Goal: Information Seeking & Learning: Compare options

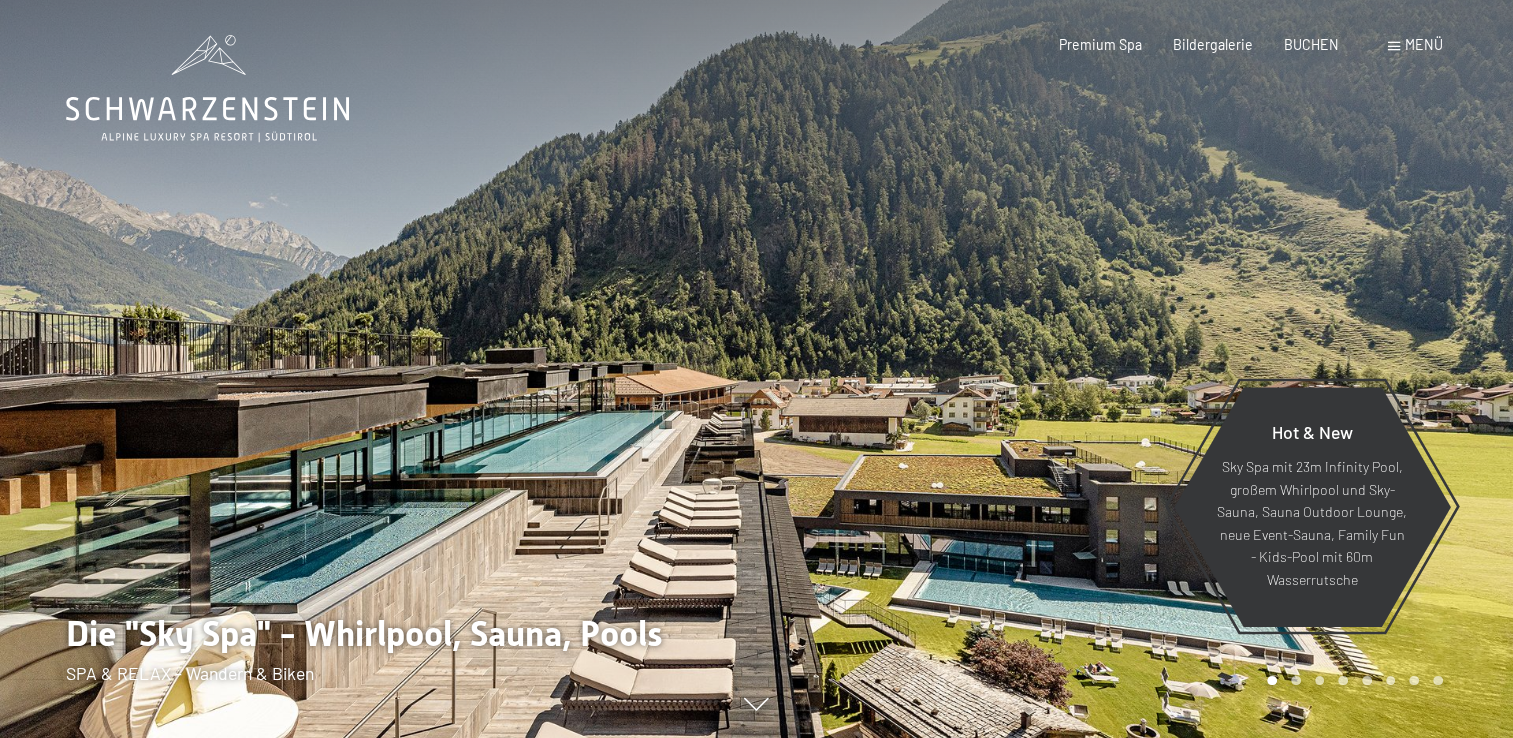
click at [1416, 49] on span "Menü" at bounding box center [1424, 44] width 38 height 17
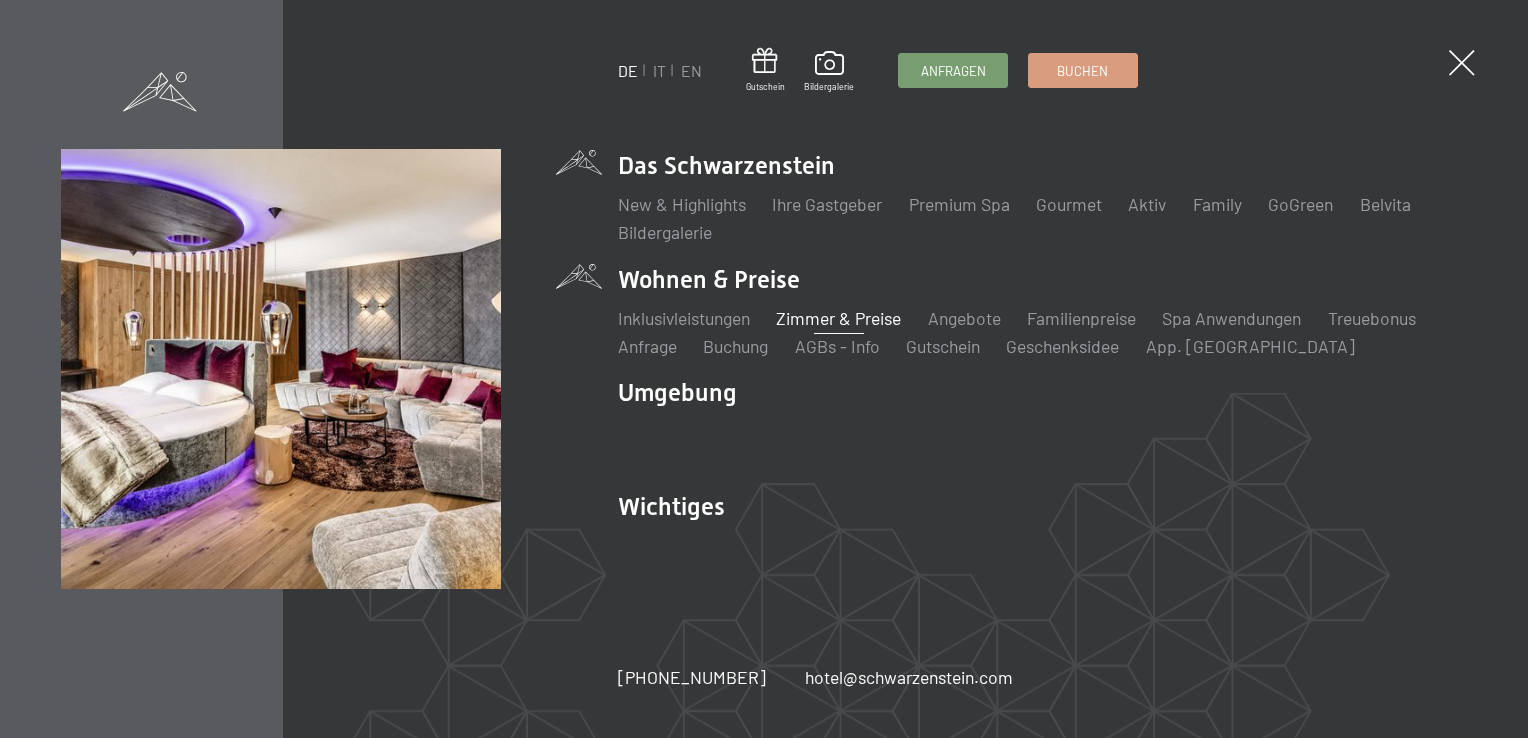
click at [824, 326] on link "Zimmer & Preise" at bounding box center [838, 318] width 125 height 22
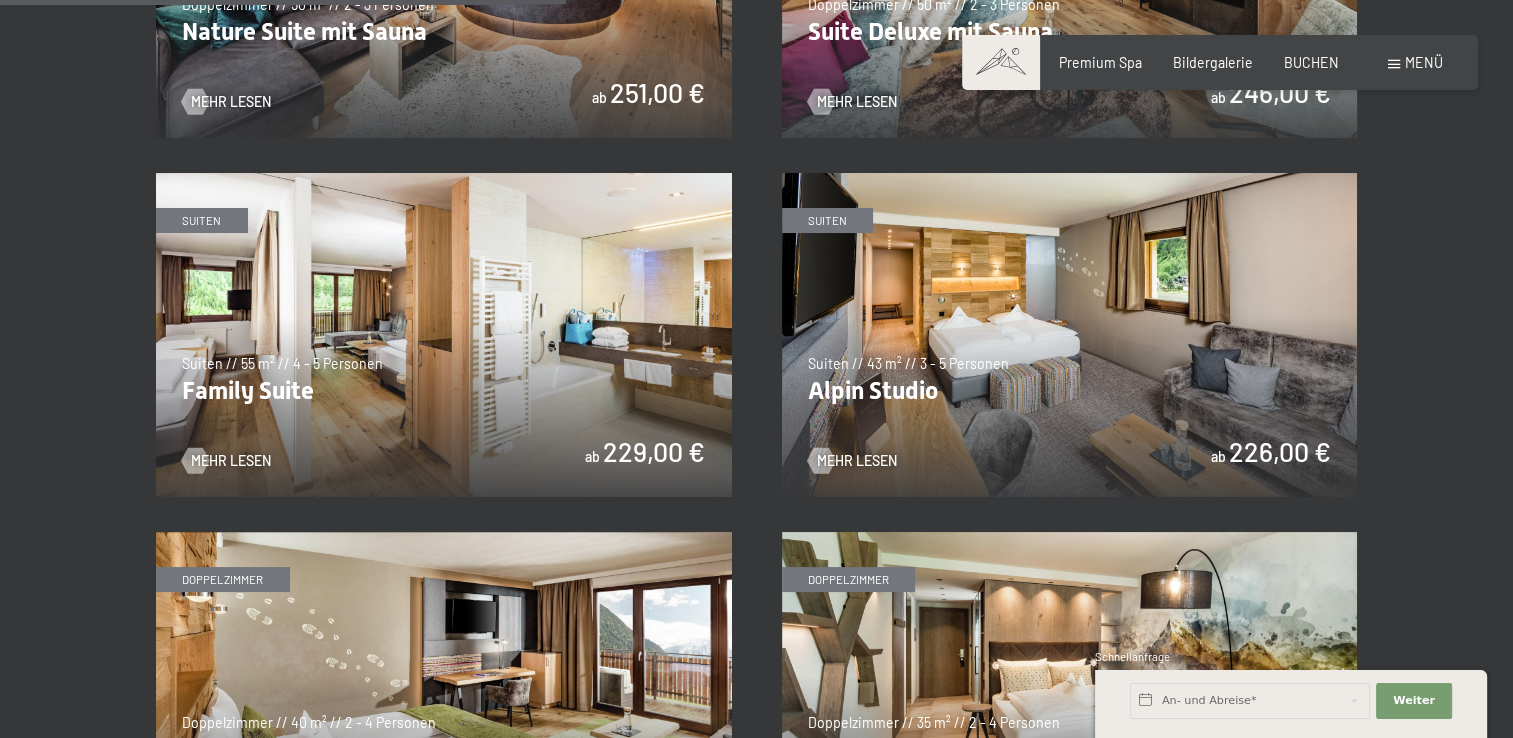
scroll to position [2099, 0]
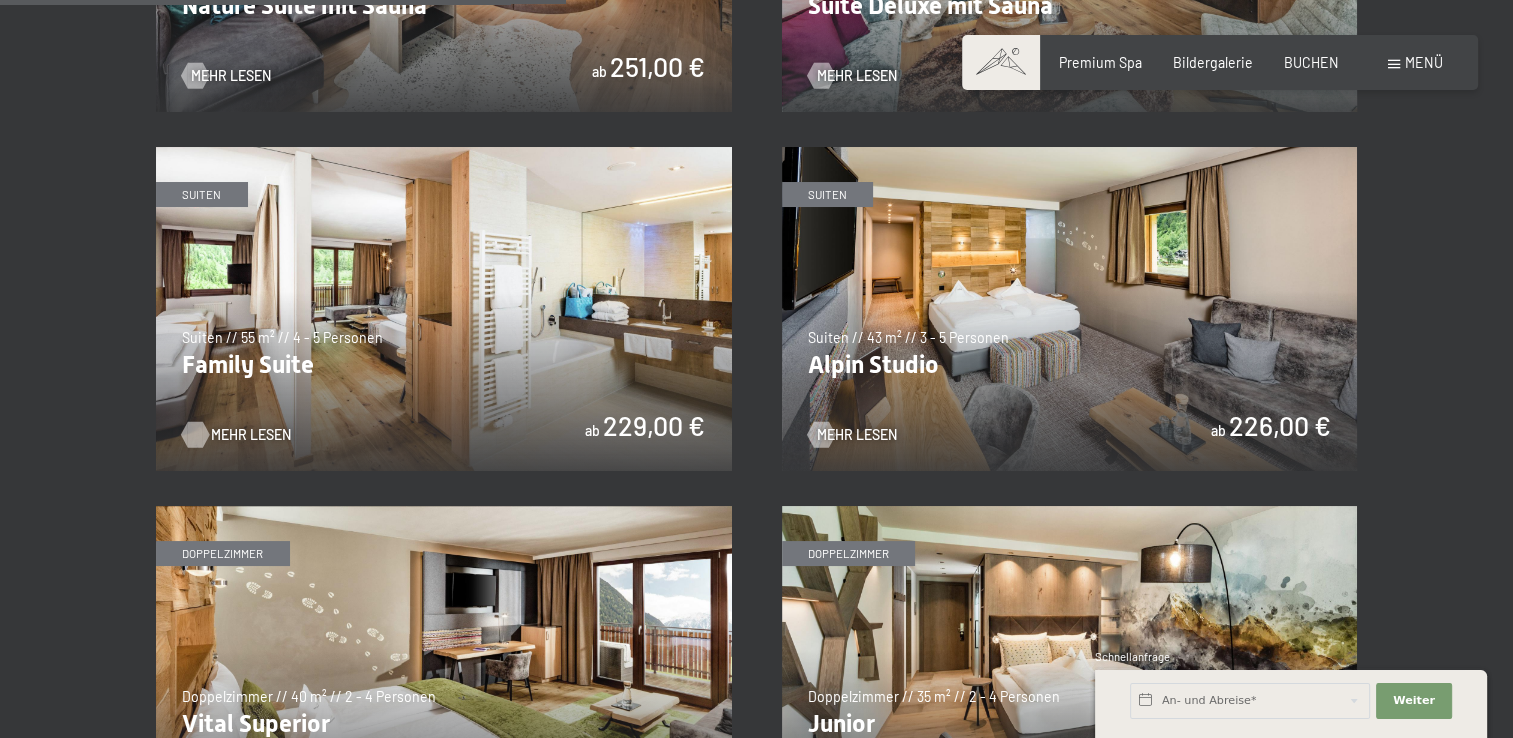
click at [260, 432] on span "Mehr Lesen" at bounding box center [251, 435] width 80 height 20
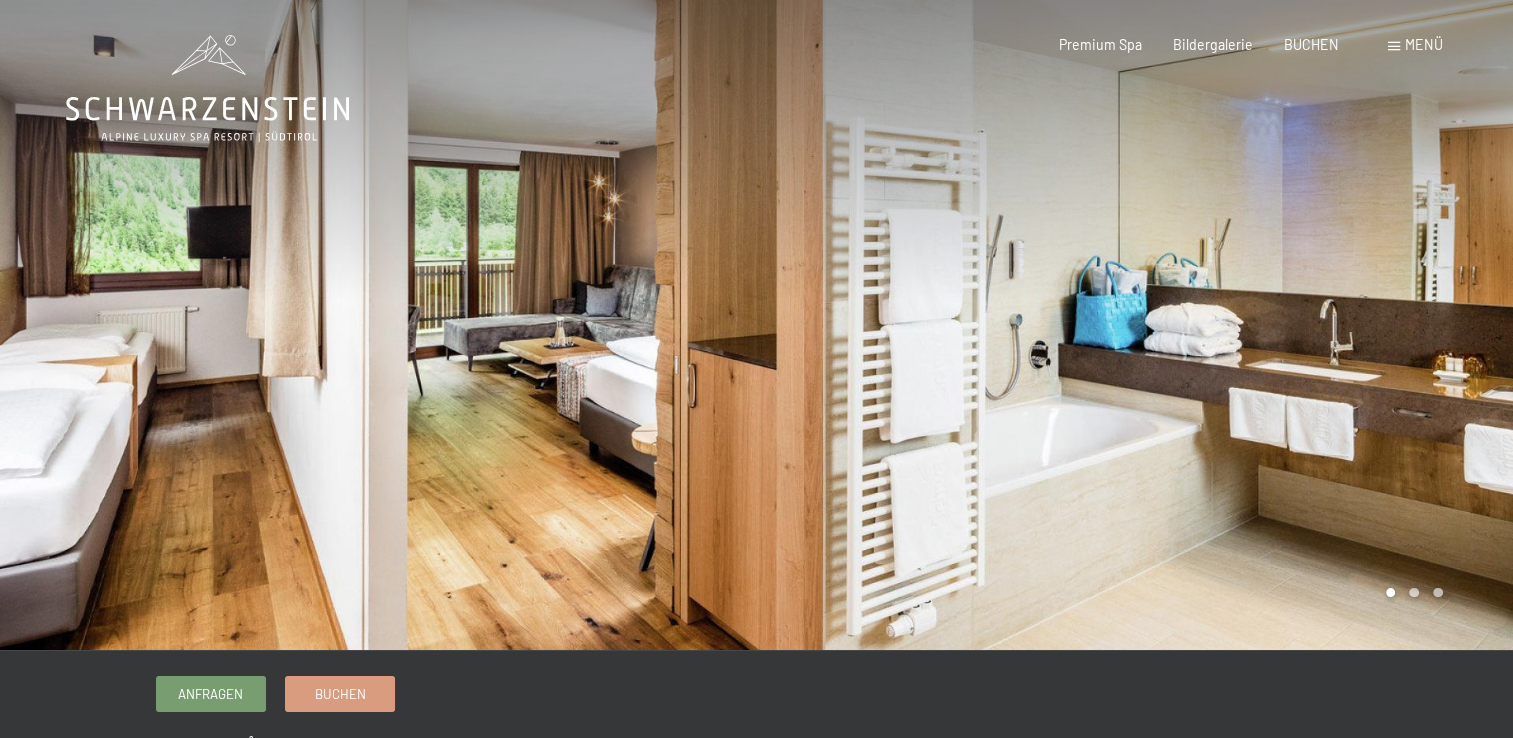
click at [1436, 503] on div at bounding box center [1135, 325] width 757 height 650
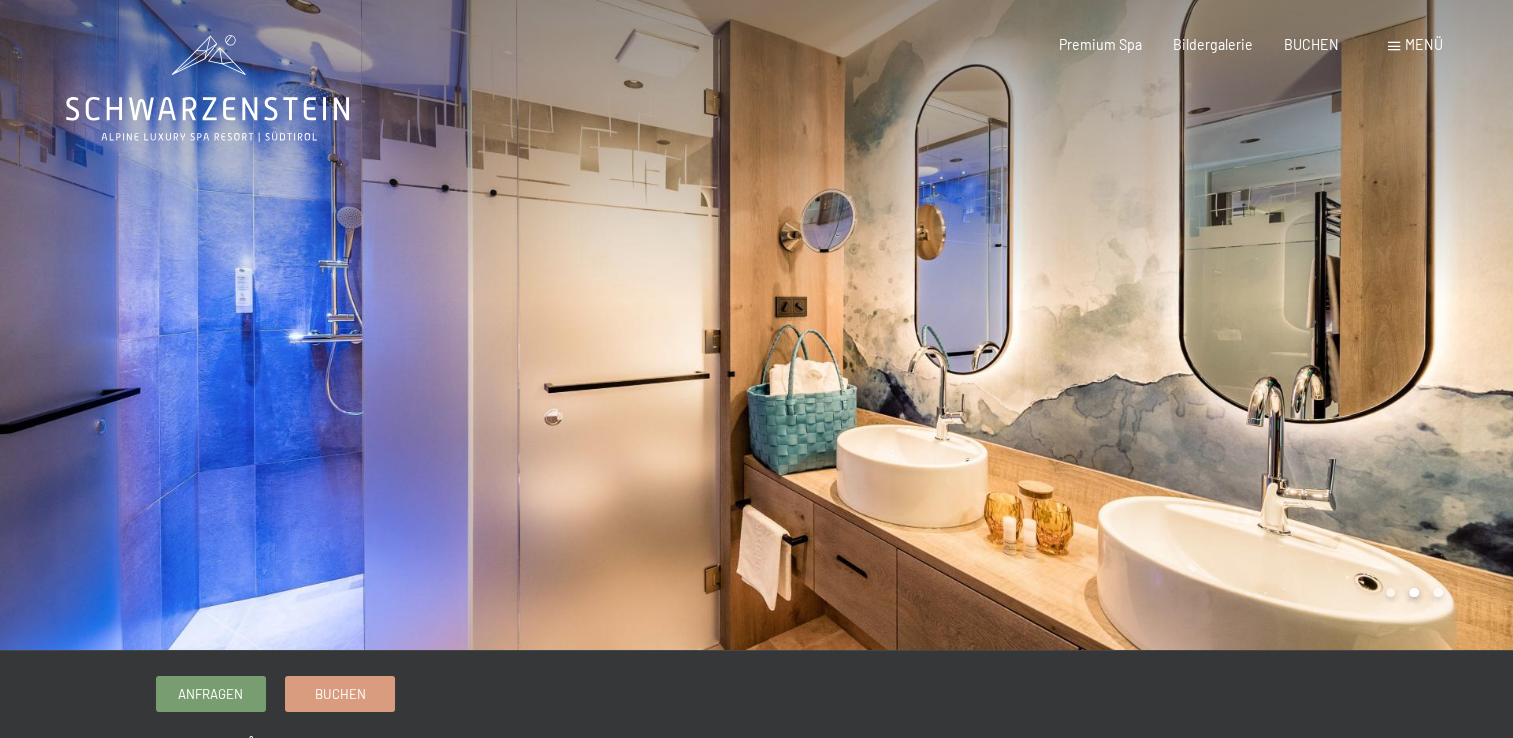
click at [851, 422] on div at bounding box center [1135, 325] width 757 height 650
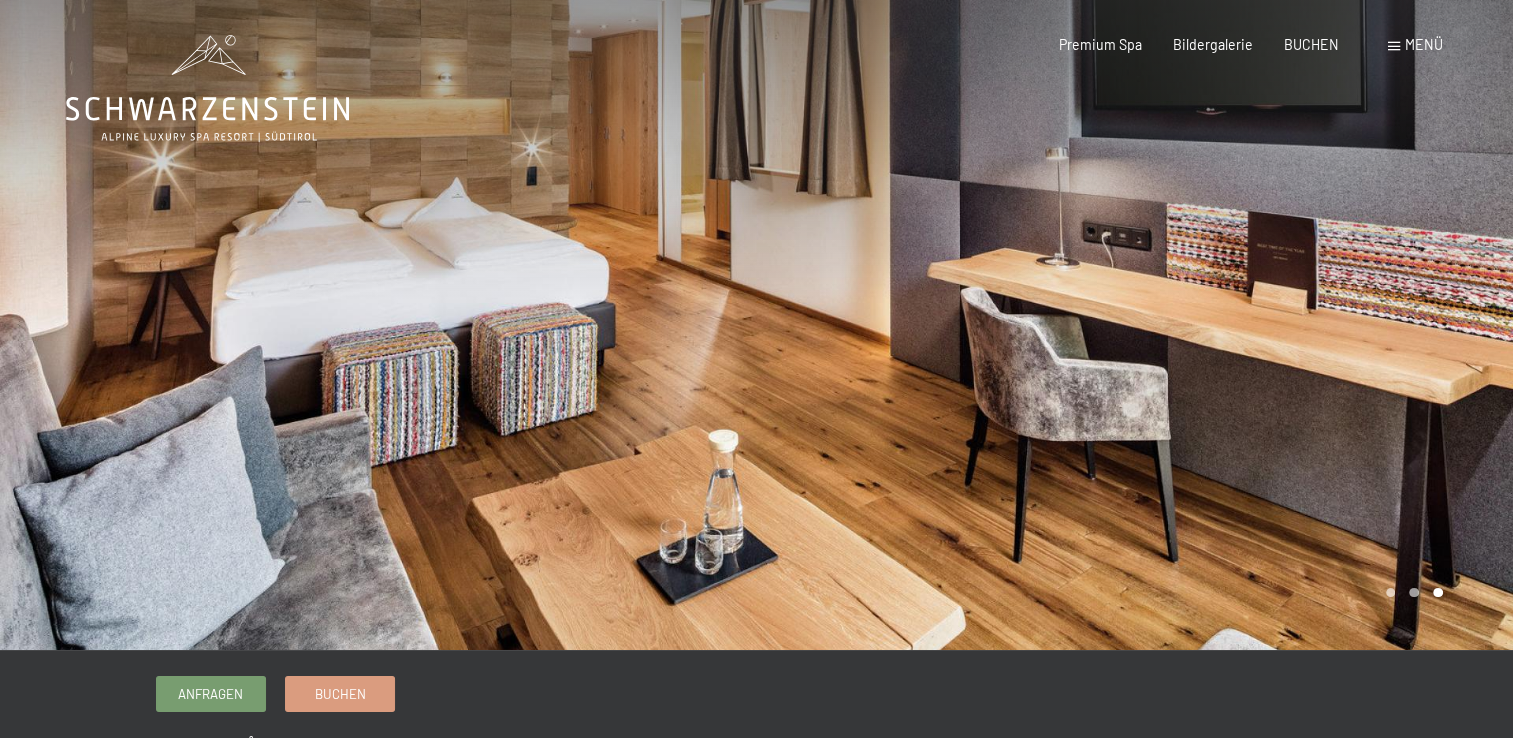
click at [927, 338] on div at bounding box center [1135, 325] width 757 height 650
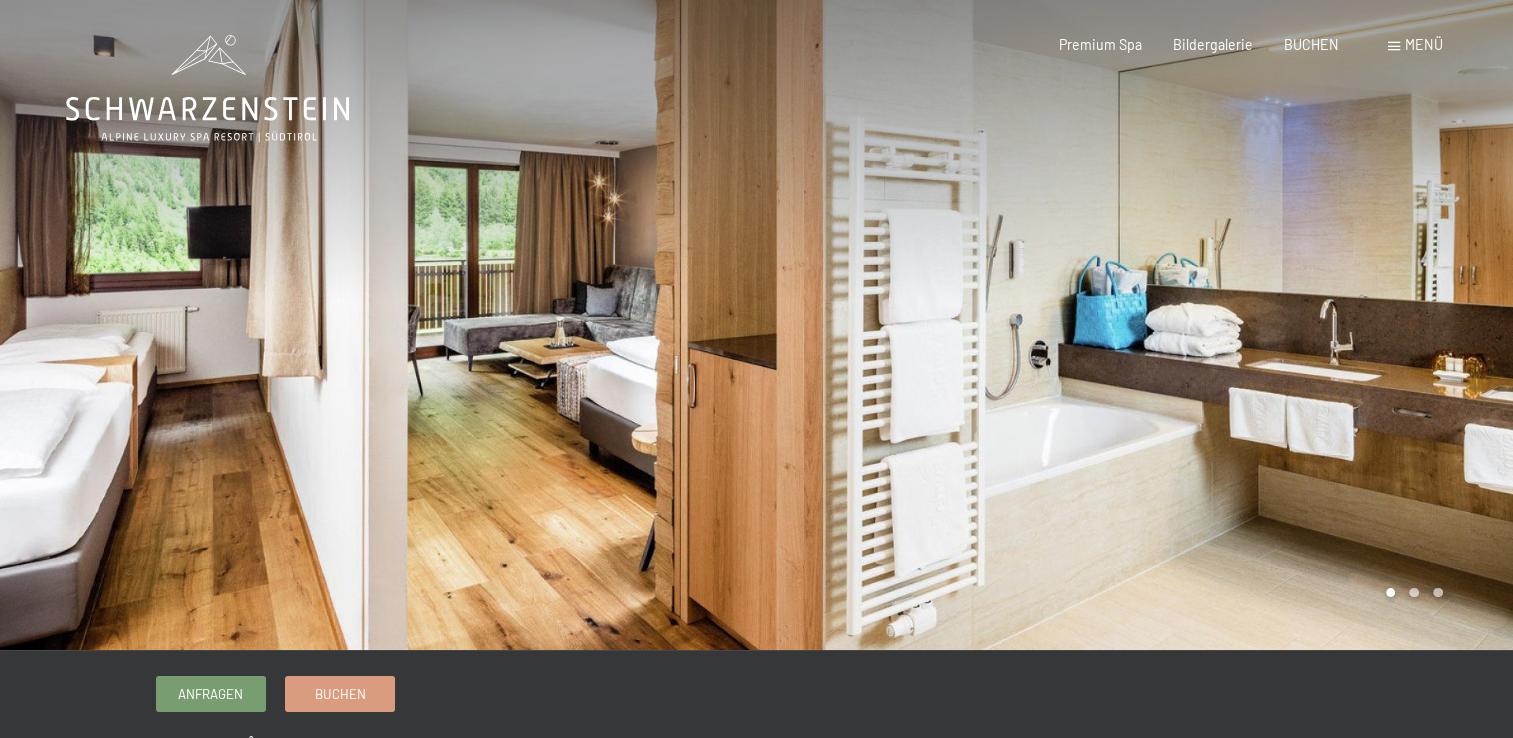
click at [951, 350] on div at bounding box center [1135, 325] width 757 height 650
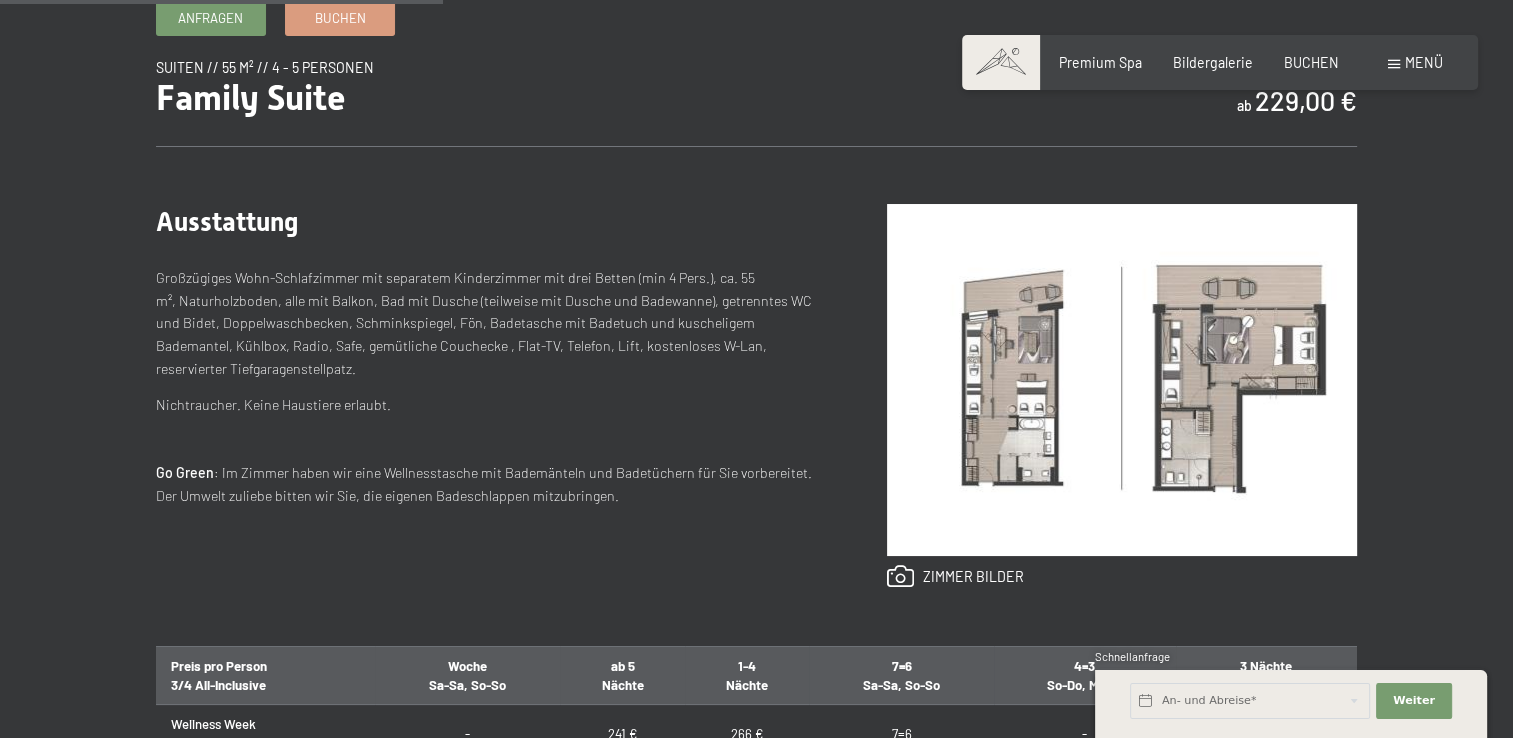
scroll to position [700, 0]
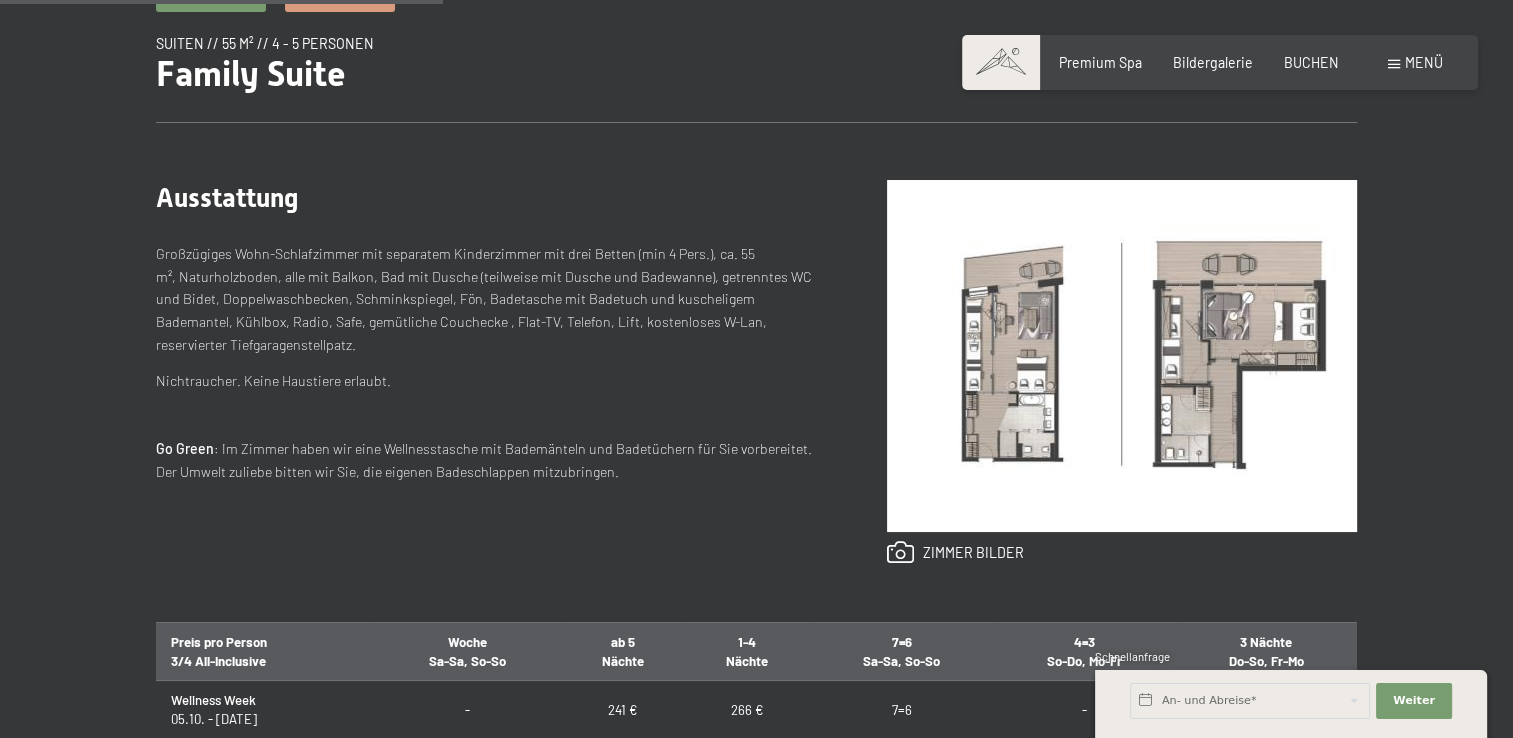
click at [1004, 352] on img at bounding box center [1122, 356] width 470 height 352
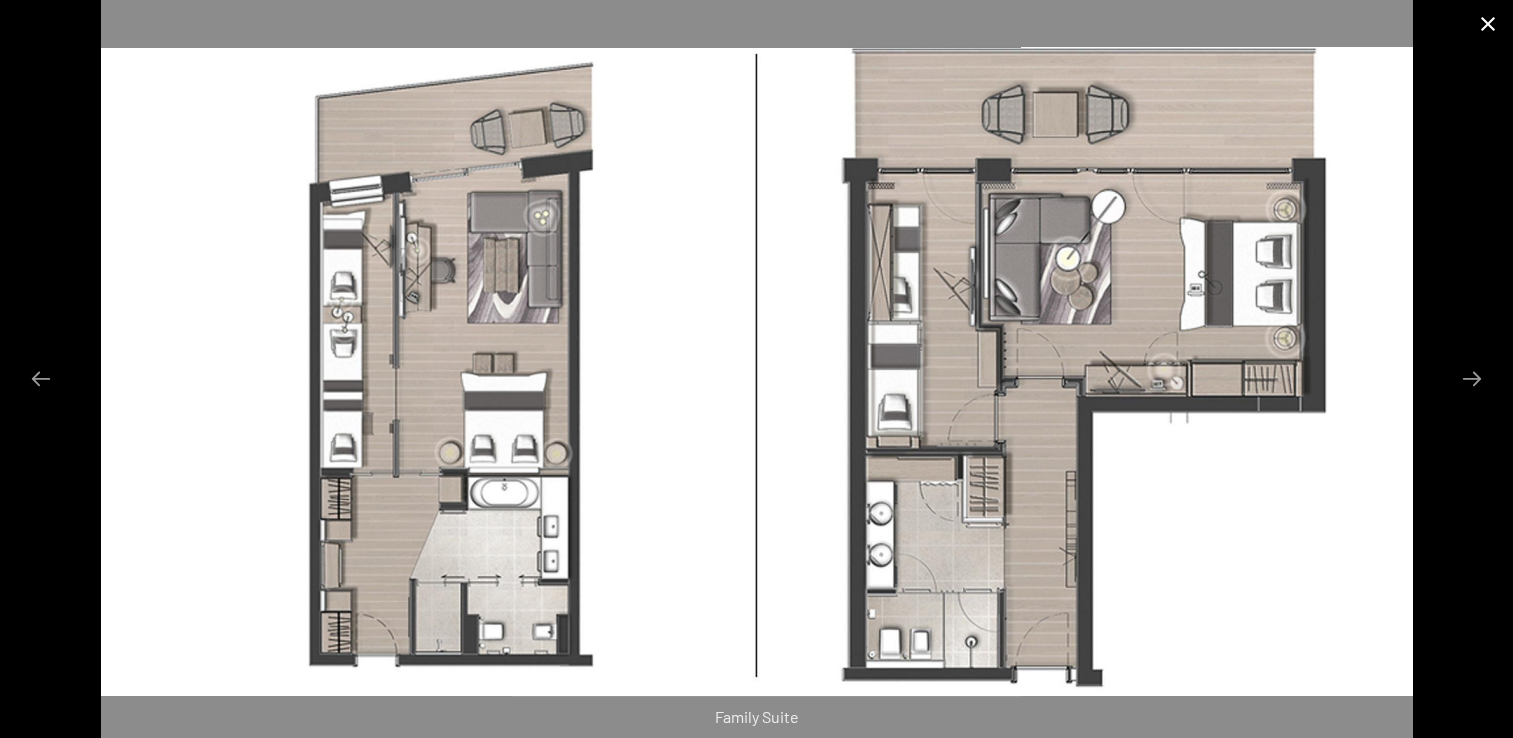
click at [1485, 29] on button "Close gallery" at bounding box center [1488, 23] width 50 height 47
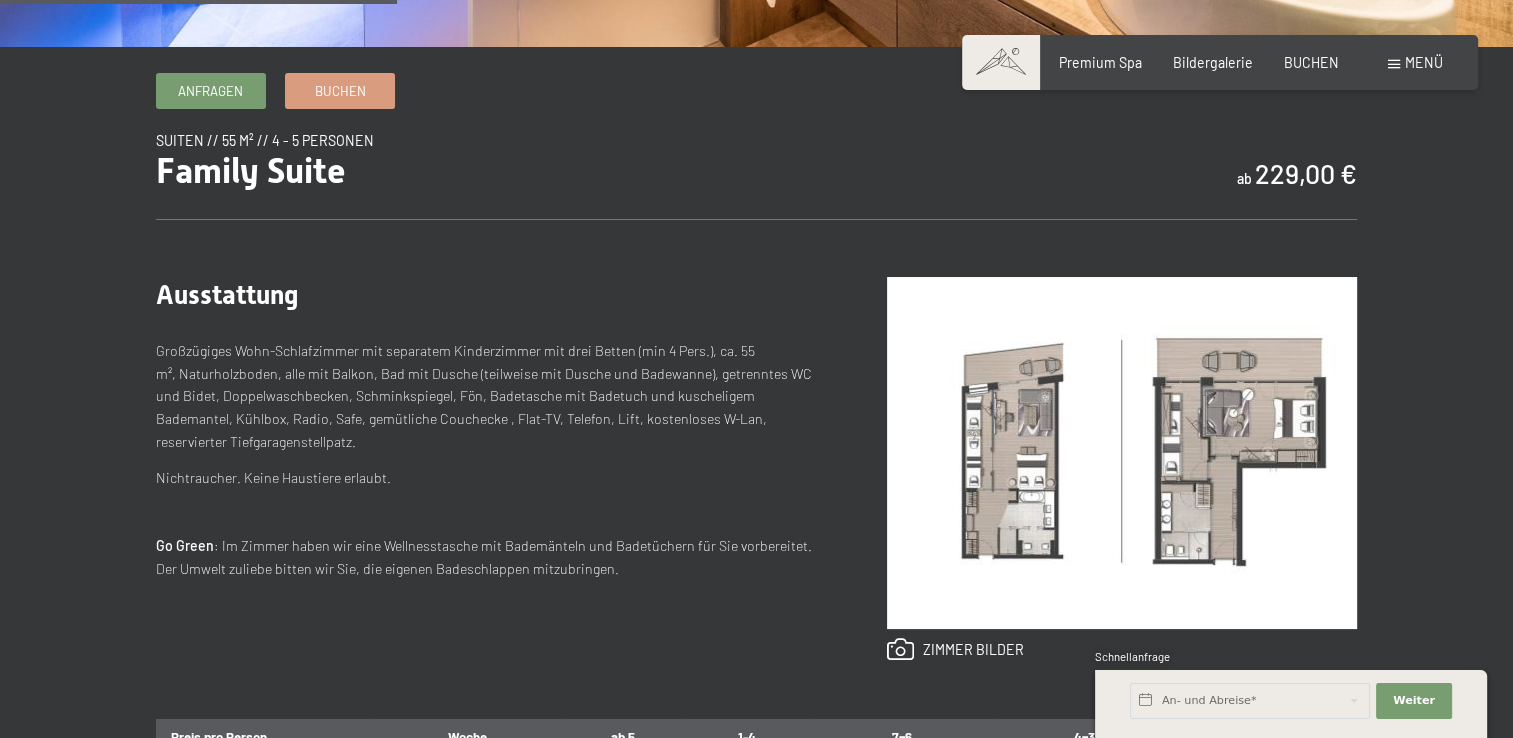
scroll to position [600, 0]
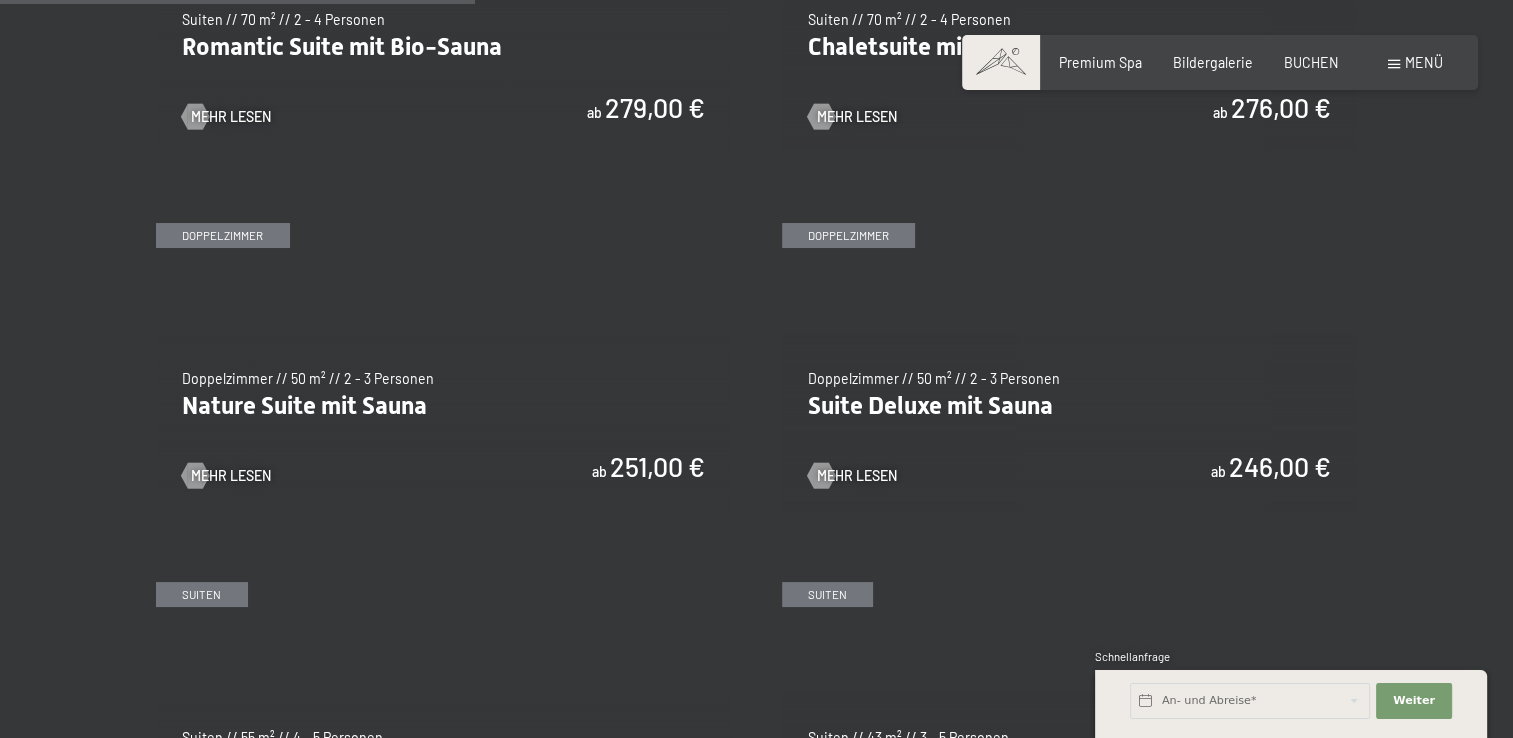
scroll to position [1699, 0]
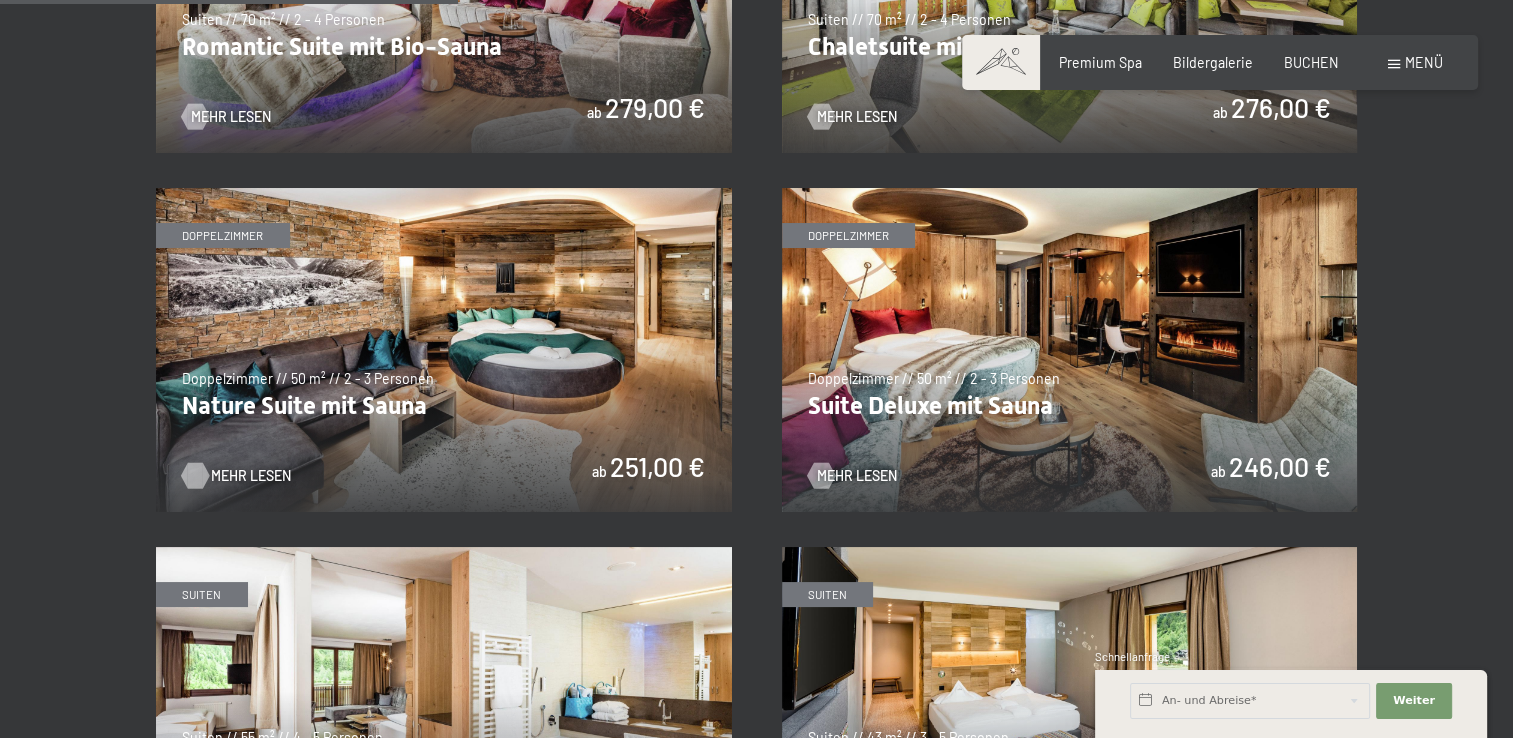
click at [221, 470] on span "Mehr Lesen" at bounding box center [251, 476] width 80 height 20
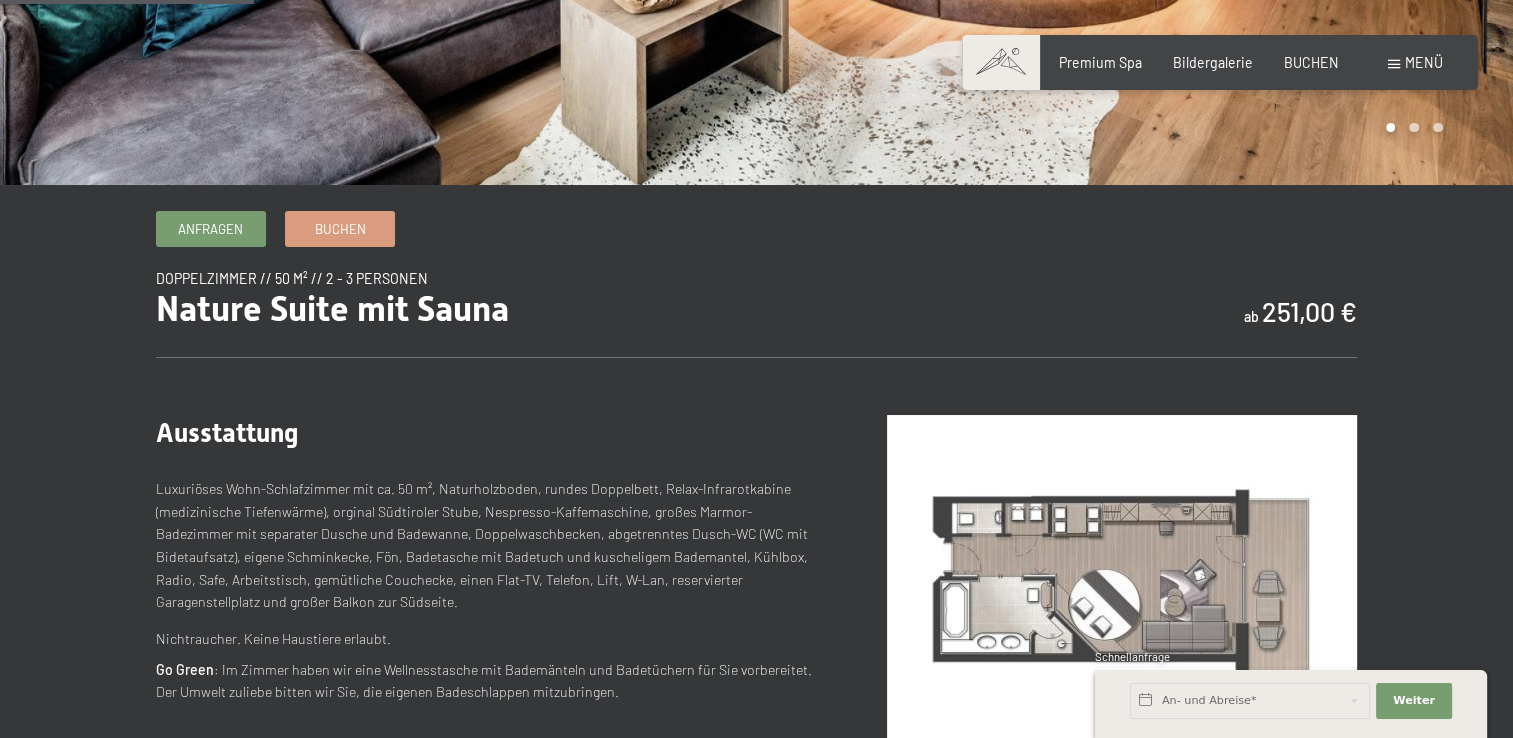
scroll to position [500, 0]
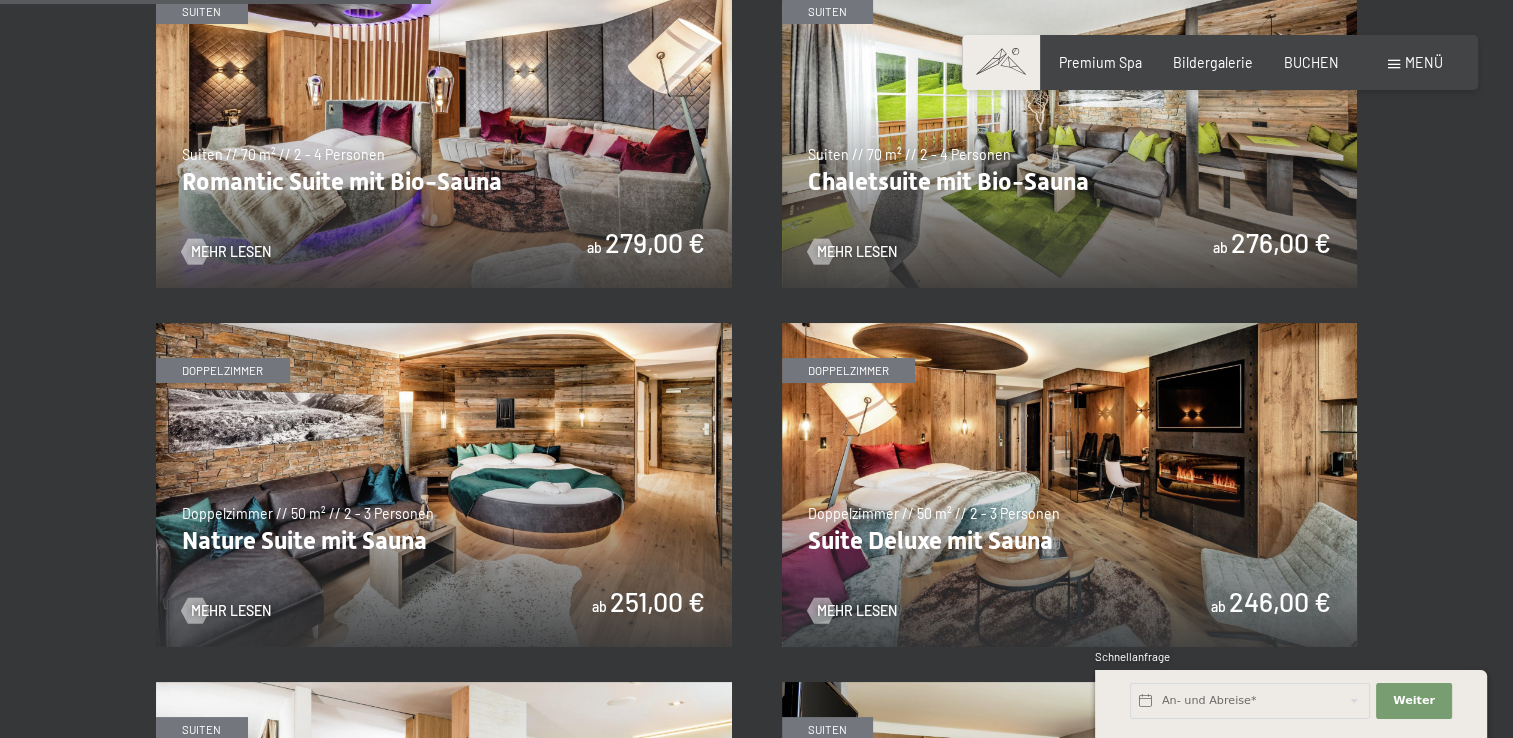
scroll to position [1600, 0]
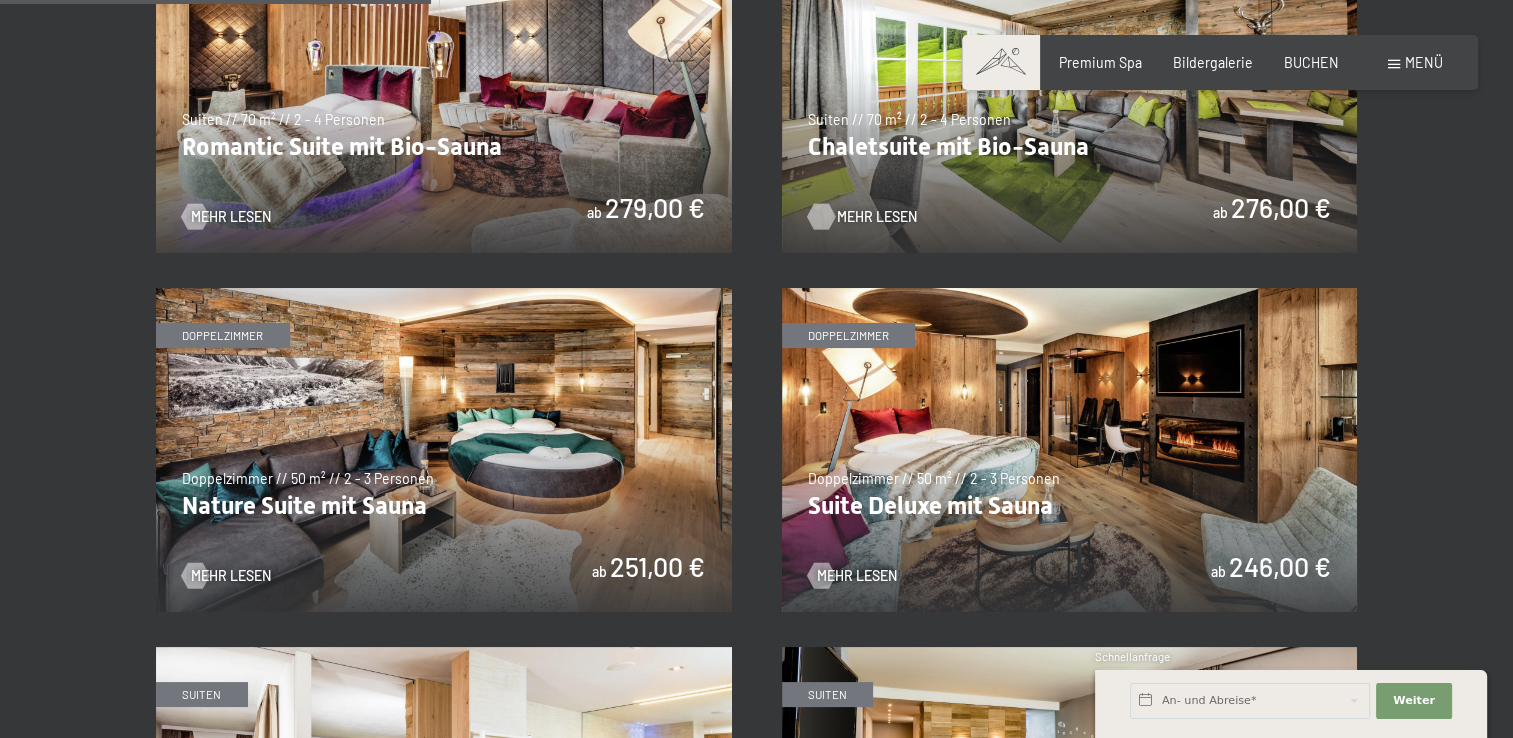
click at [881, 217] on span "Mehr Lesen" at bounding box center [877, 217] width 80 height 20
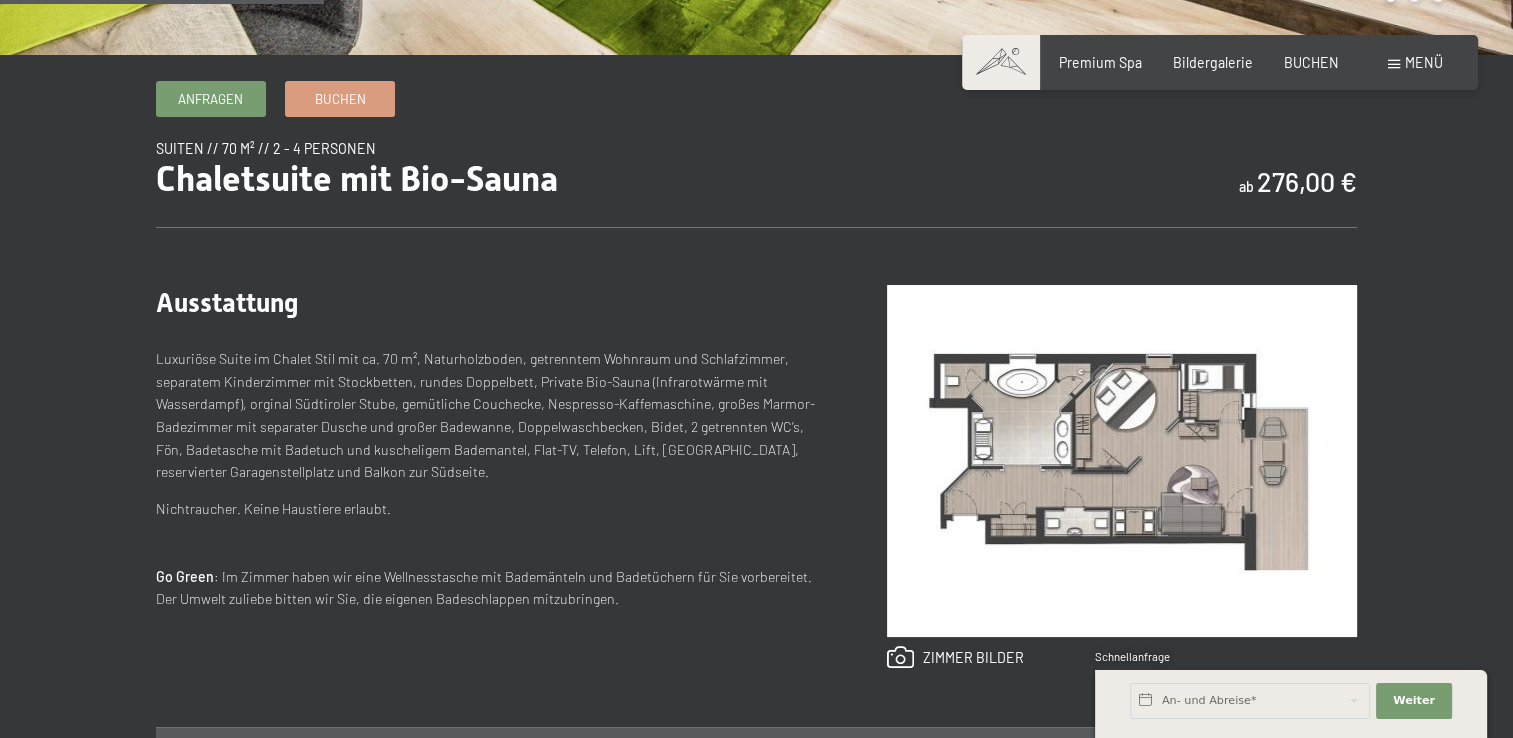
scroll to position [700, 0]
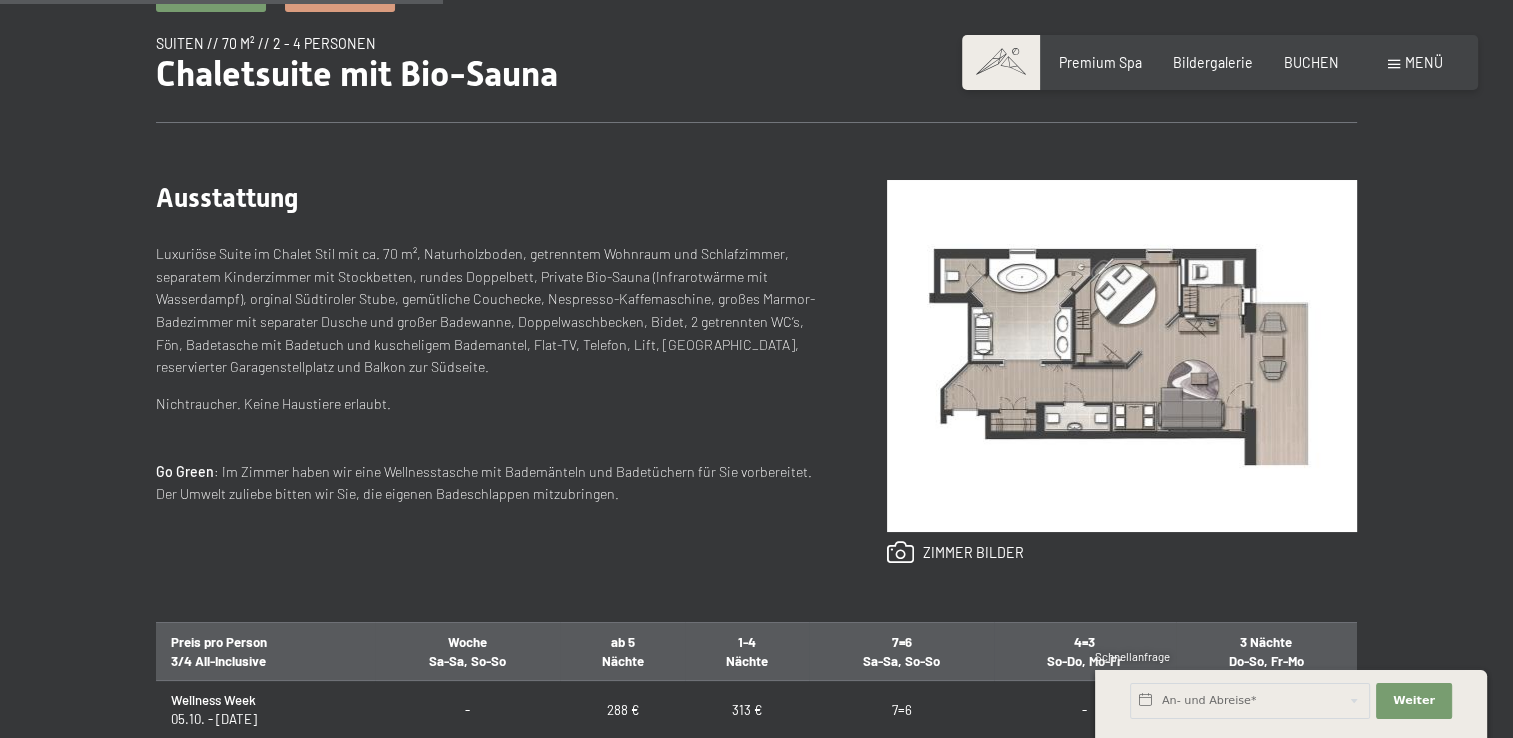
click at [1161, 330] on img at bounding box center [1122, 356] width 470 height 352
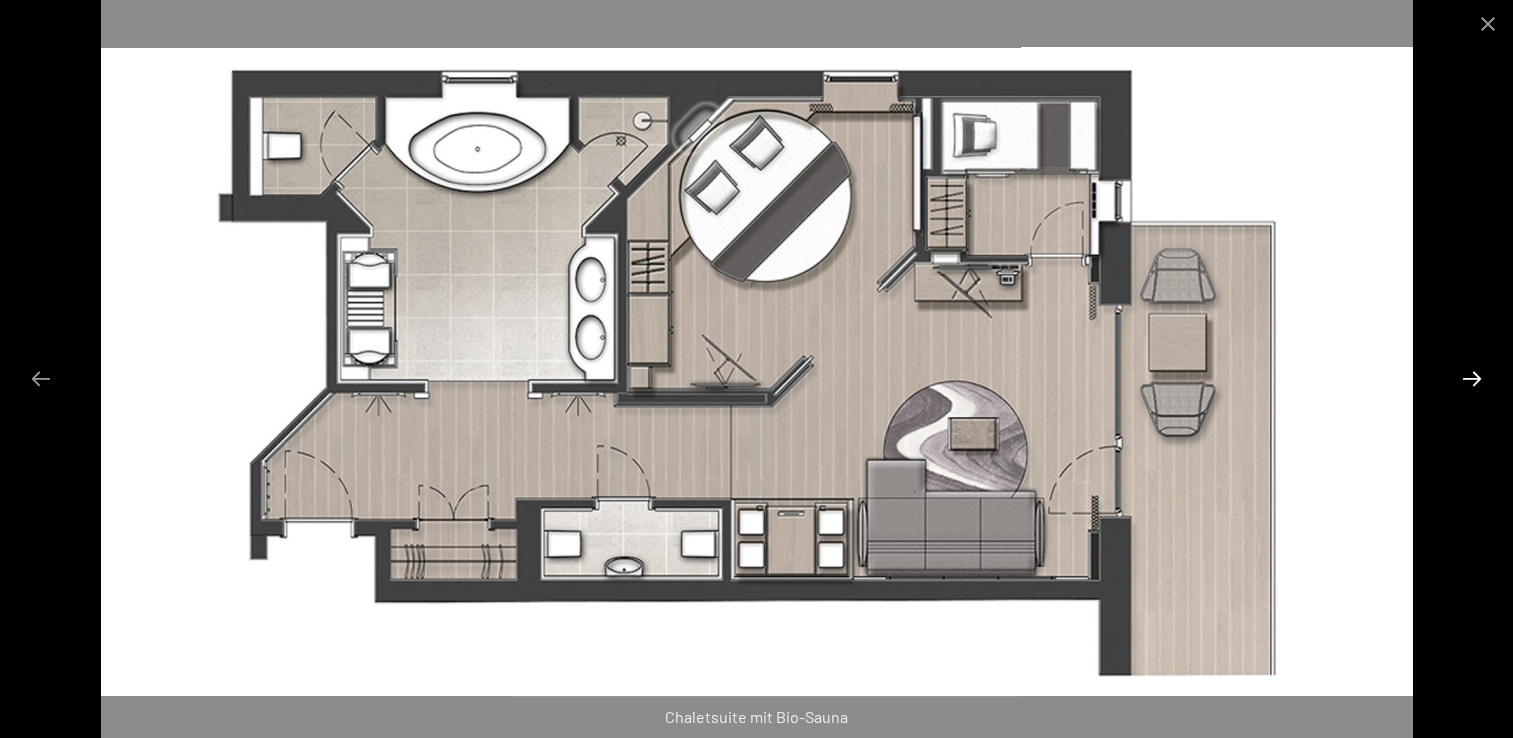
click at [1465, 379] on button "Next slide" at bounding box center [1472, 378] width 42 height 39
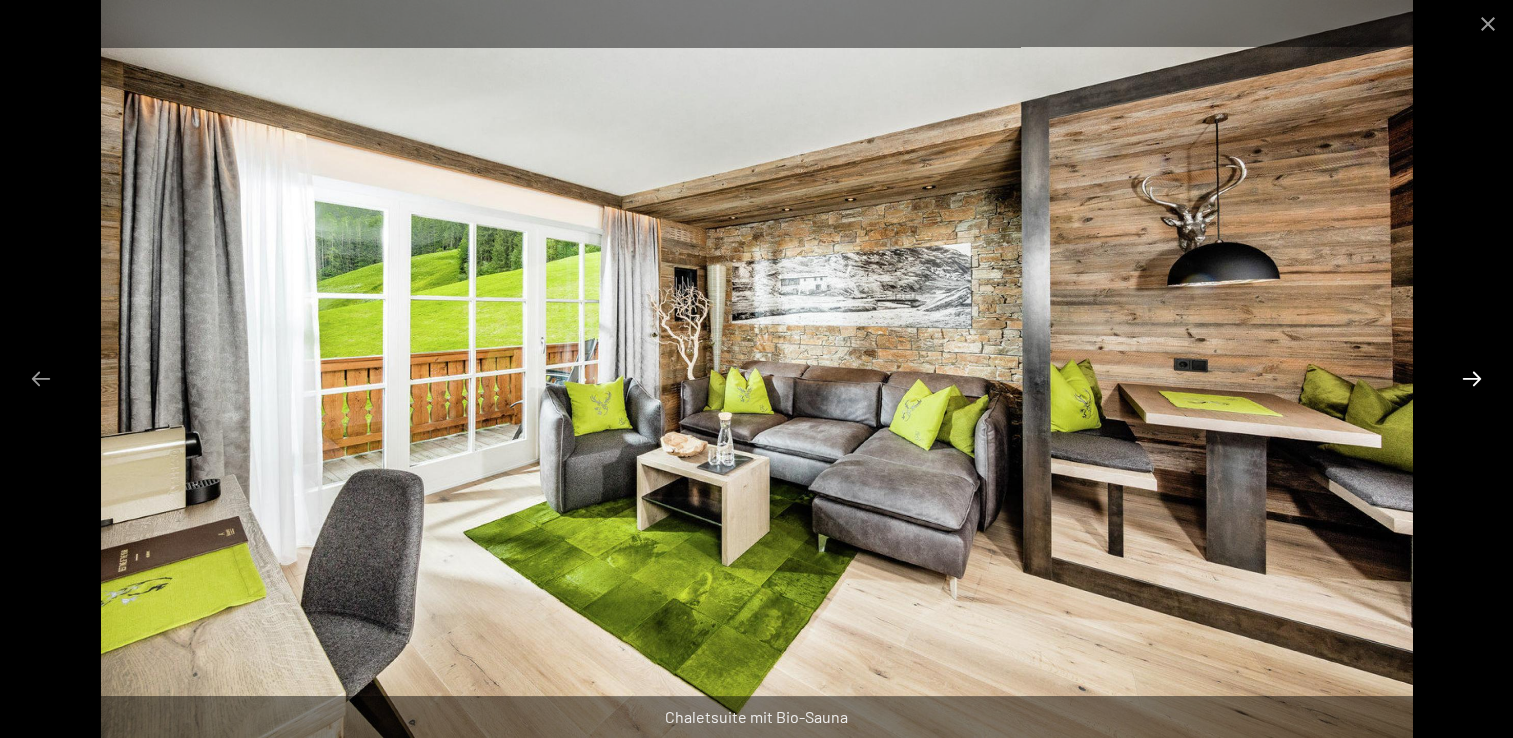
click at [1465, 379] on button "Next slide" at bounding box center [1472, 378] width 42 height 39
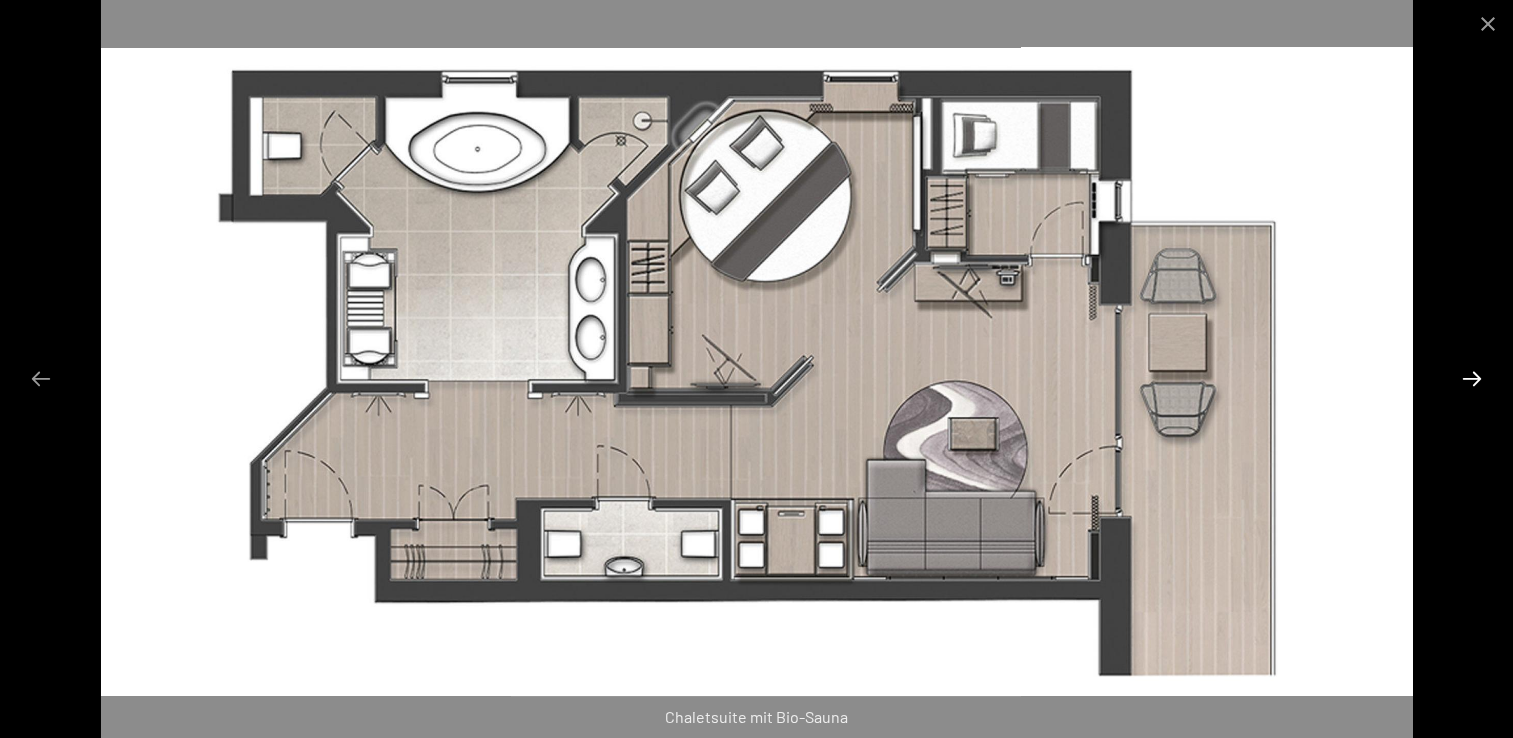
click at [1465, 379] on button "Next slide" at bounding box center [1472, 378] width 42 height 39
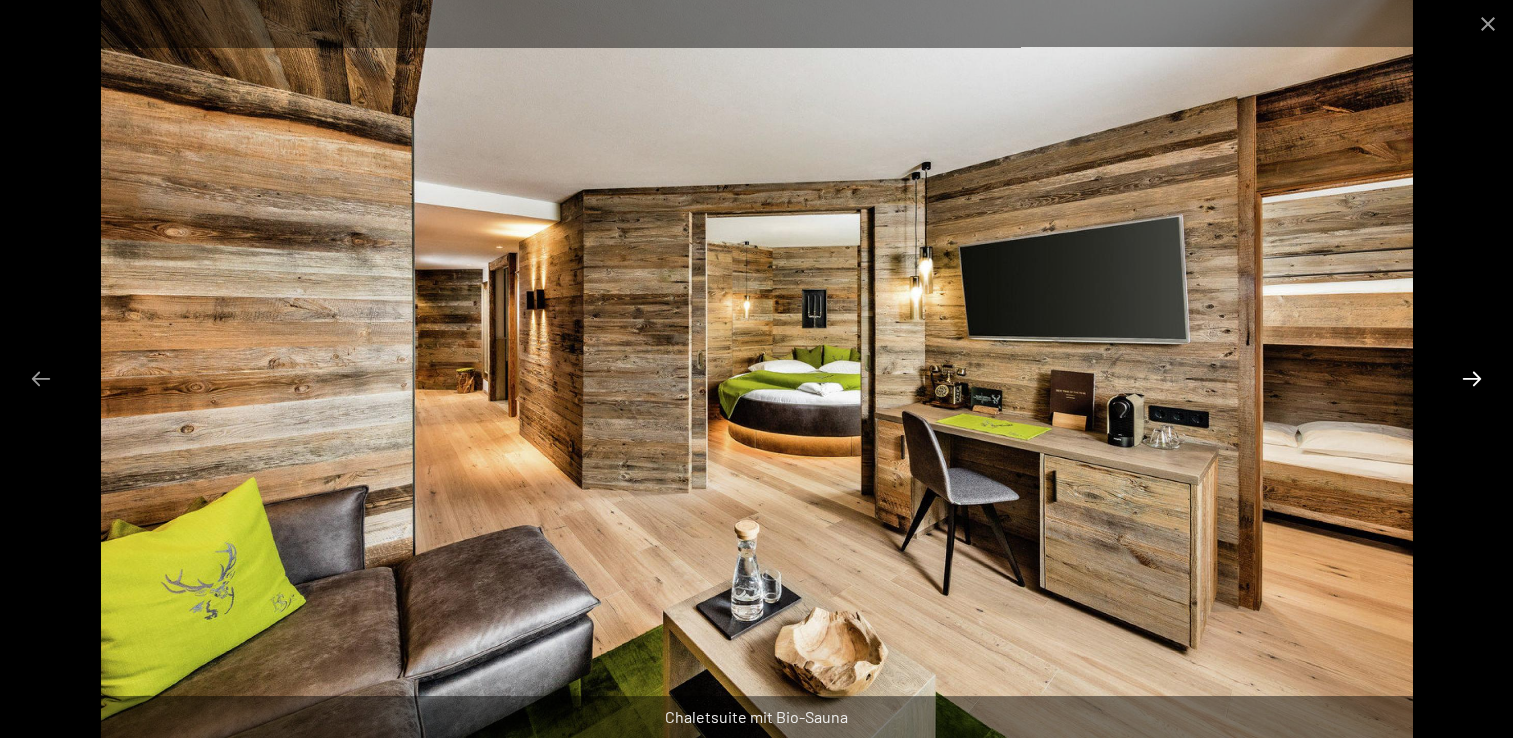
click at [1476, 379] on button "Next slide" at bounding box center [1472, 378] width 42 height 39
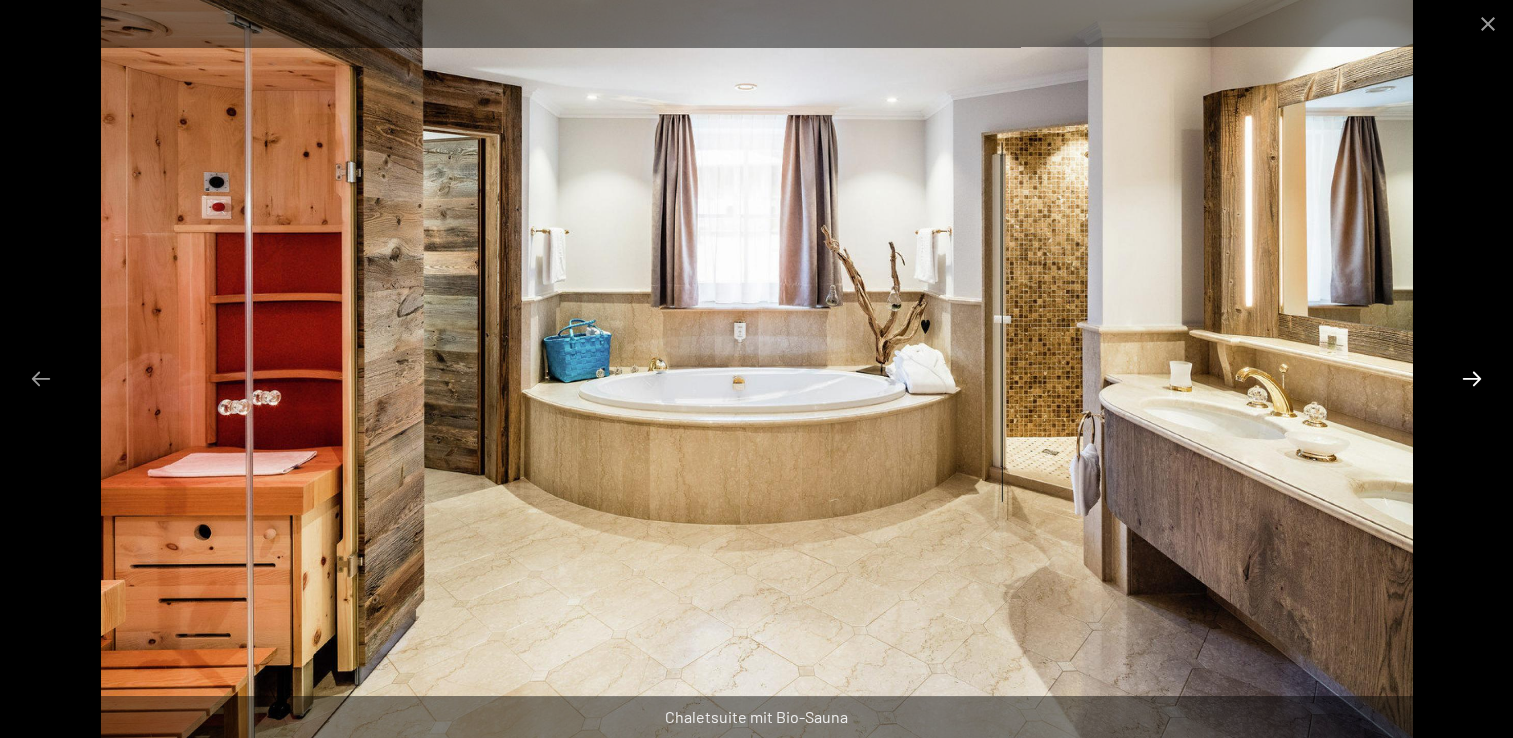
click at [1476, 379] on button "Next slide" at bounding box center [1472, 378] width 42 height 39
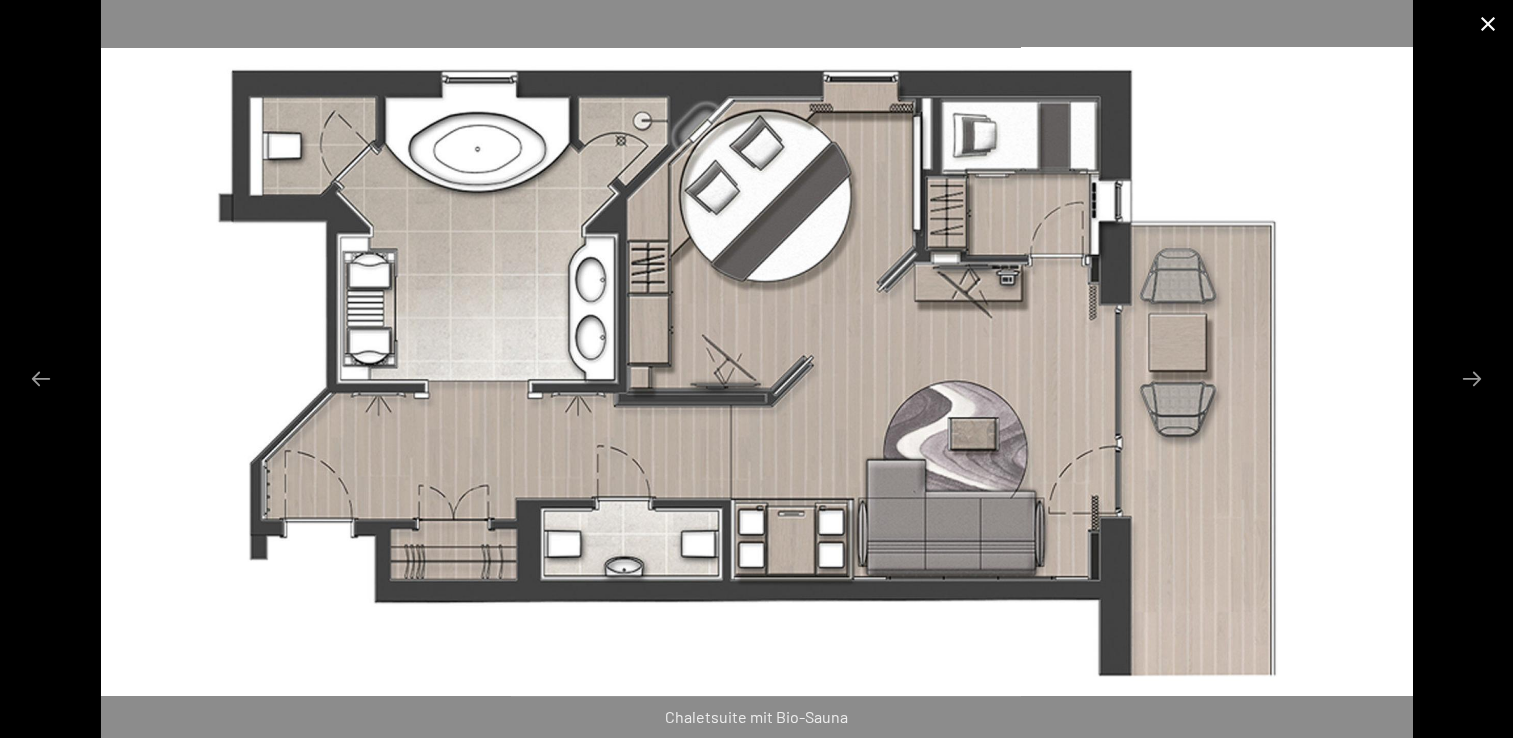
click at [1481, 29] on button "Close gallery" at bounding box center [1488, 23] width 50 height 47
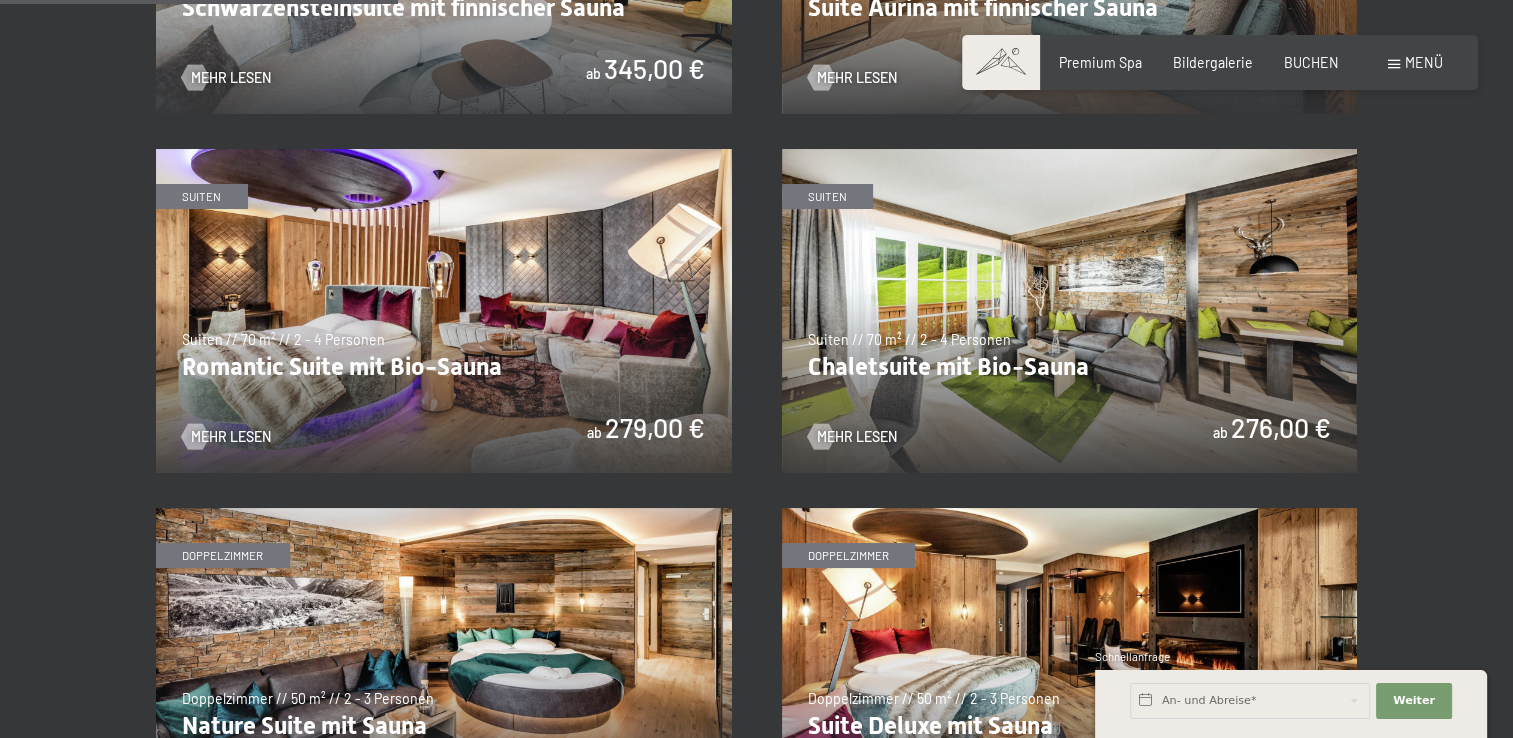
scroll to position [1500, 0]
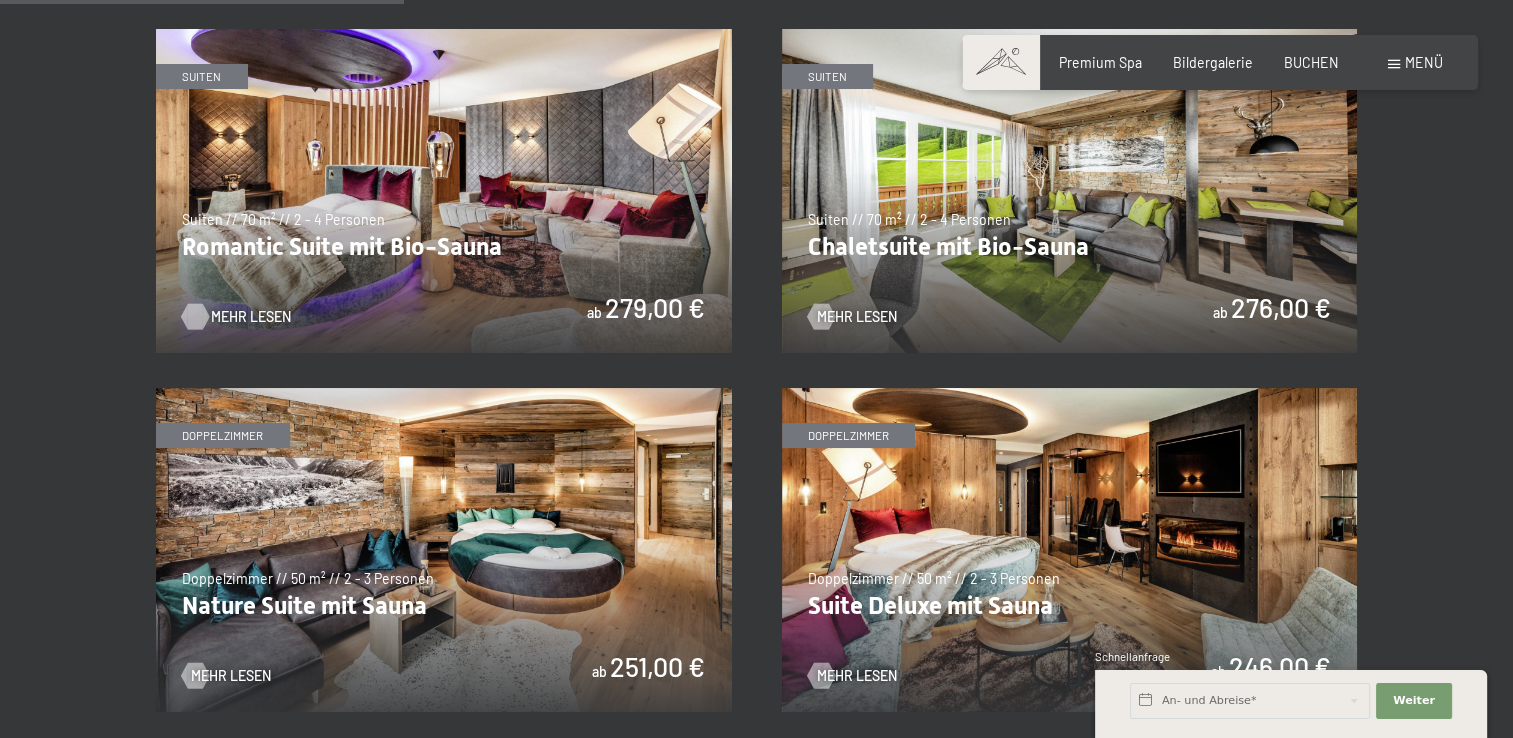
click at [255, 321] on span "Mehr Lesen" at bounding box center [251, 317] width 80 height 20
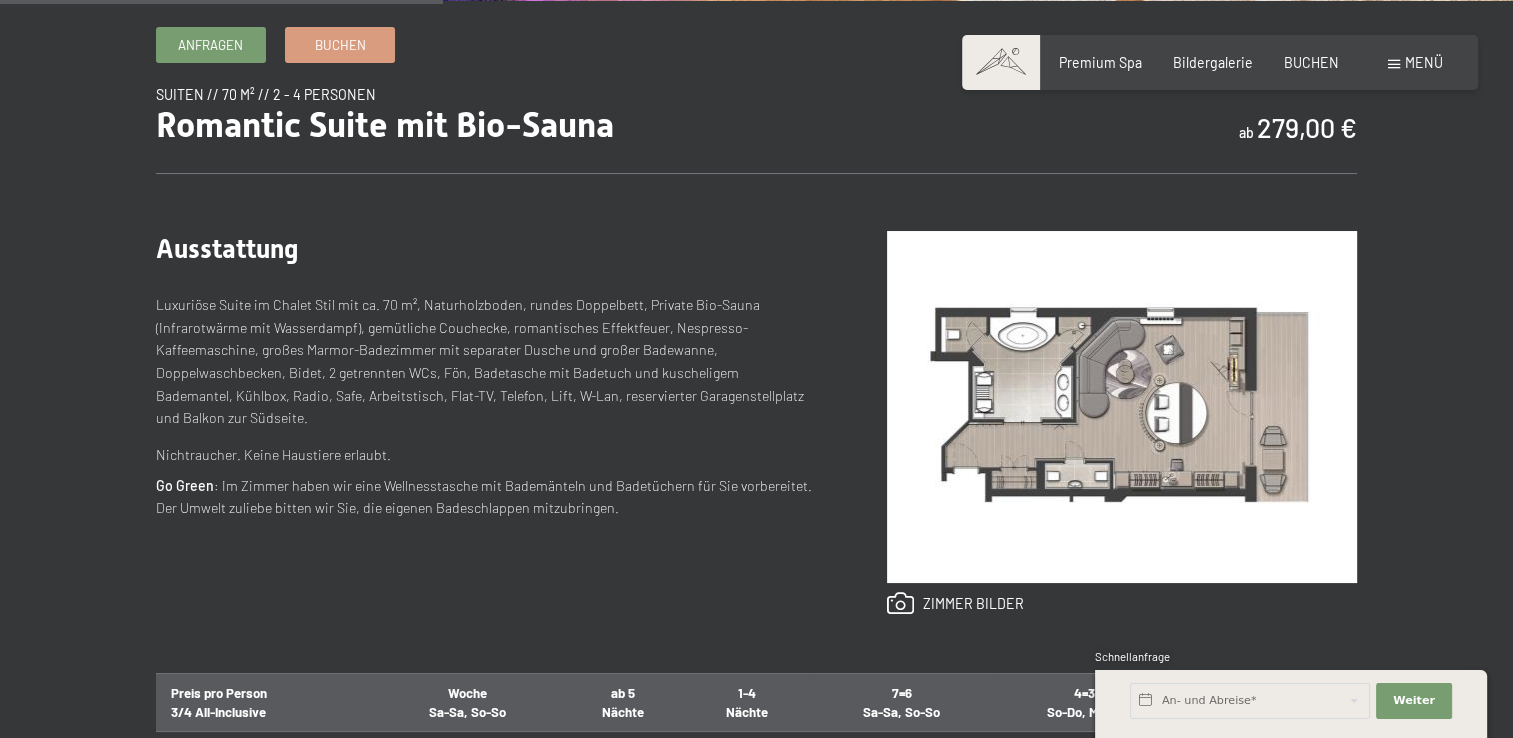
scroll to position [700, 0]
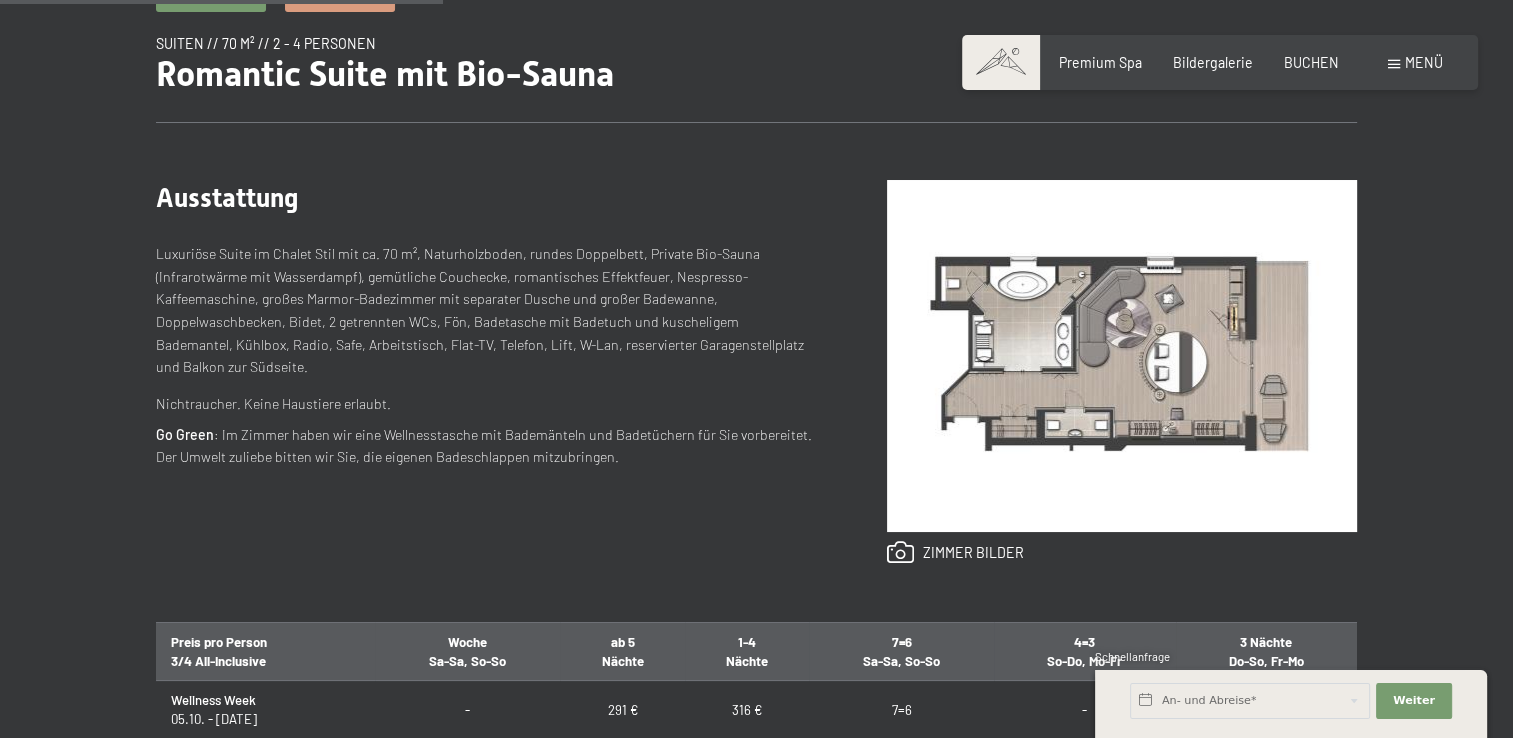
click at [1024, 374] on img at bounding box center [1122, 356] width 470 height 352
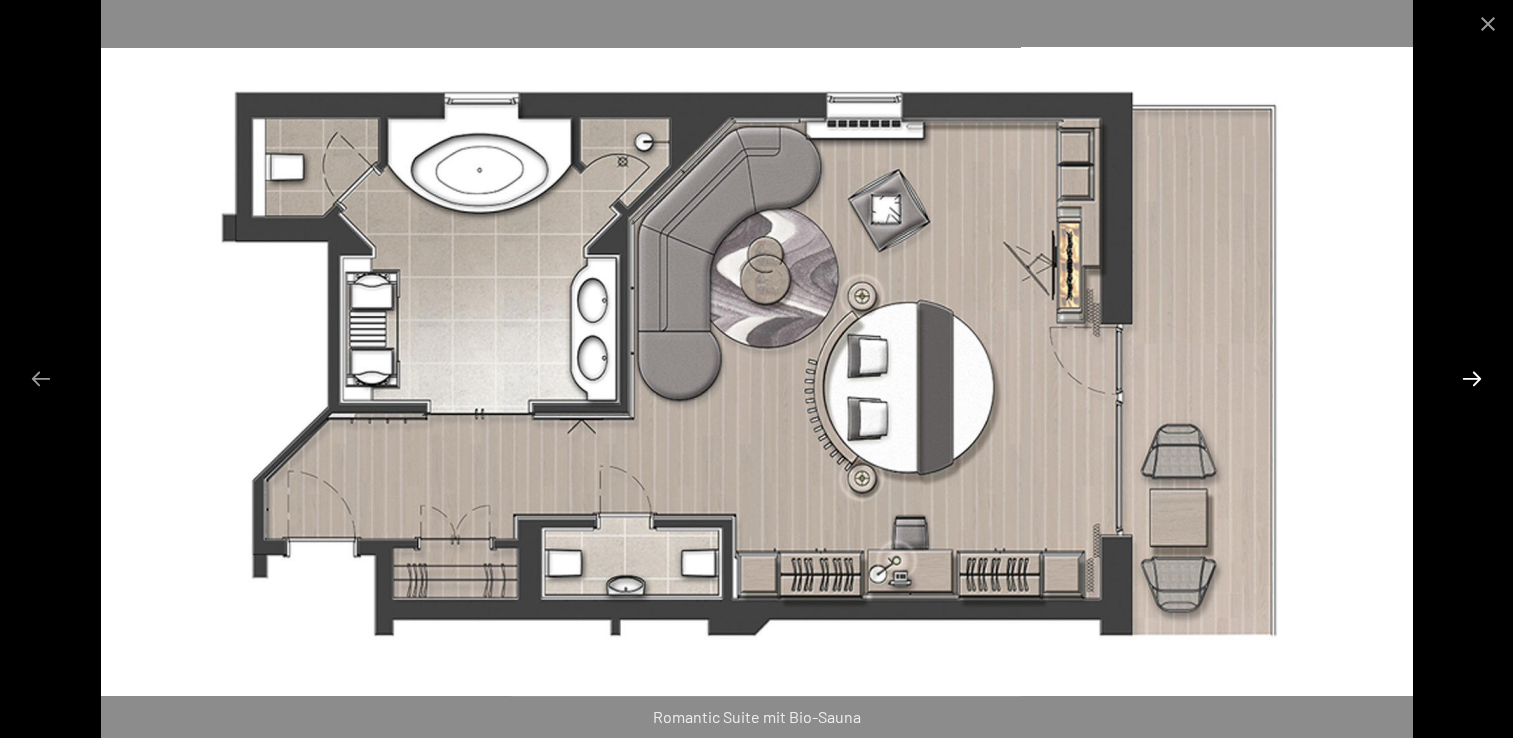
click at [1472, 378] on button "Next slide" at bounding box center [1472, 378] width 42 height 39
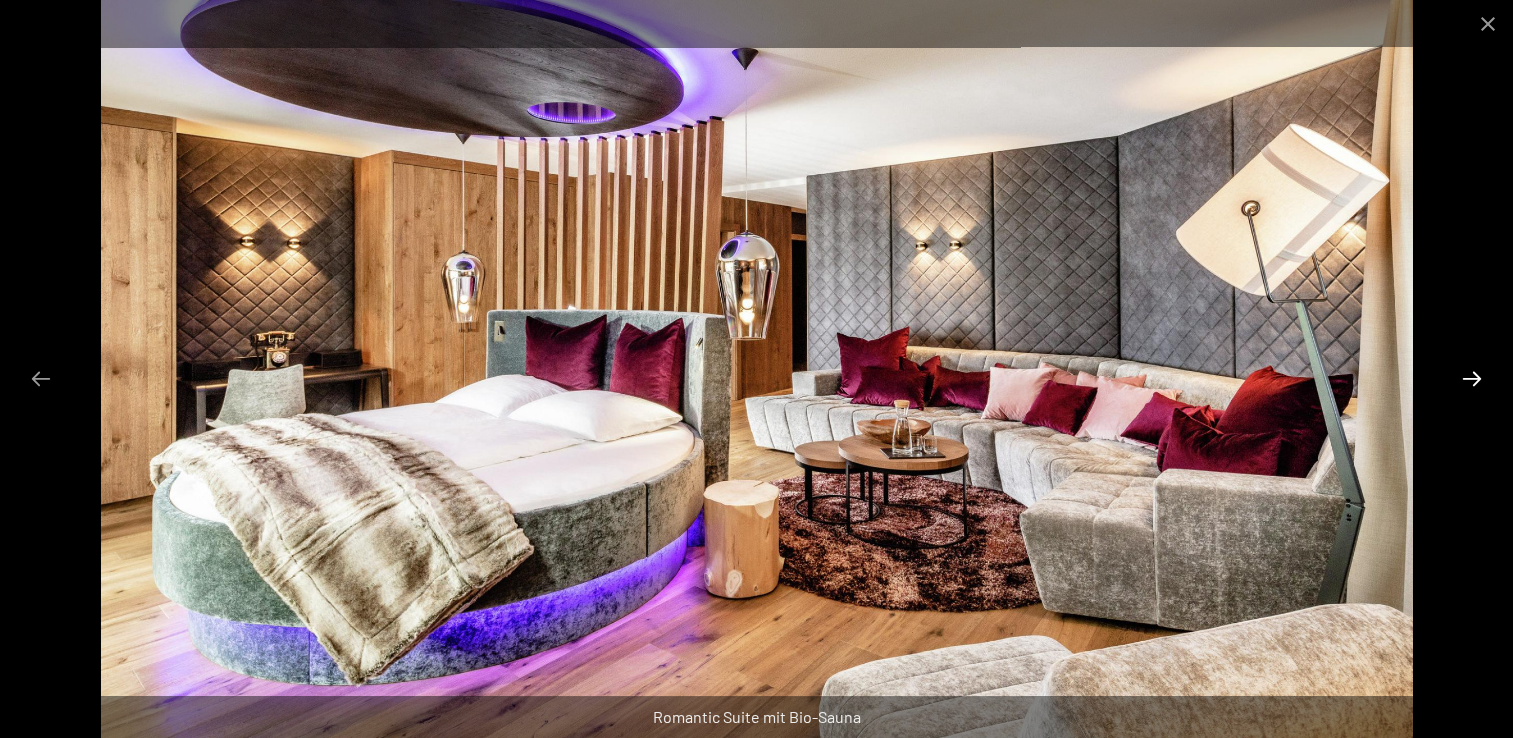
click at [1472, 378] on button "Next slide" at bounding box center [1472, 378] width 42 height 39
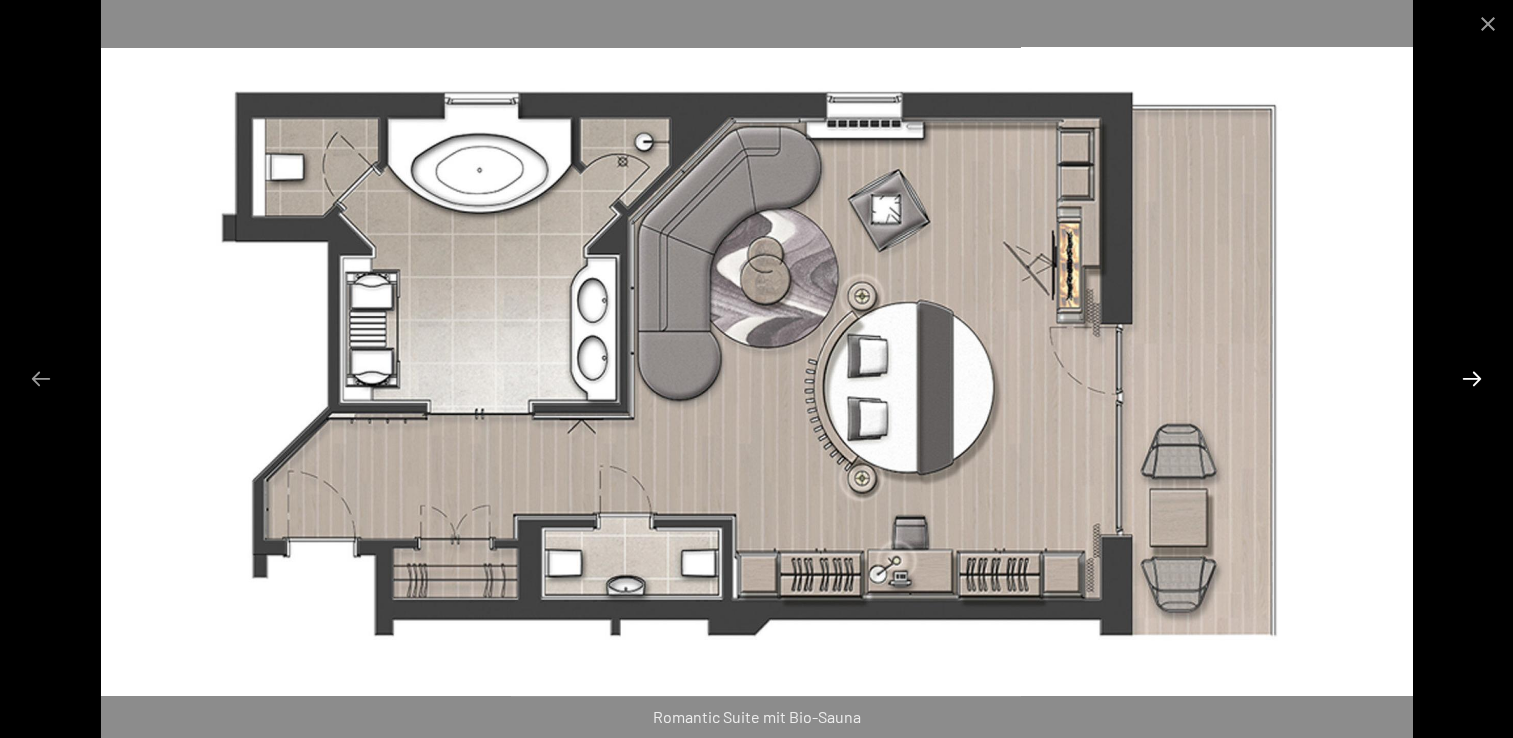
click at [1470, 378] on button "Next slide" at bounding box center [1472, 378] width 42 height 39
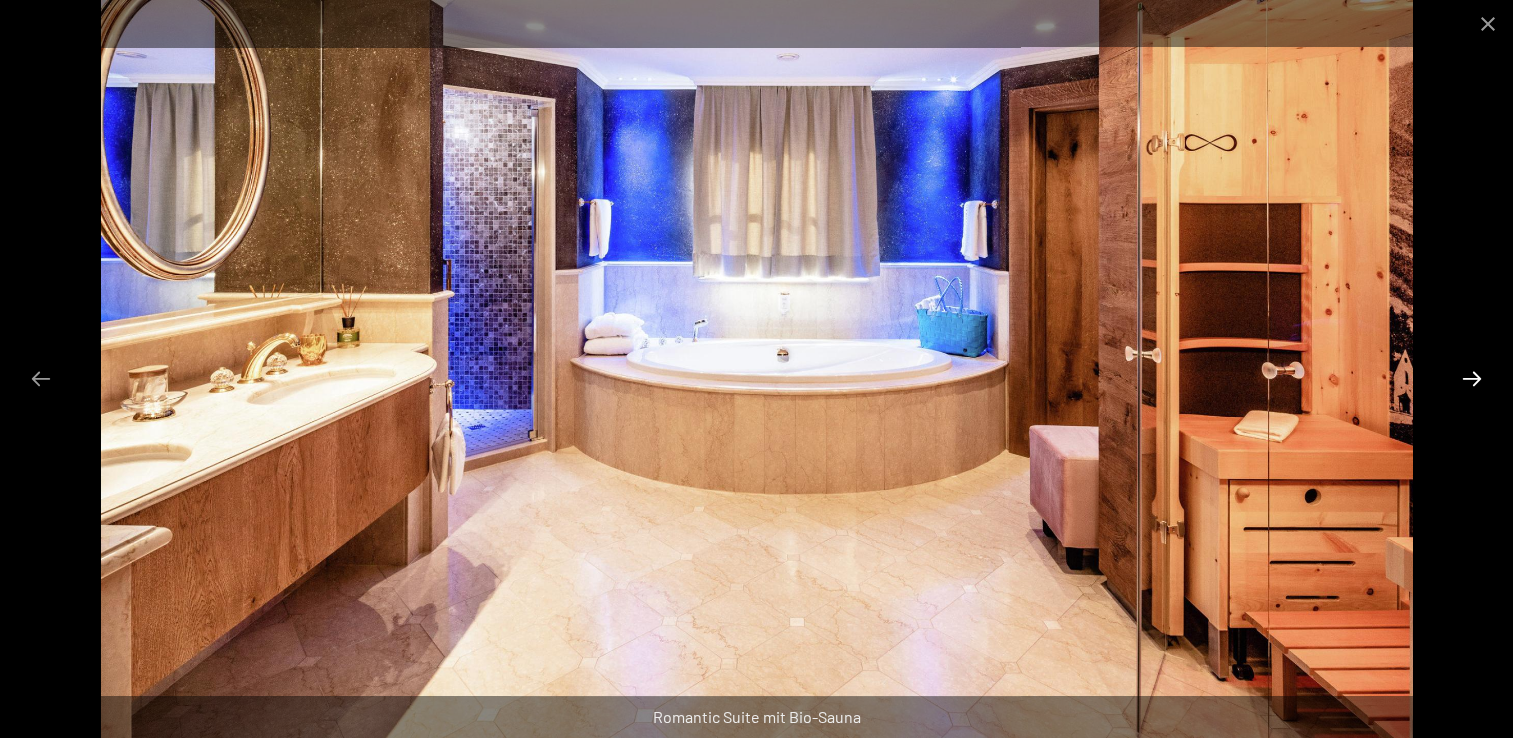
click at [1470, 378] on button "Next slide" at bounding box center [1472, 378] width 42 height 39
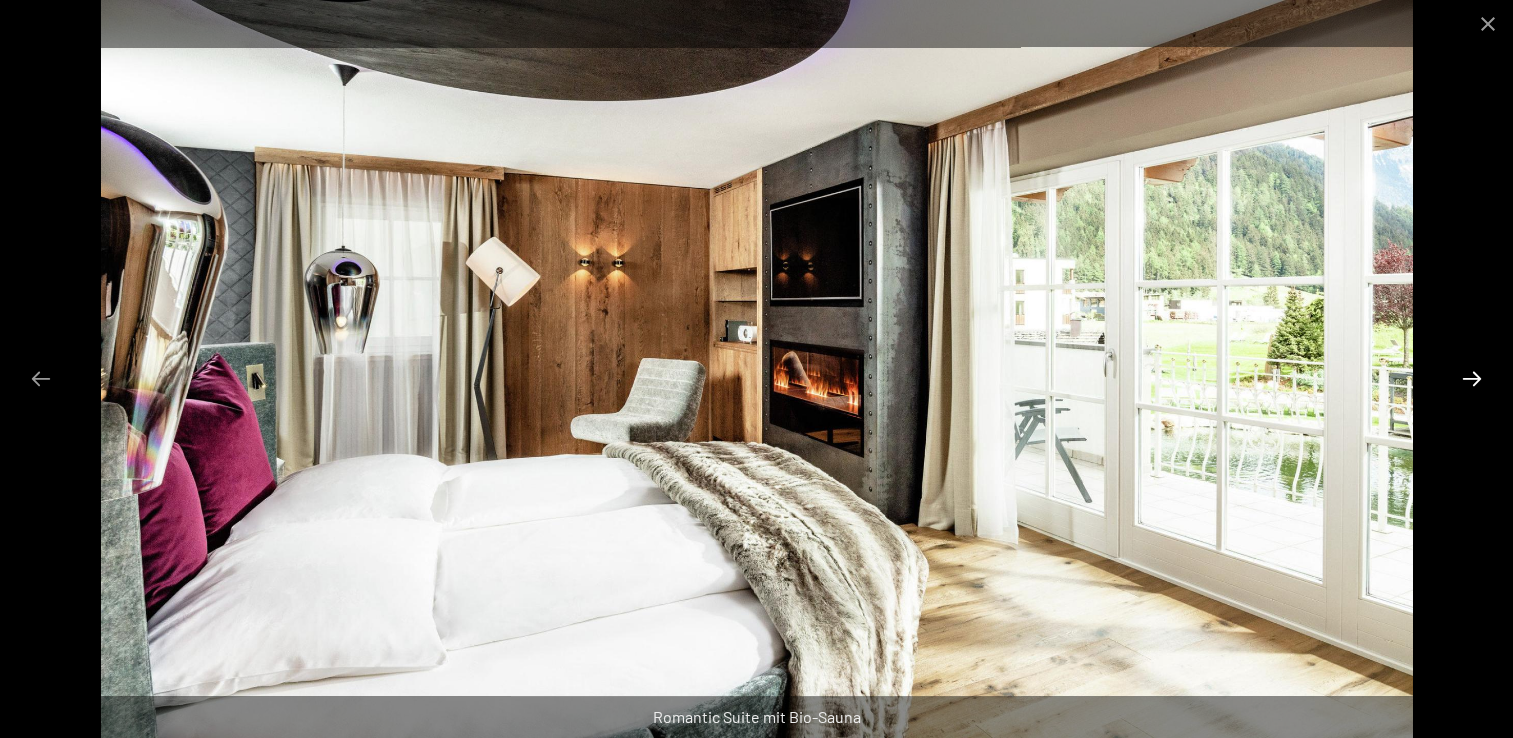
click at [1470, 378] on button "Next slide" at bounding box center [1472, 378] width 42 height 39
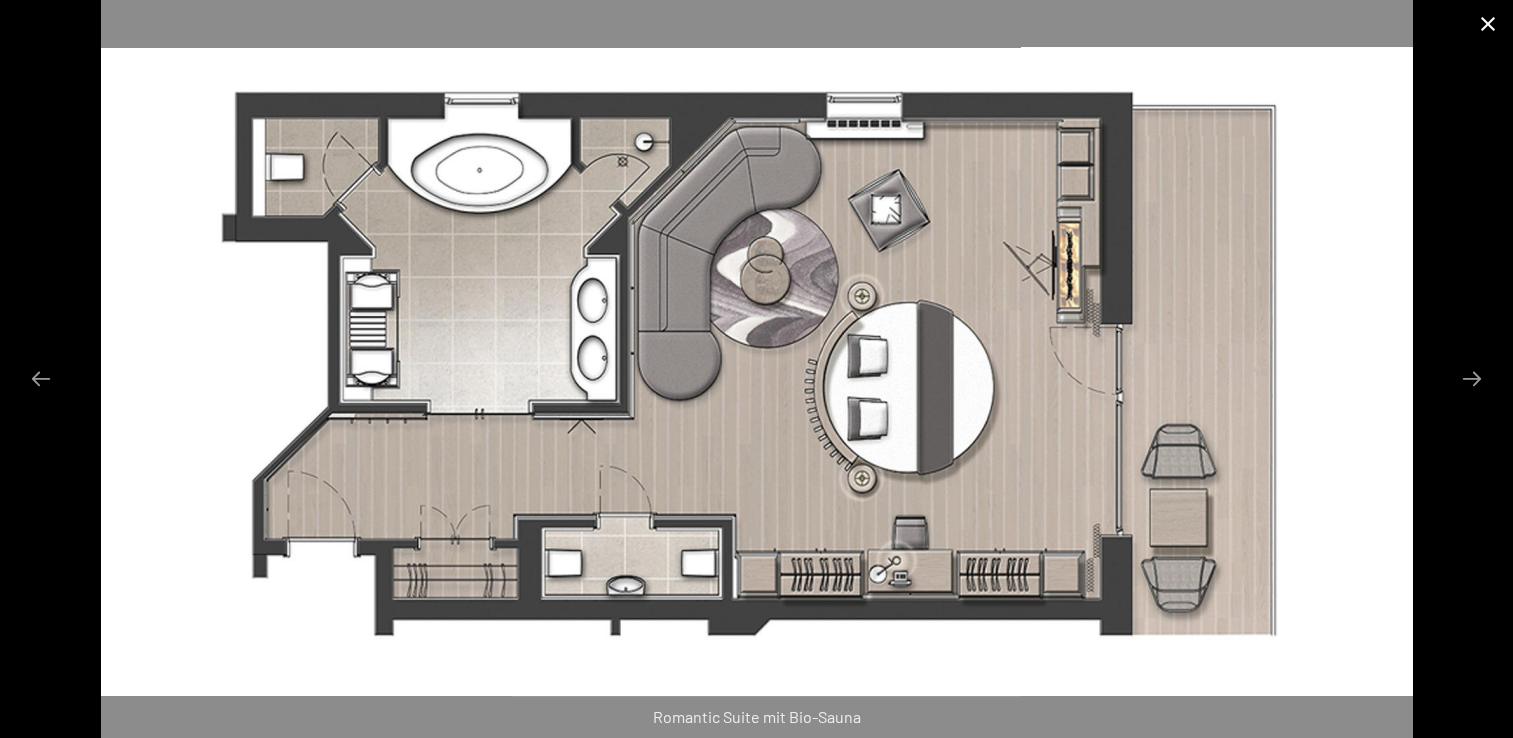
click at [1489, 24] on button "Close gallery" at bounding box center [1488, 23] width 50 height 47
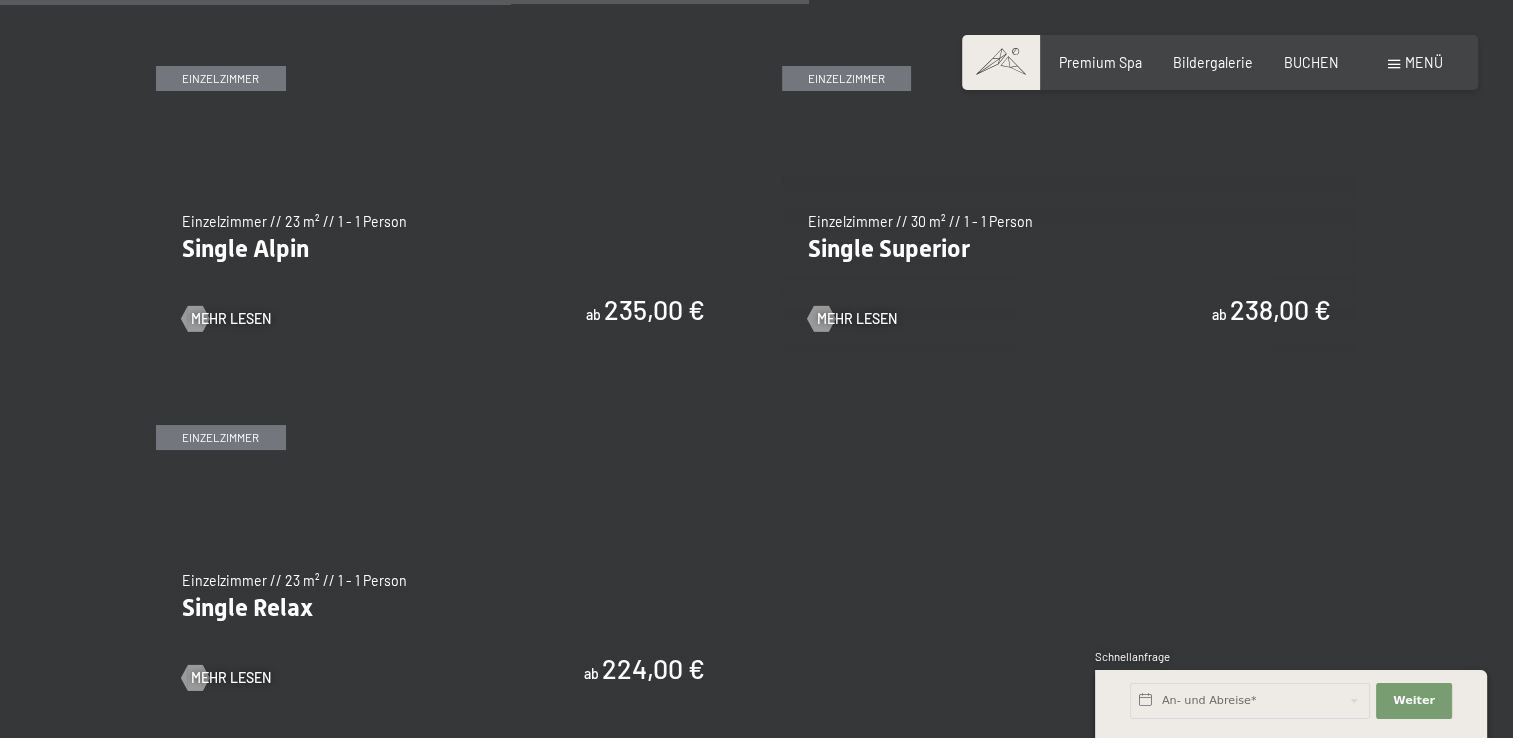
scroll to position [2899, 0]
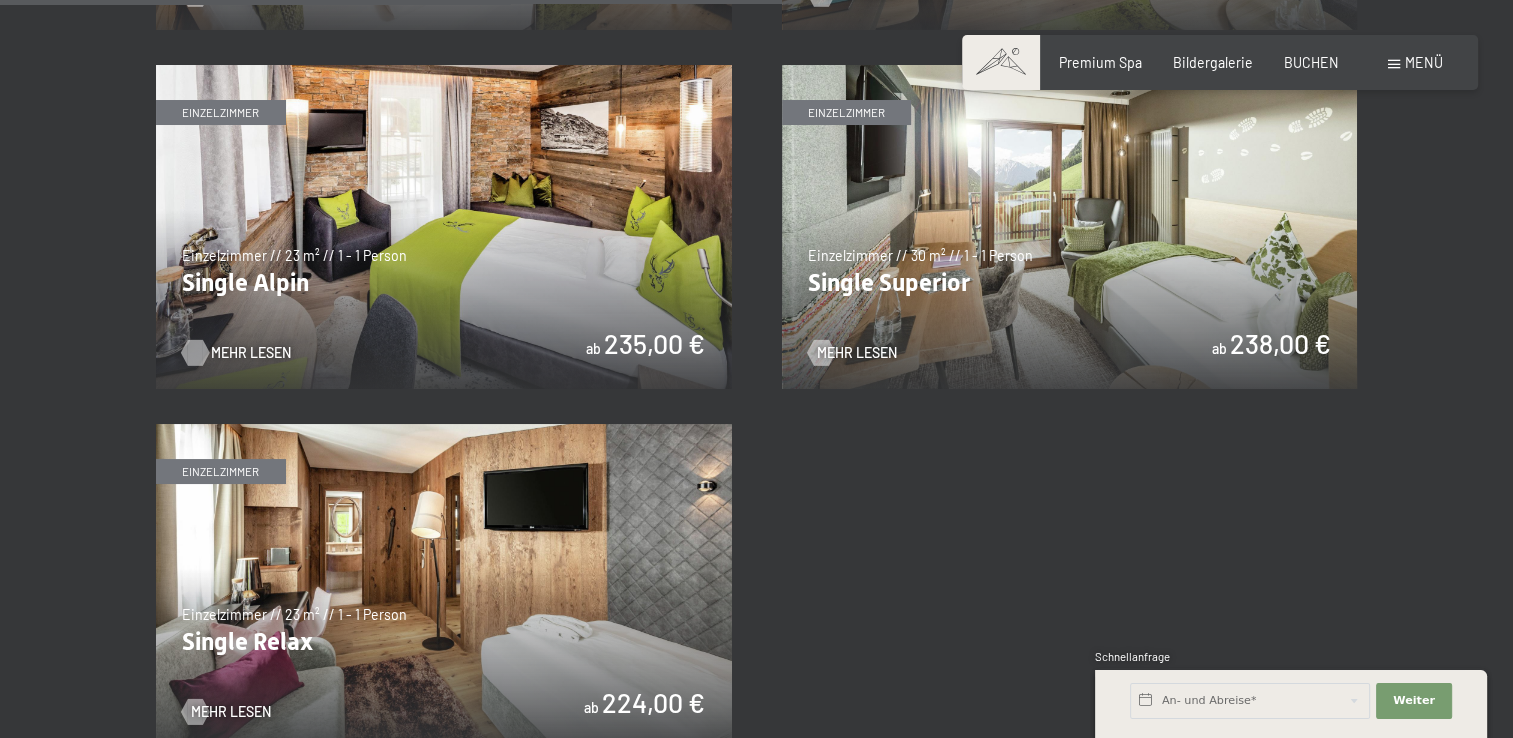
click at [233, 343] on span "Mehr Lesen" at bounding box center [251, 353] width 80 height 20
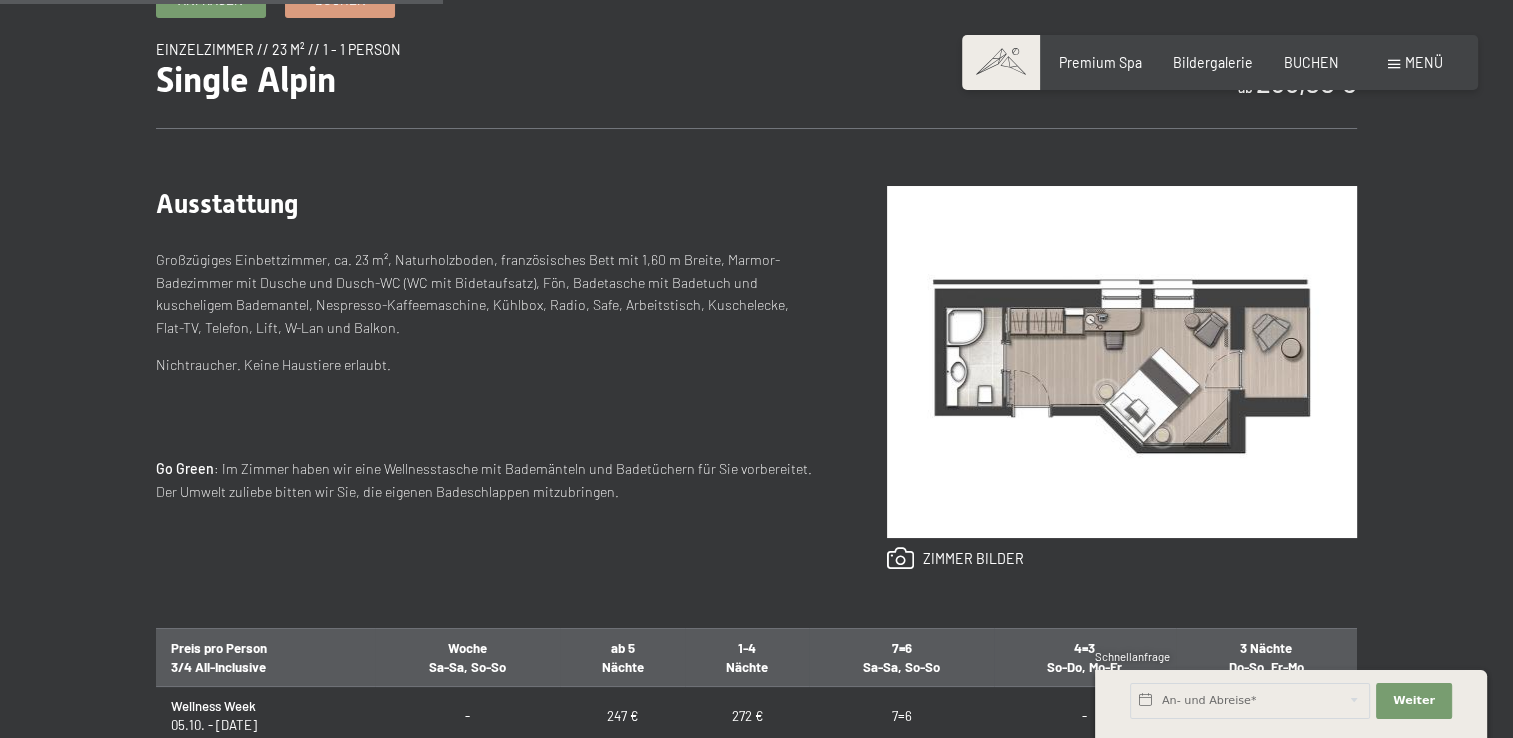
scroll to position [700, 0]
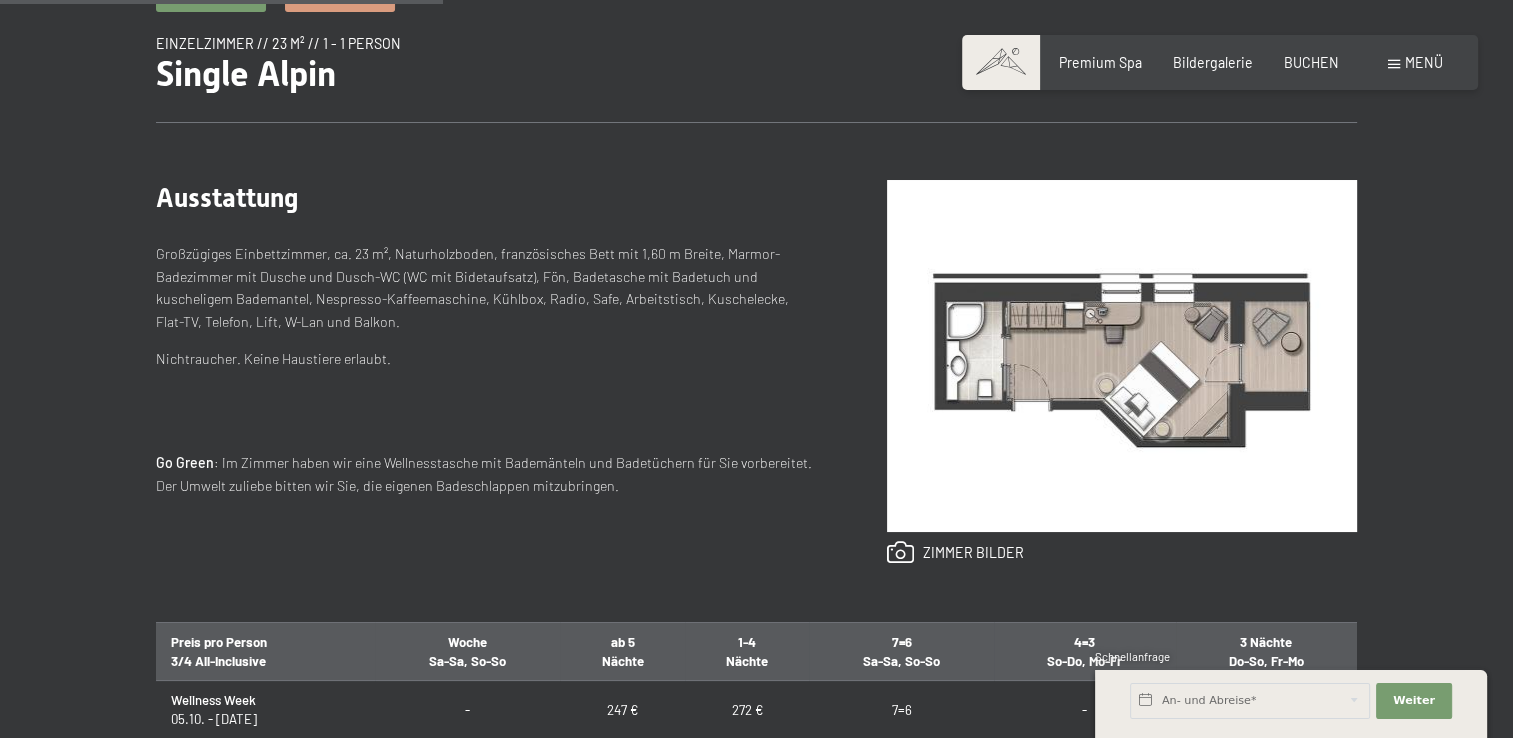
click at [1147, 375] on img at bounding box center [1122, 356] width 470 height 352
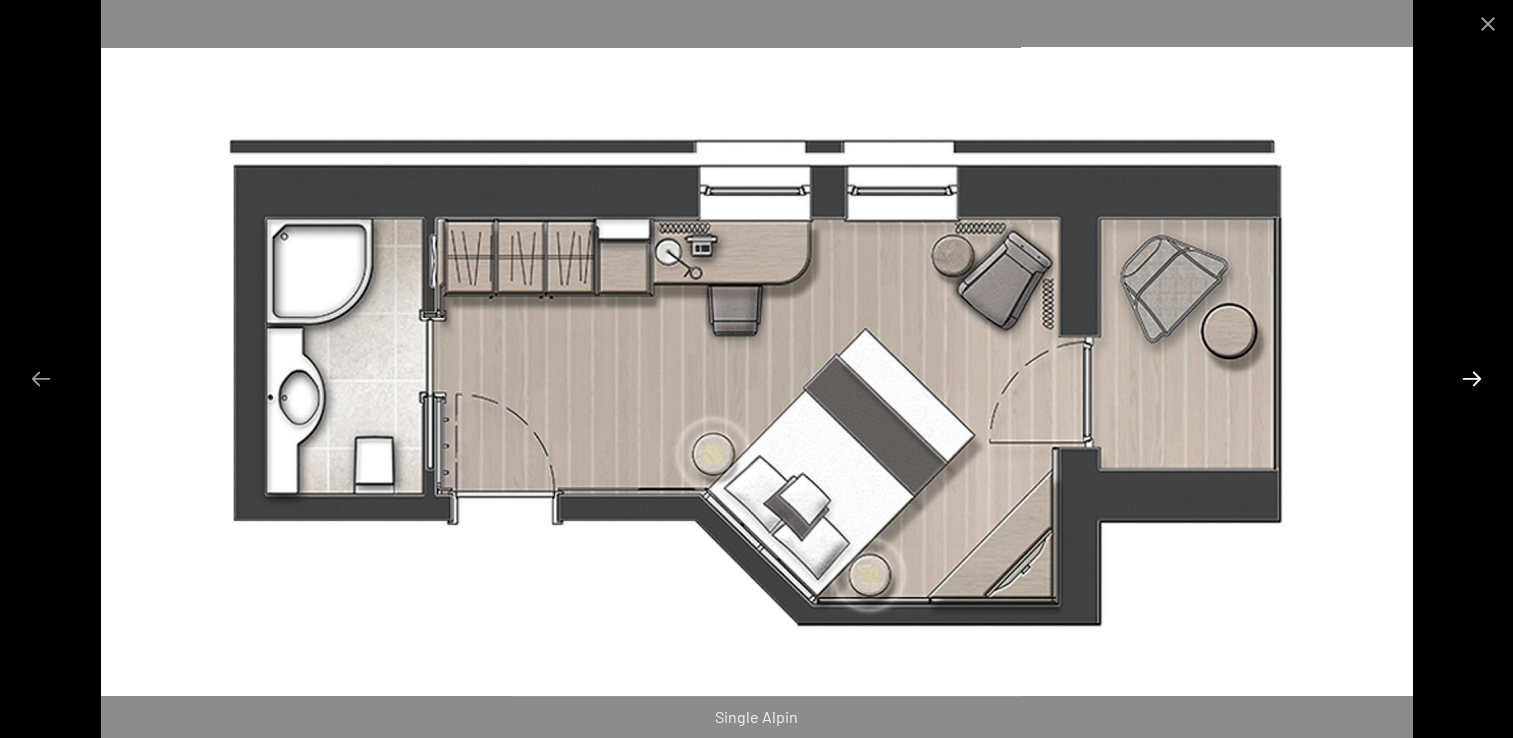
click at [1472, 374] on button "Next slide" at bounding box center [1472, 378] width 42 height 39
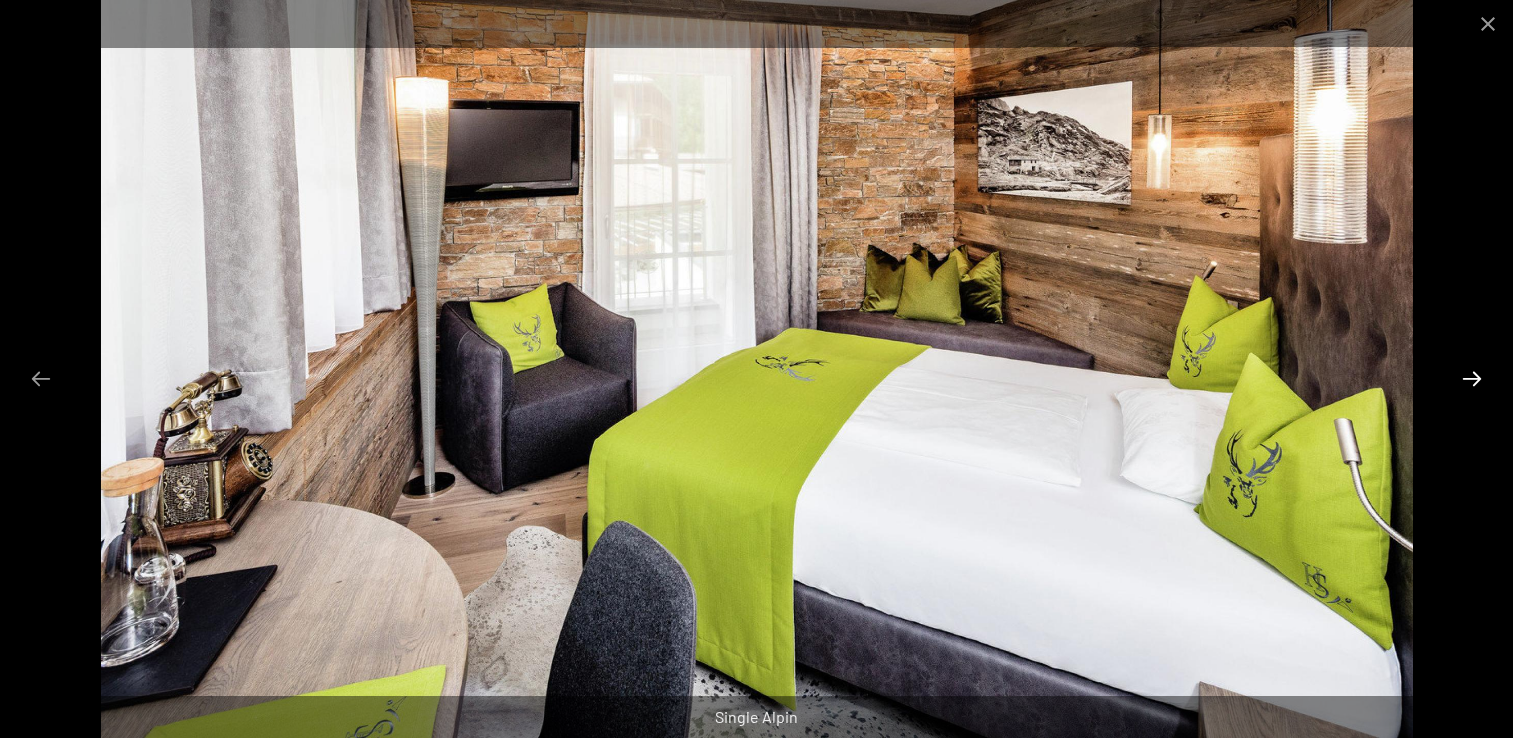
click at [1472, 374] on button "Next slide" at bounding box center [1472, 378] width 42 height 39
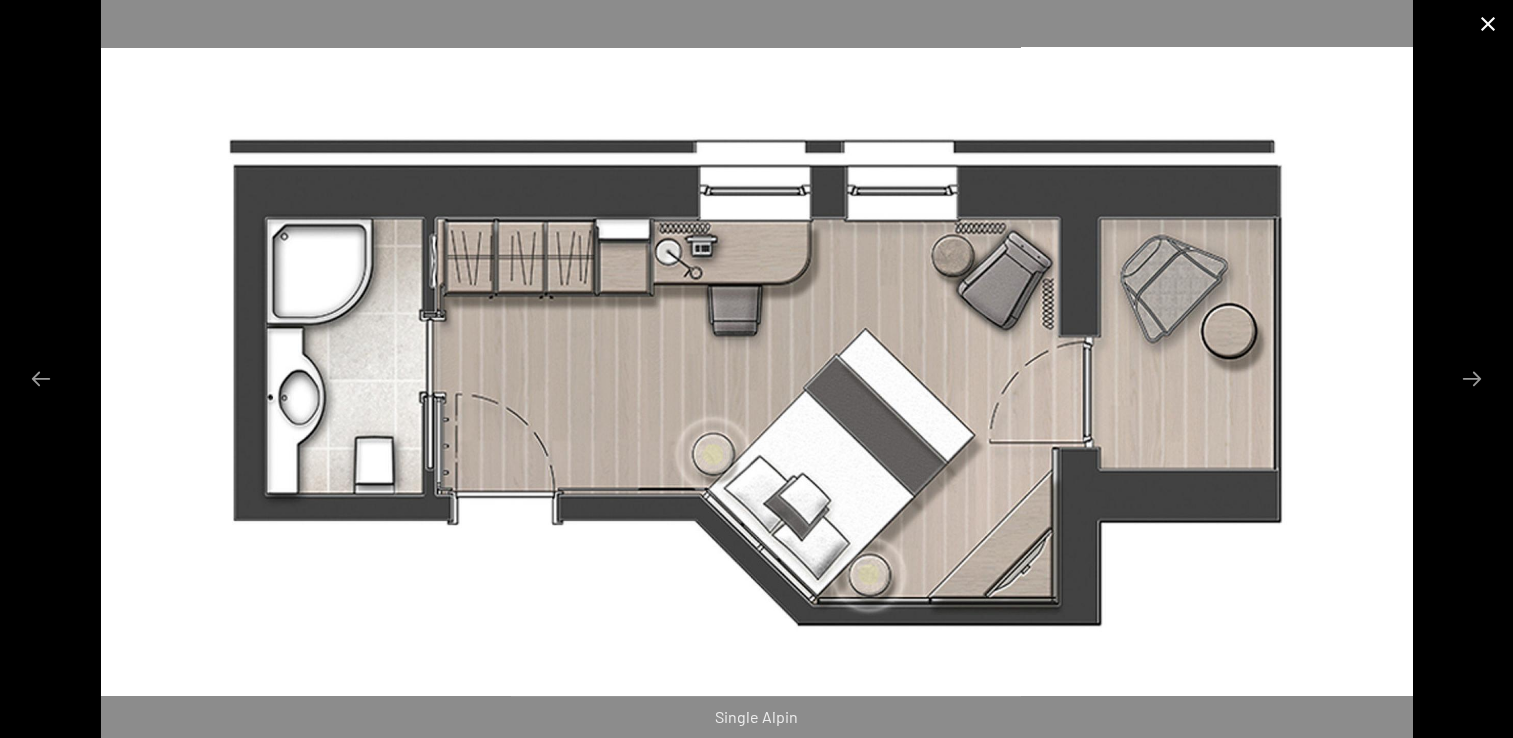
click at [1492, 30] on button "Close gallery" at bounding box center [1488, 23] width 50 height 47
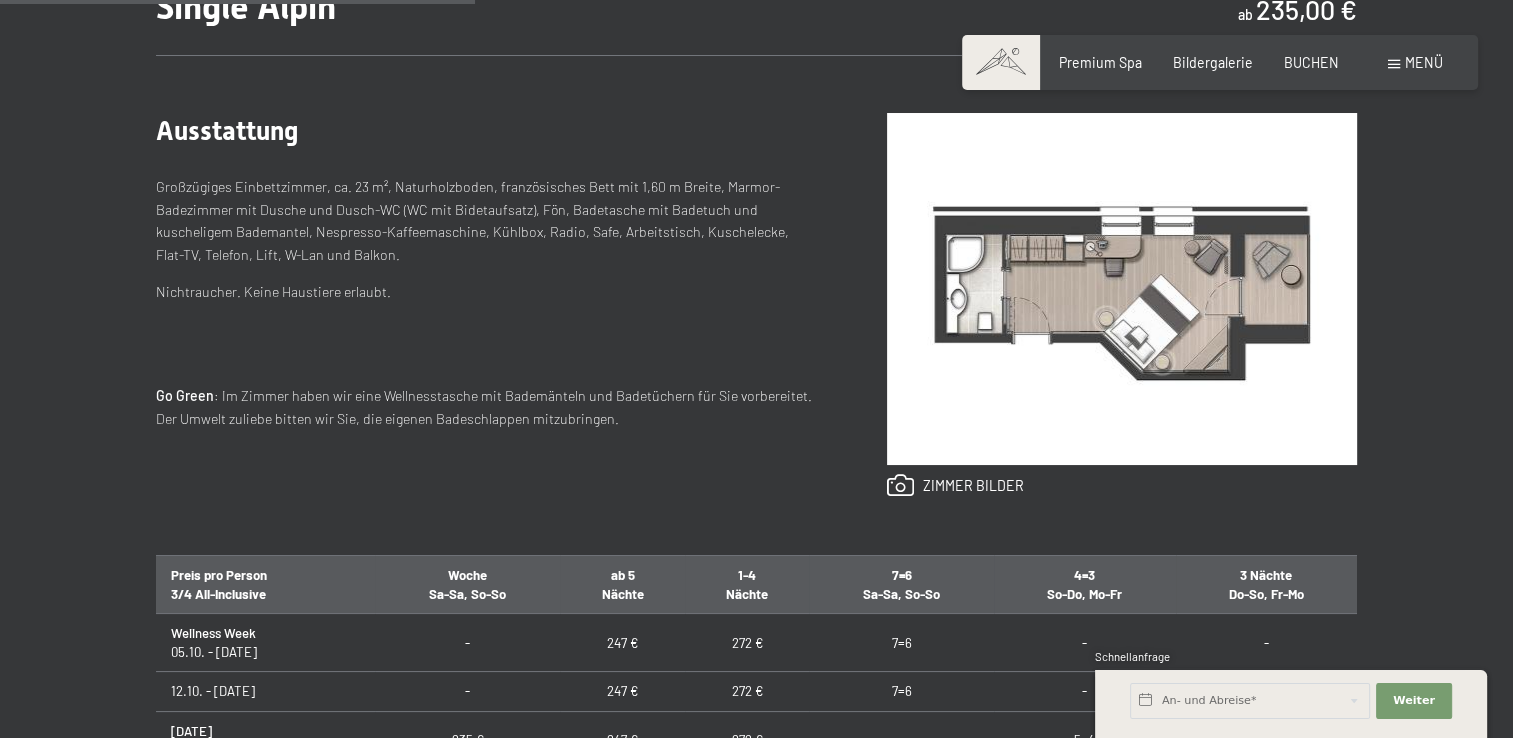
scroll to position [1000, 0]
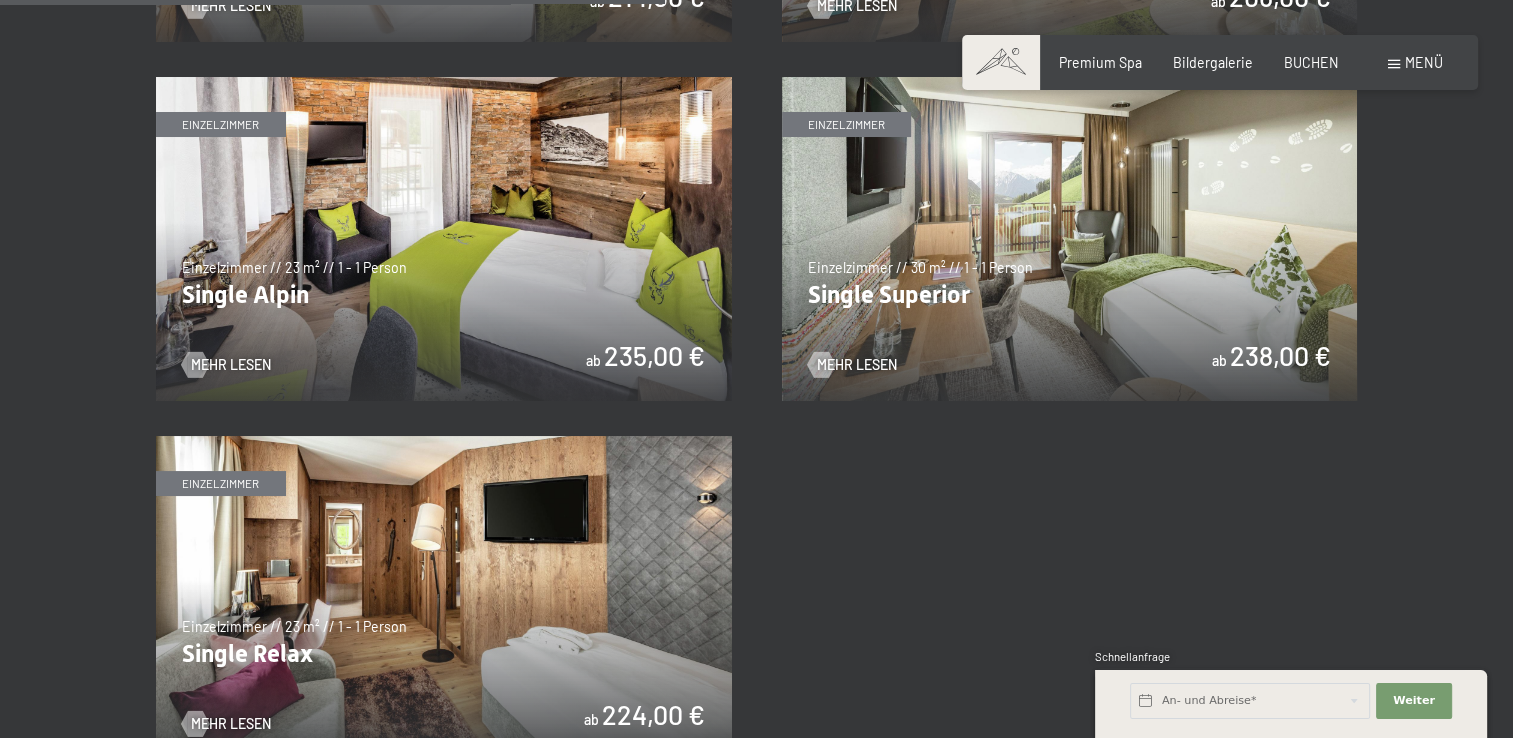
scroll to position [2899, 0]
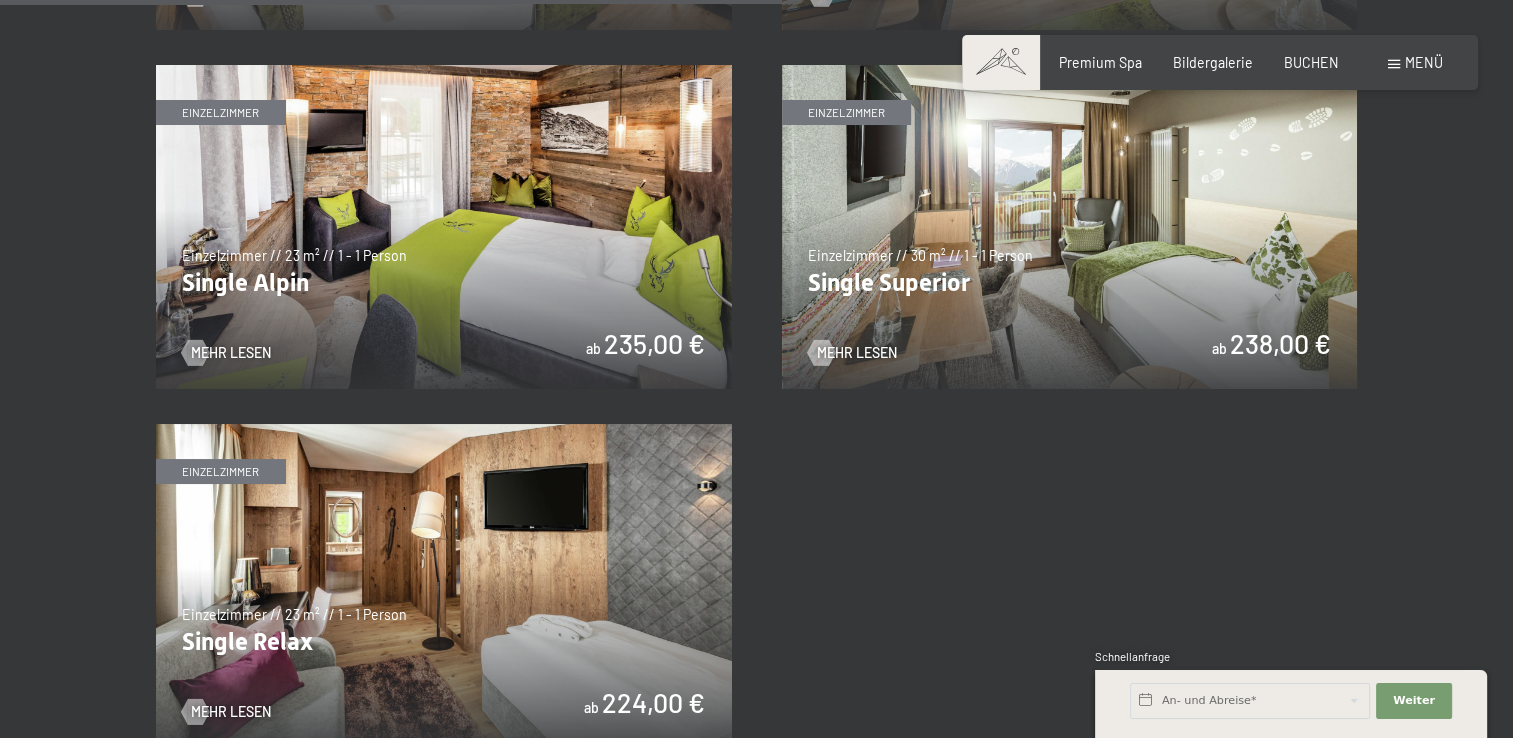
click at [621, 528] on img at bounding box center [444, 586] width 576 height 324
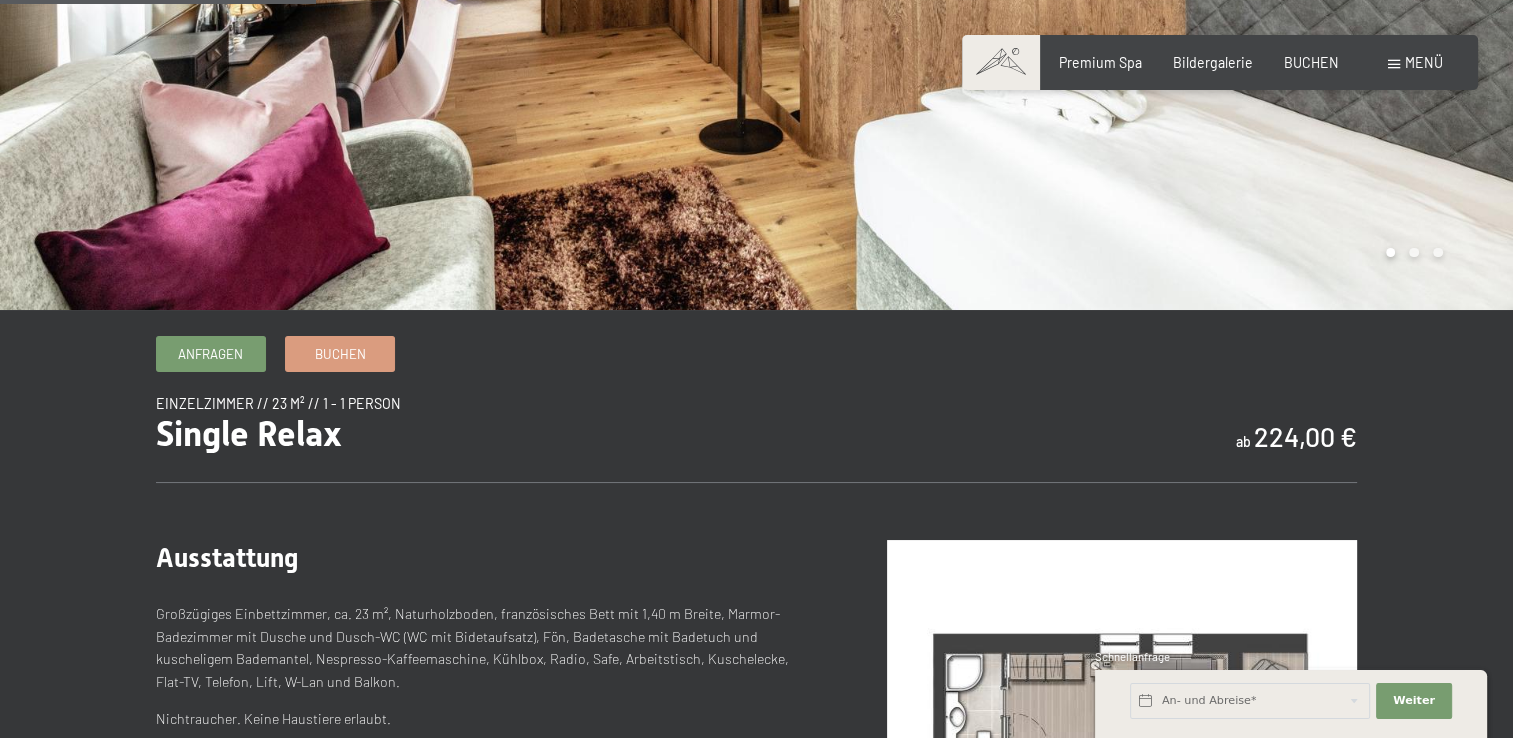
scroll to position [500, 0]
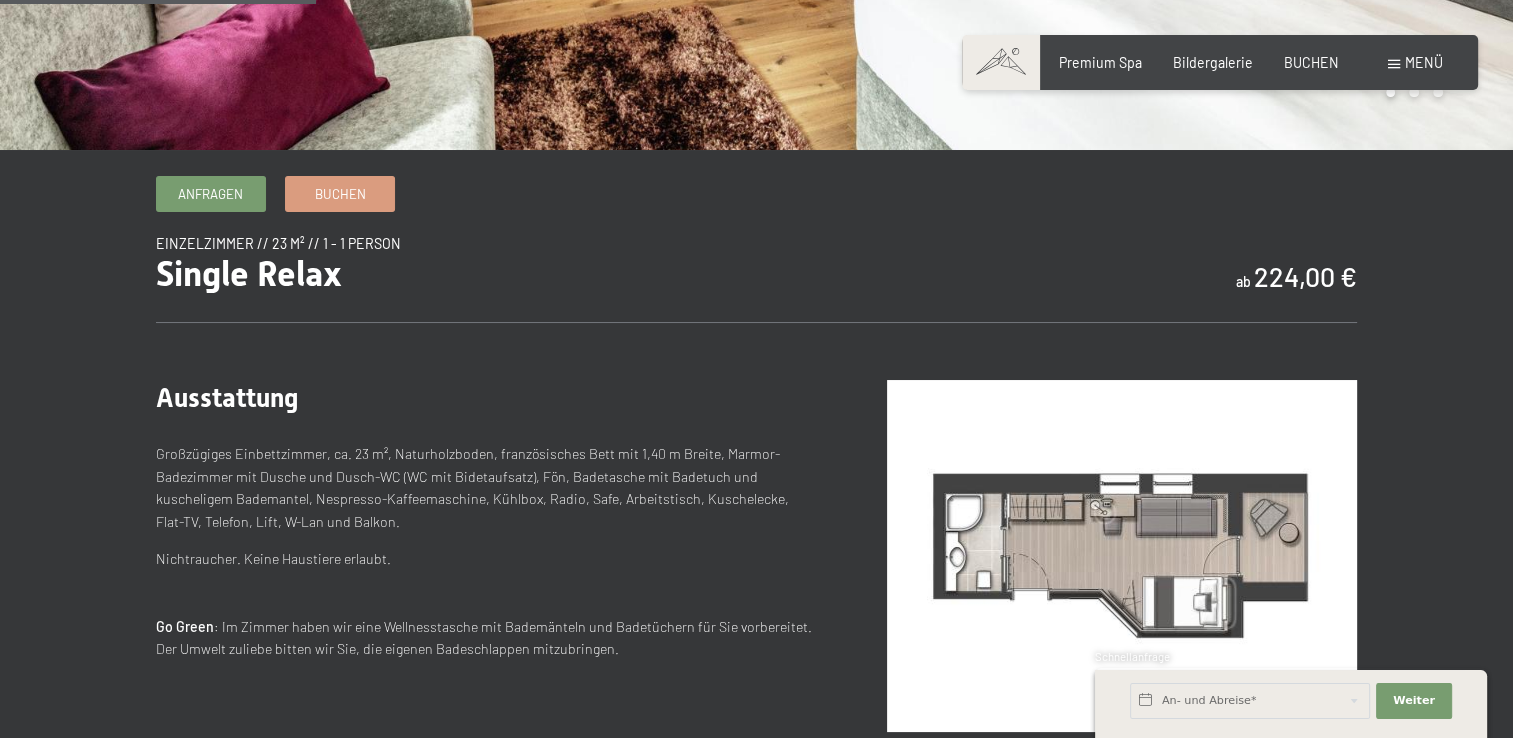
click at [1031, 539] on img at bounding box center [1122, 556] width 470 height 352
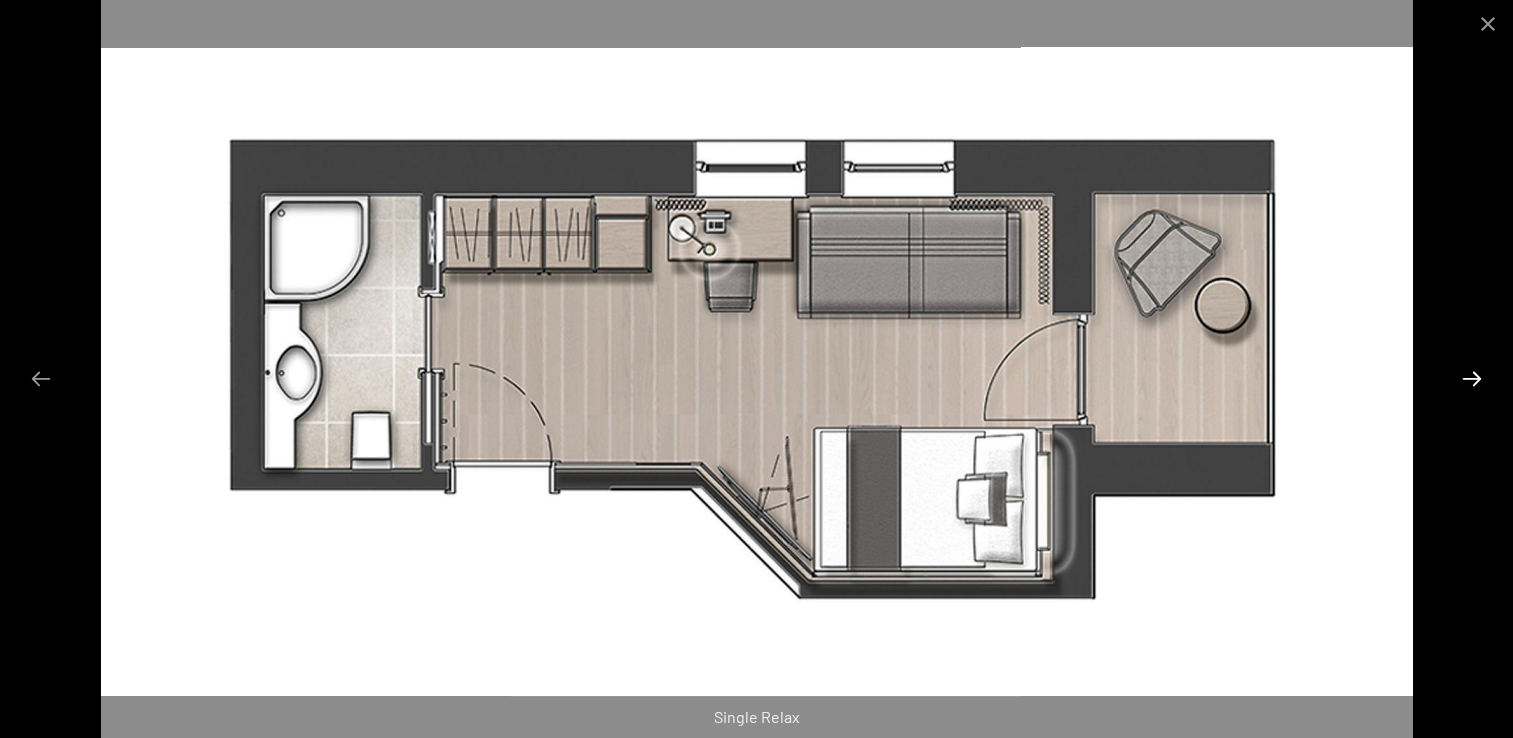
click at [1468, 386] on button "Next slide" at bounding box center [1472, 378] width 42 height 39
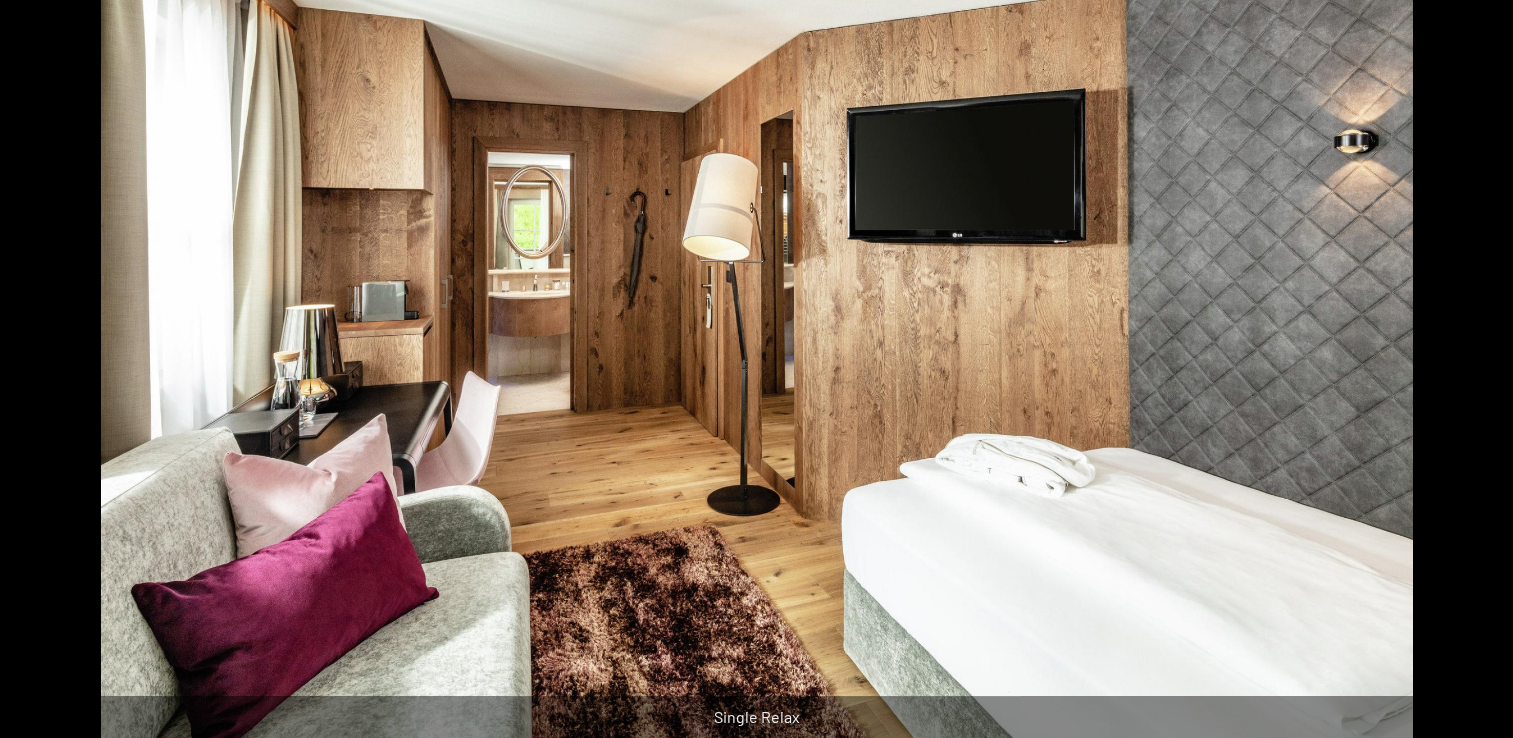
click at [1468, 386] on button "Next slide" at bounding box center [1482, 378] width 42 height 39
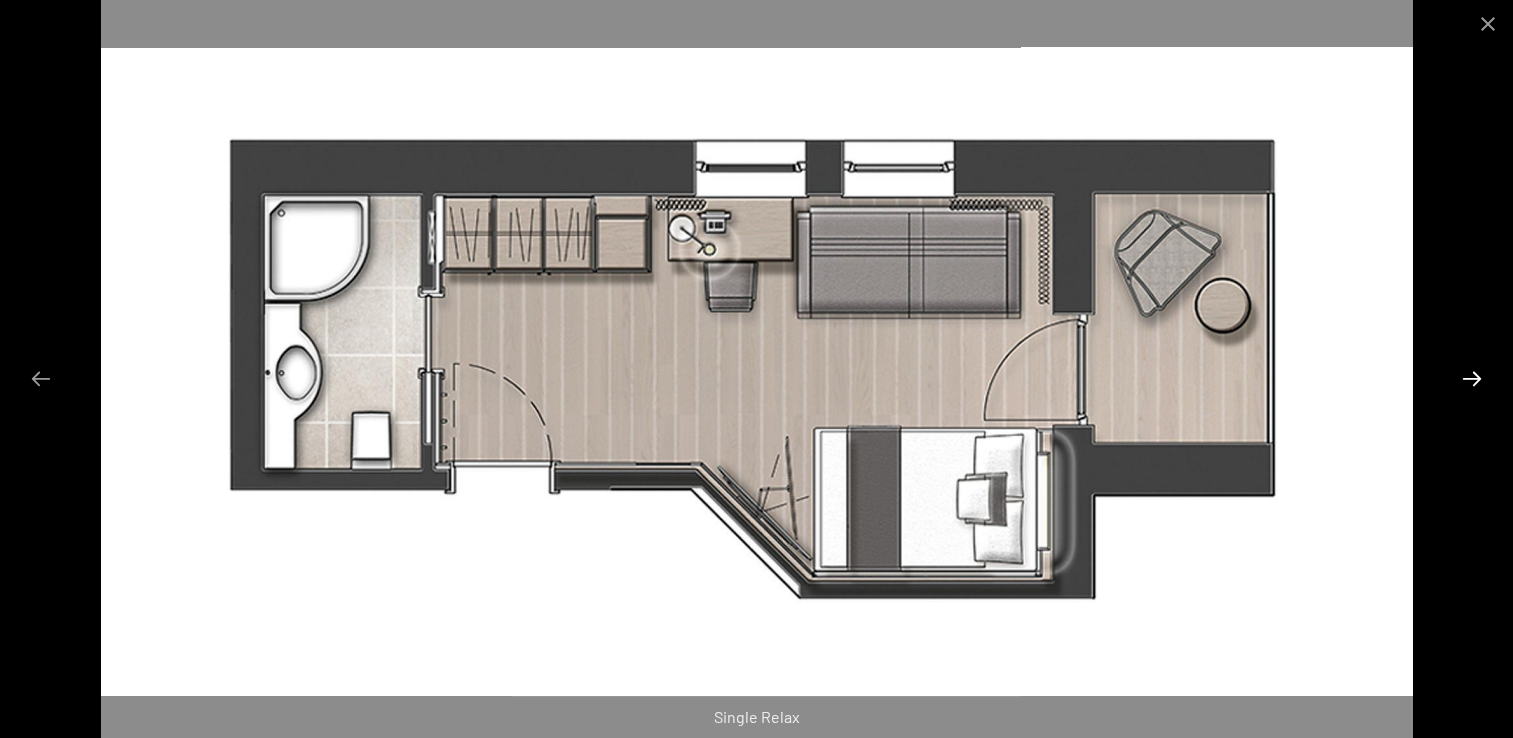
click at [1456, 383] on button "Next slide" at bounding box center [1472, 378] width 42 height 39
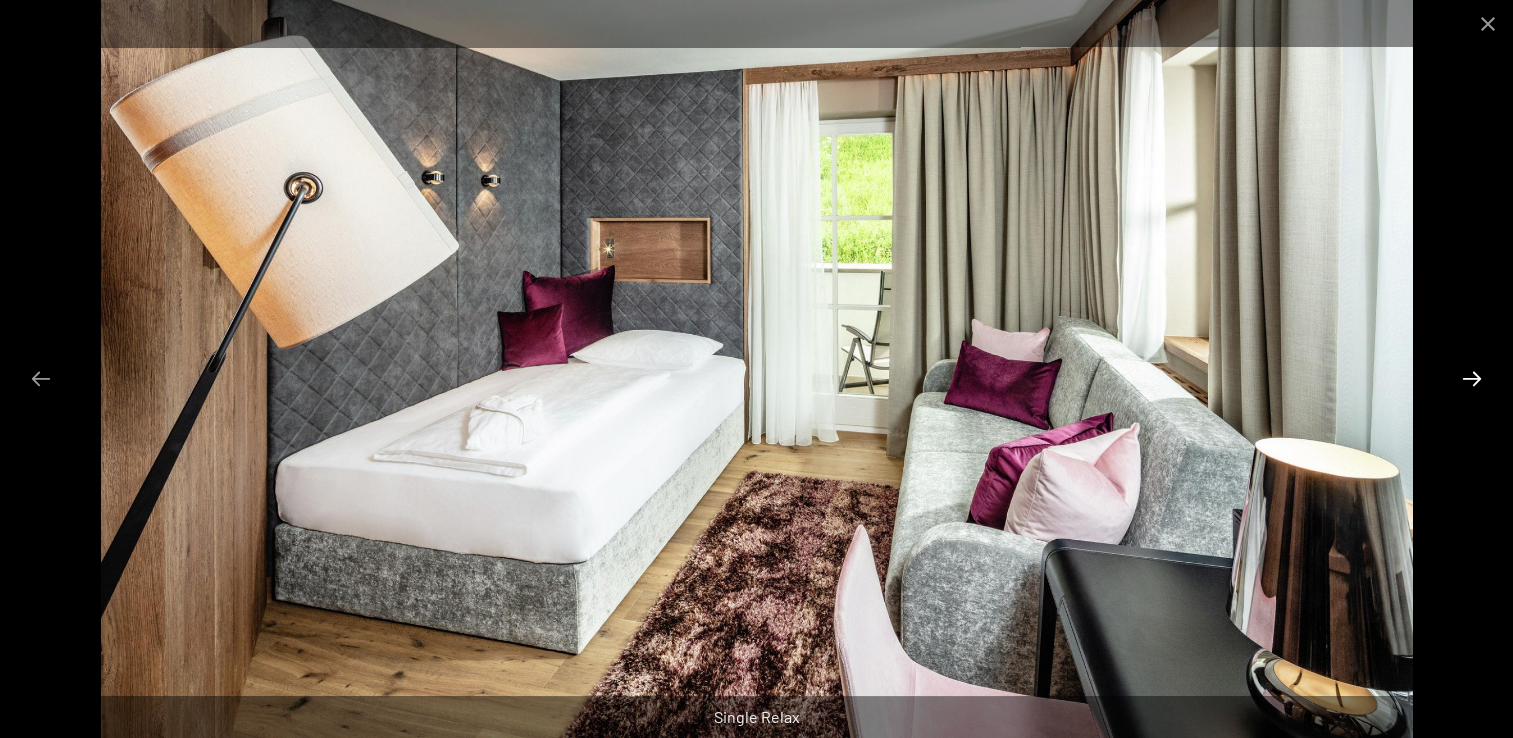
click at [1470, 382] on button "Next slide" at bounding box center [1472, 378] width 42 height 39
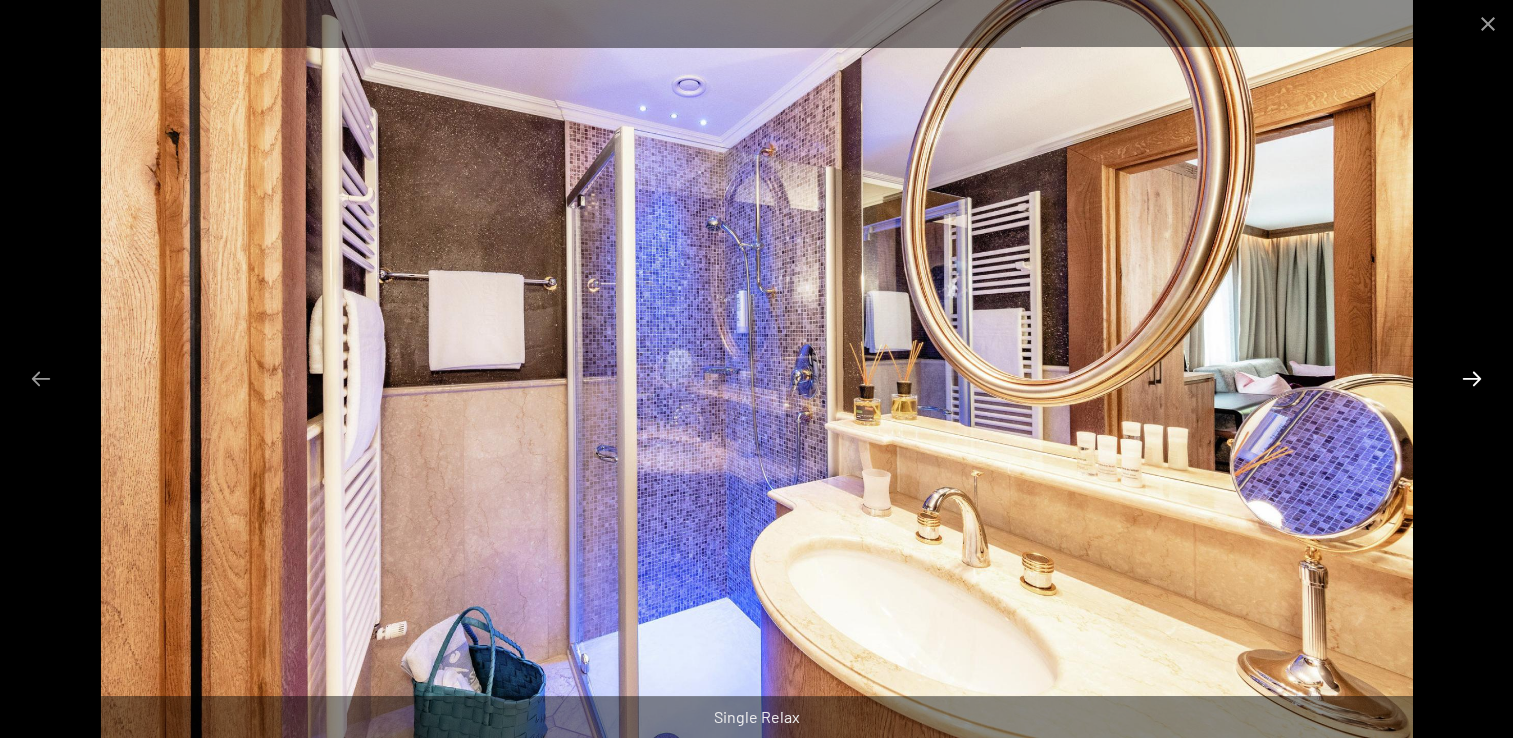
click at [1472, 382] on button "Next slide" at bounding box center [1472, 378] width 42 height 39
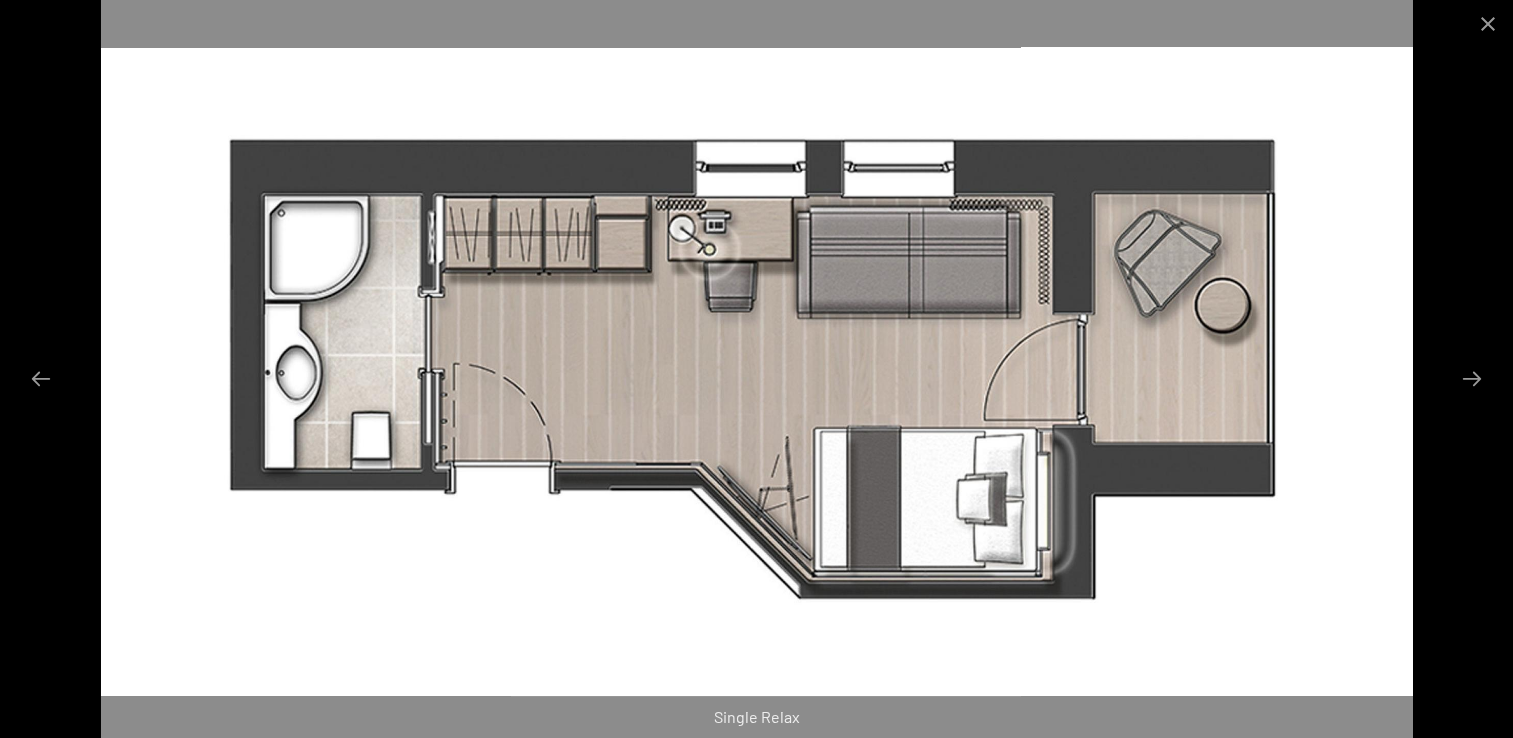
scroll to position [1000, 0]
click at [1482, 28] on button "Close gallery" at bounding box center [1488, 23] width 50 height 47
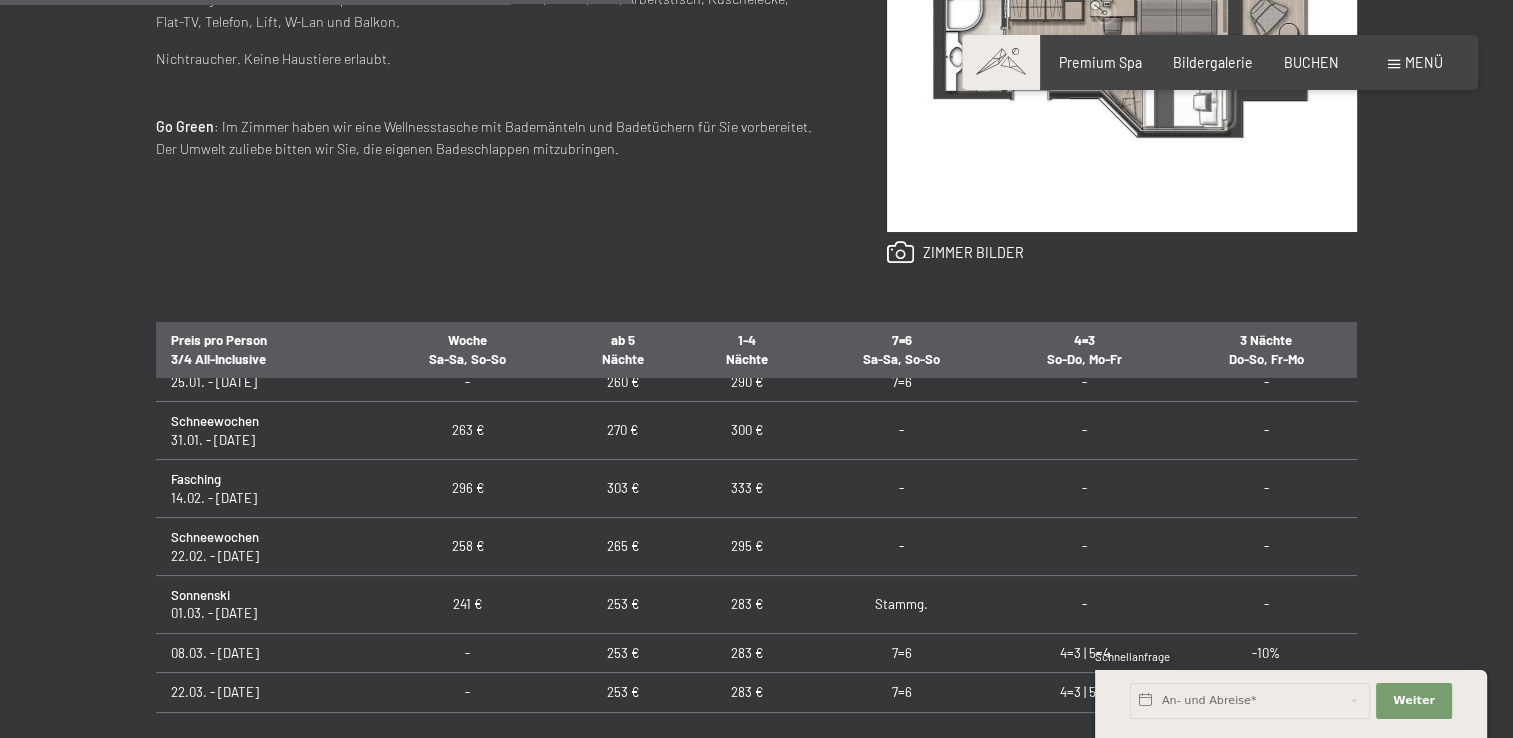
scroll to position [600, 0]
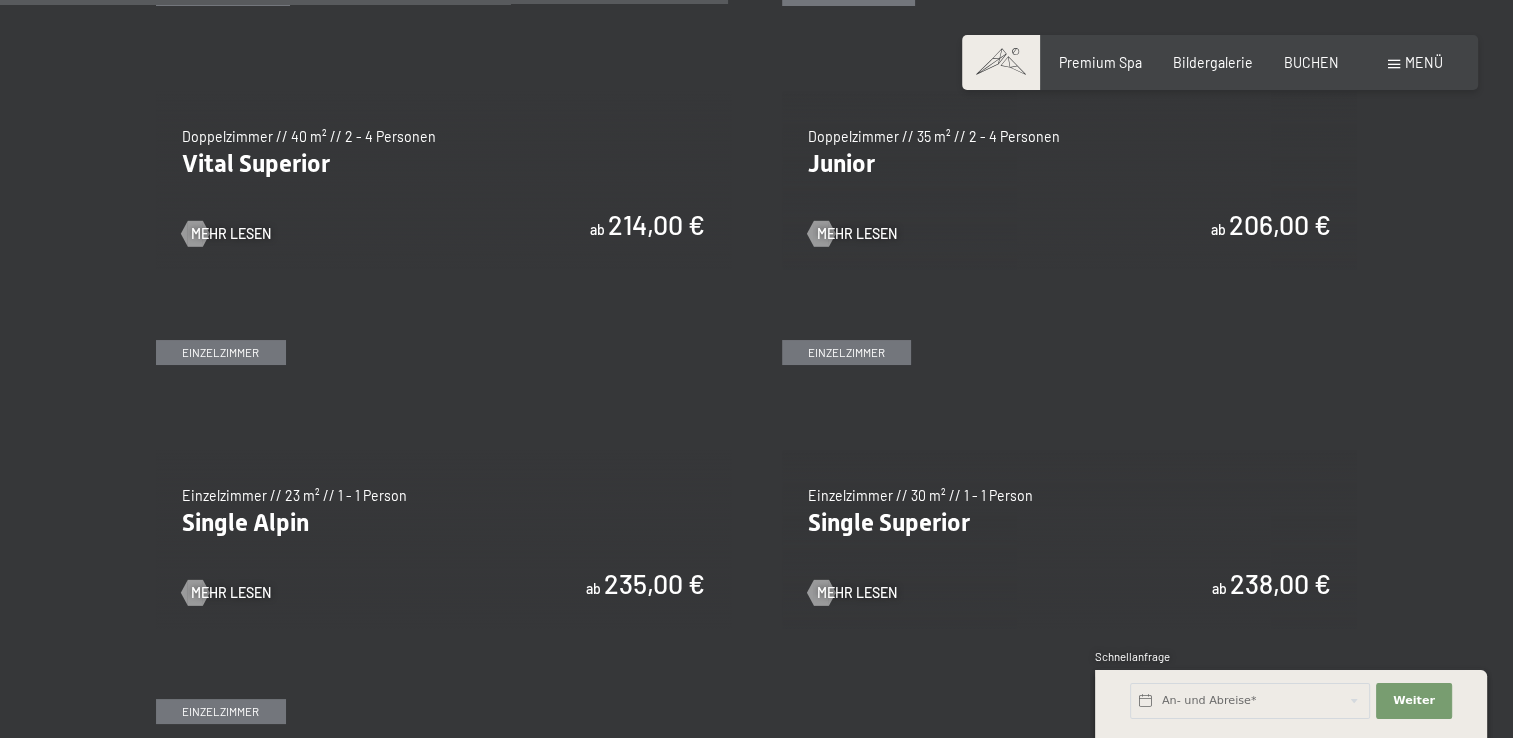
scroll to position [2699, 0]
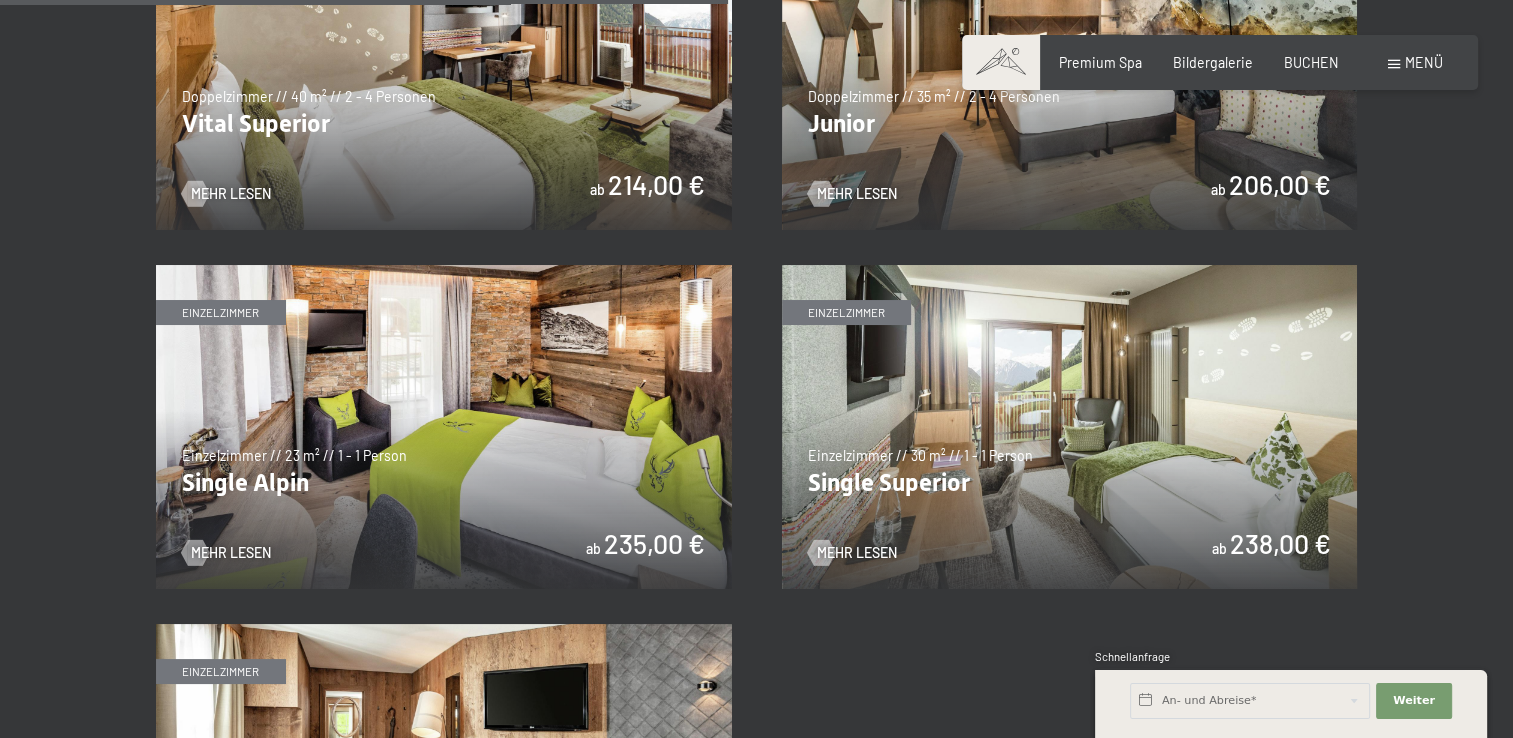
click at [1110, 442] on img at bounding box center [1070, 427] width 576 height 324
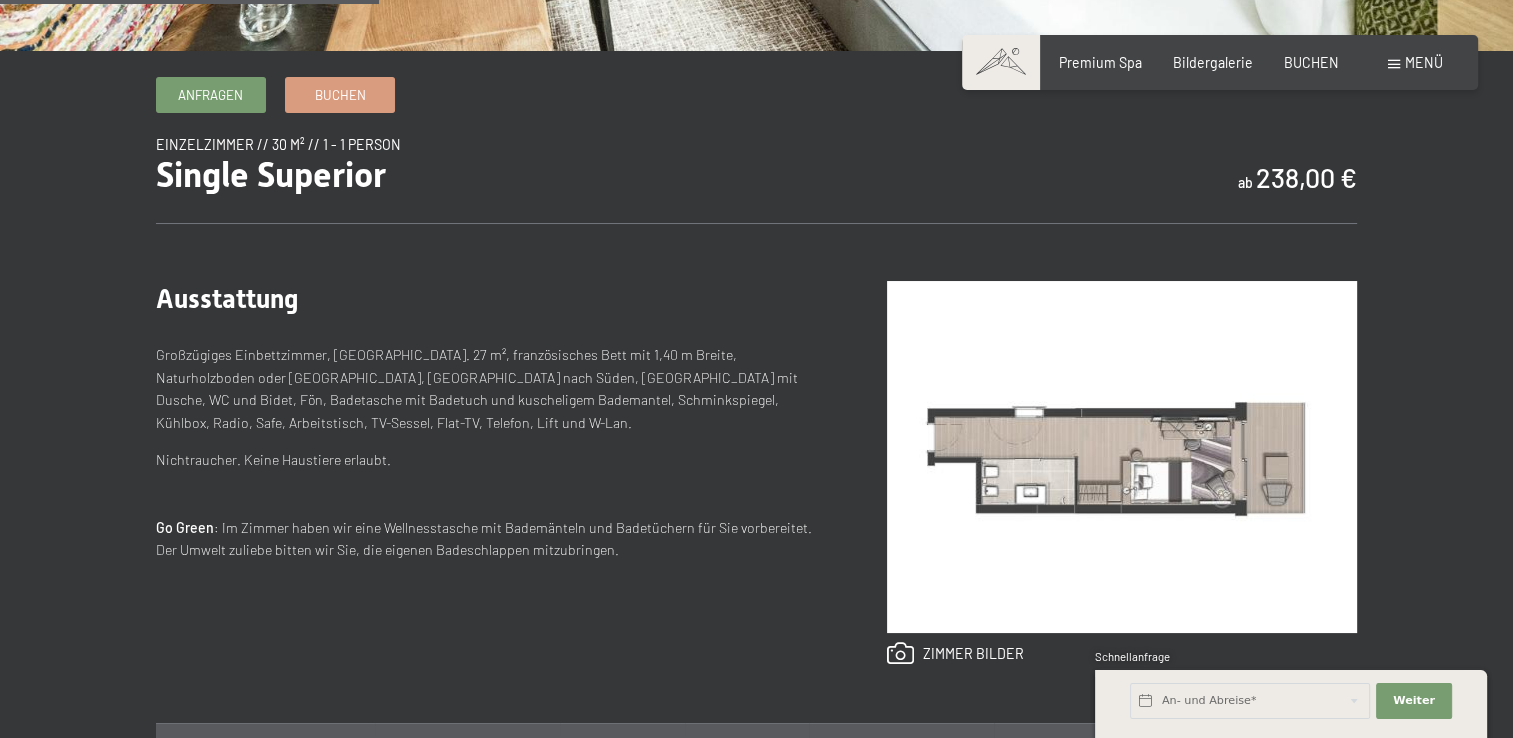
scroll to position [600, 0]
click at [1119, 457] on img at bounding box center [1122, 456] width 470 height 352
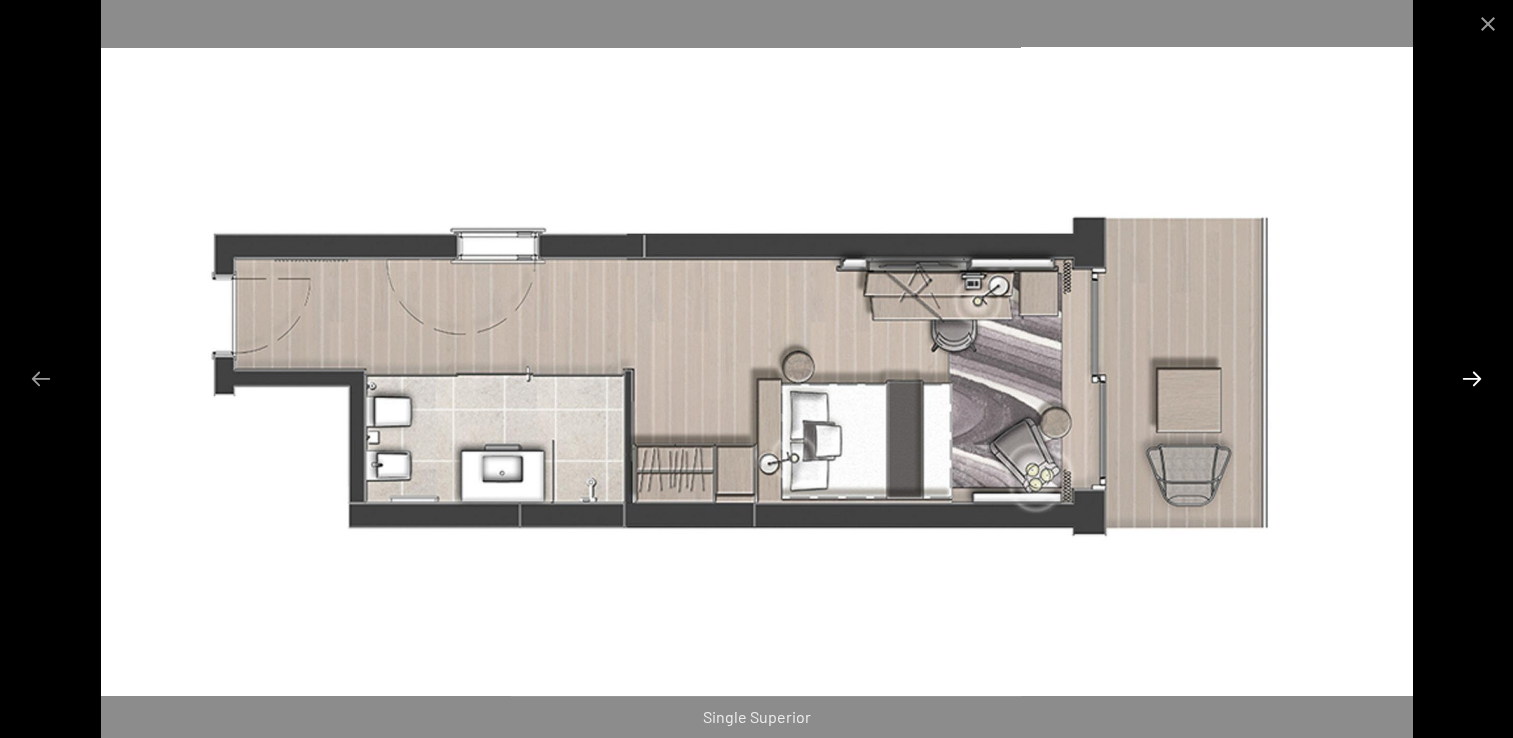
click at [1456, 378] on button "Next slide" at bounding box center [1472, 378] width 42 height 39
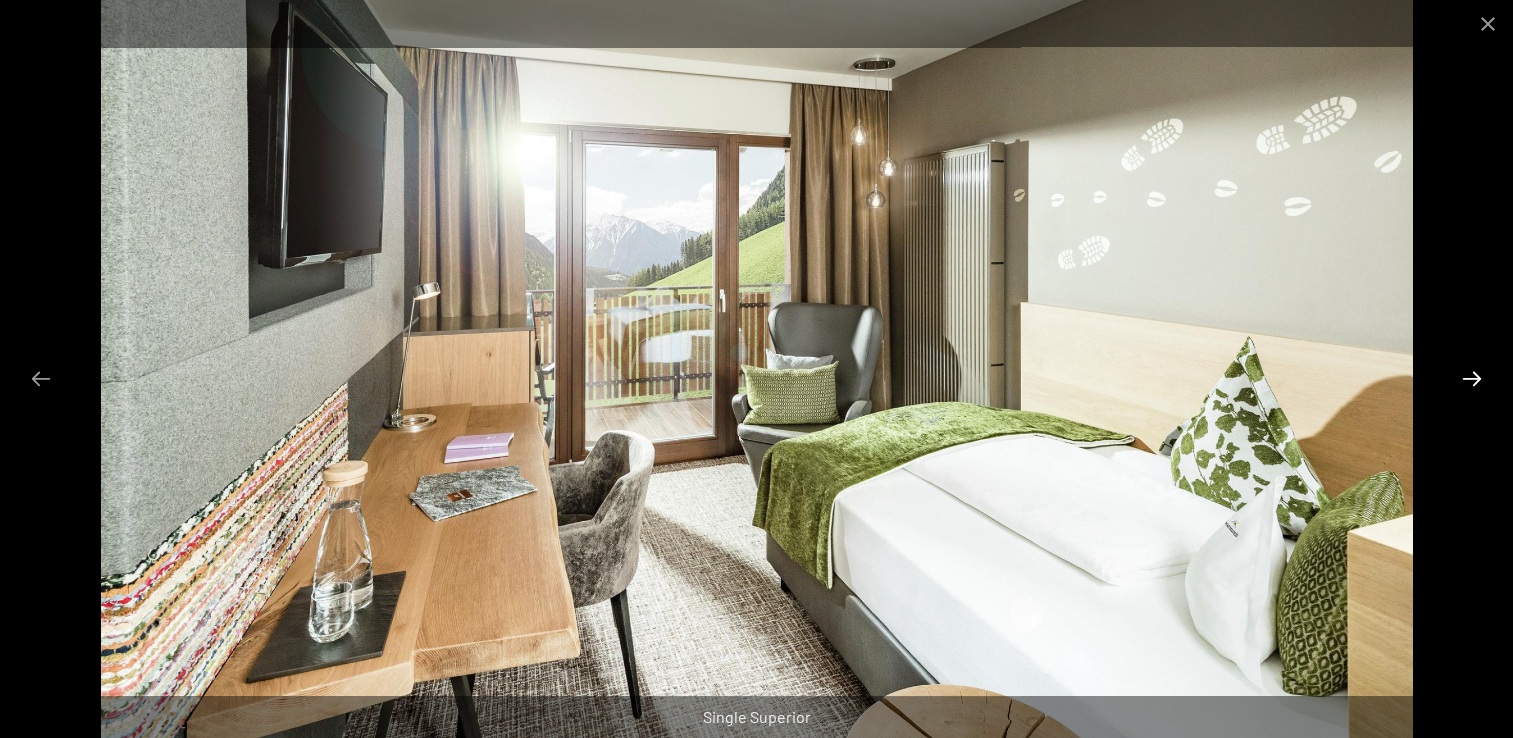
click at [1470, 380] on button "Next slide" at bounding box center [1472, 378] width 42 height 39
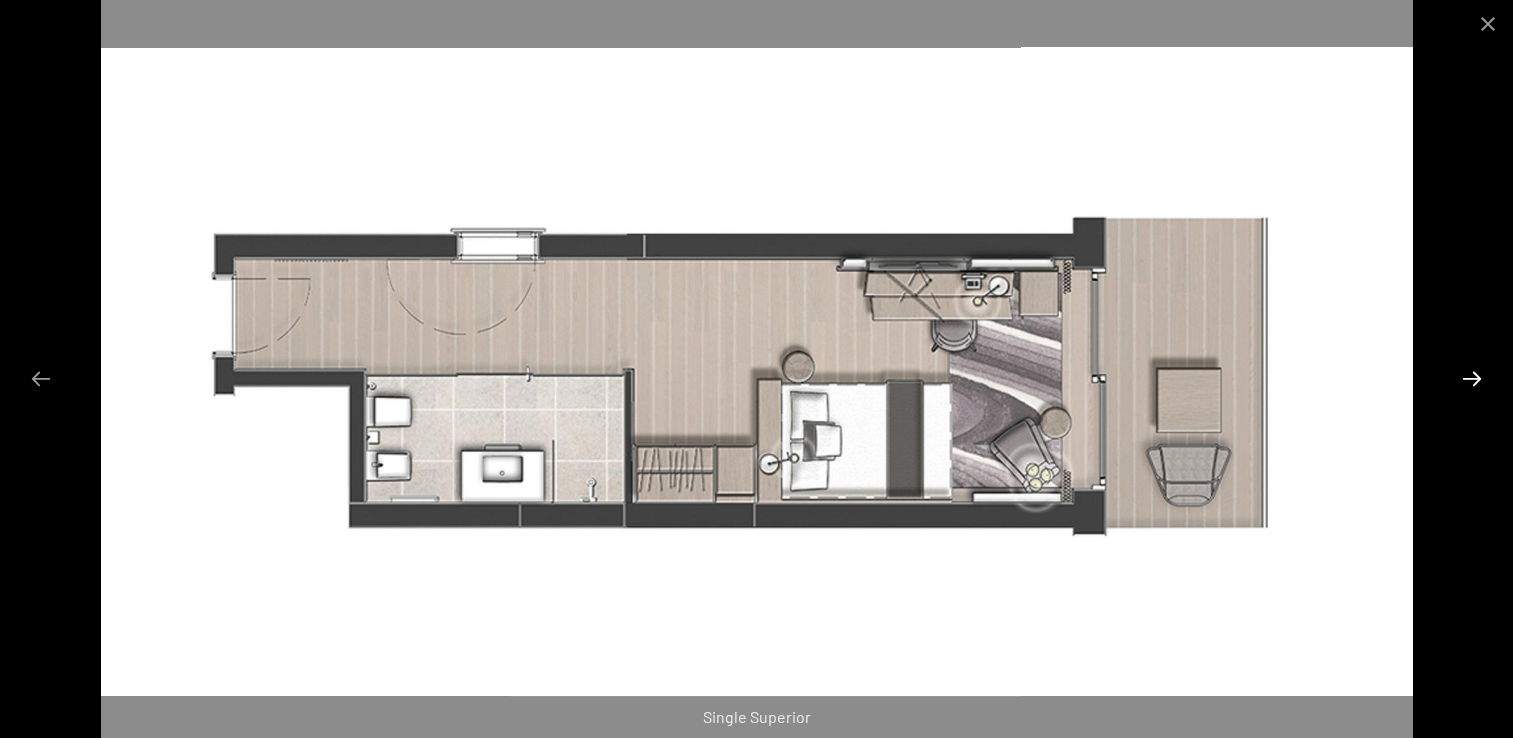
click at [1470, 380] on button "Next slide" at bounding box center [1472, 378] width 42 height 39
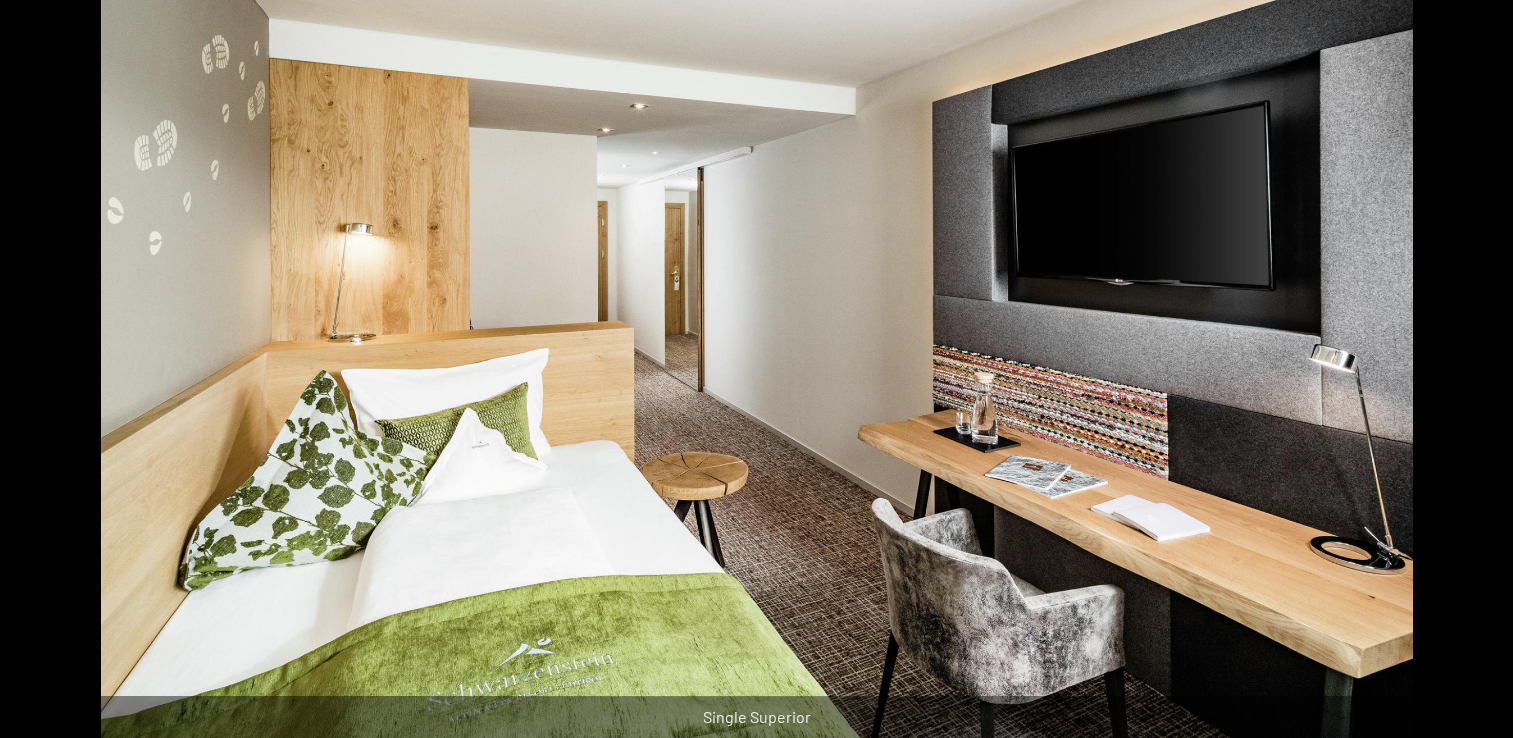
click at [1470, 380] on button "Next slide" at bounding box center [1482, 378] width 42 height 39
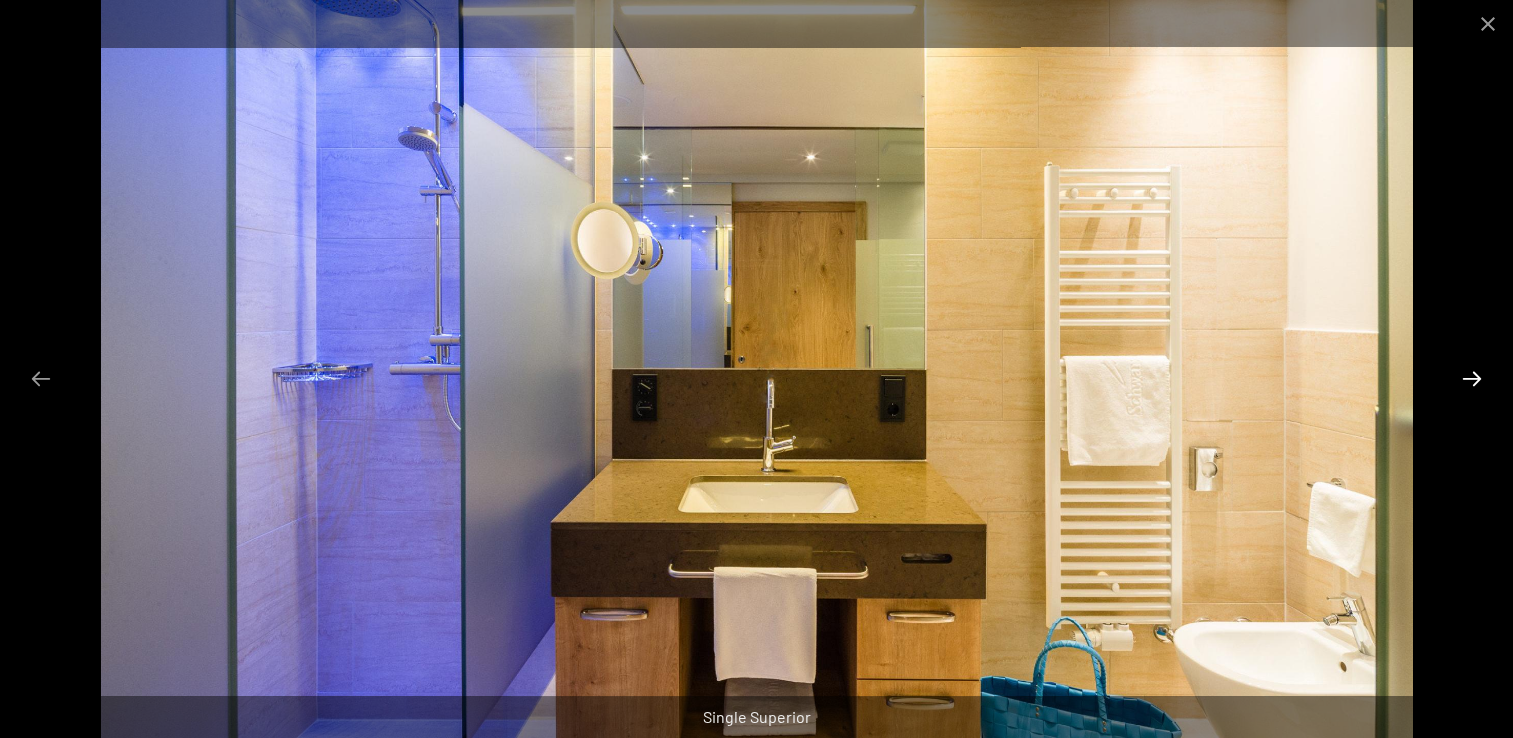
click at [1470, 380] on button "Next slide" at bounding box center [1472, 378] width 42 height 39
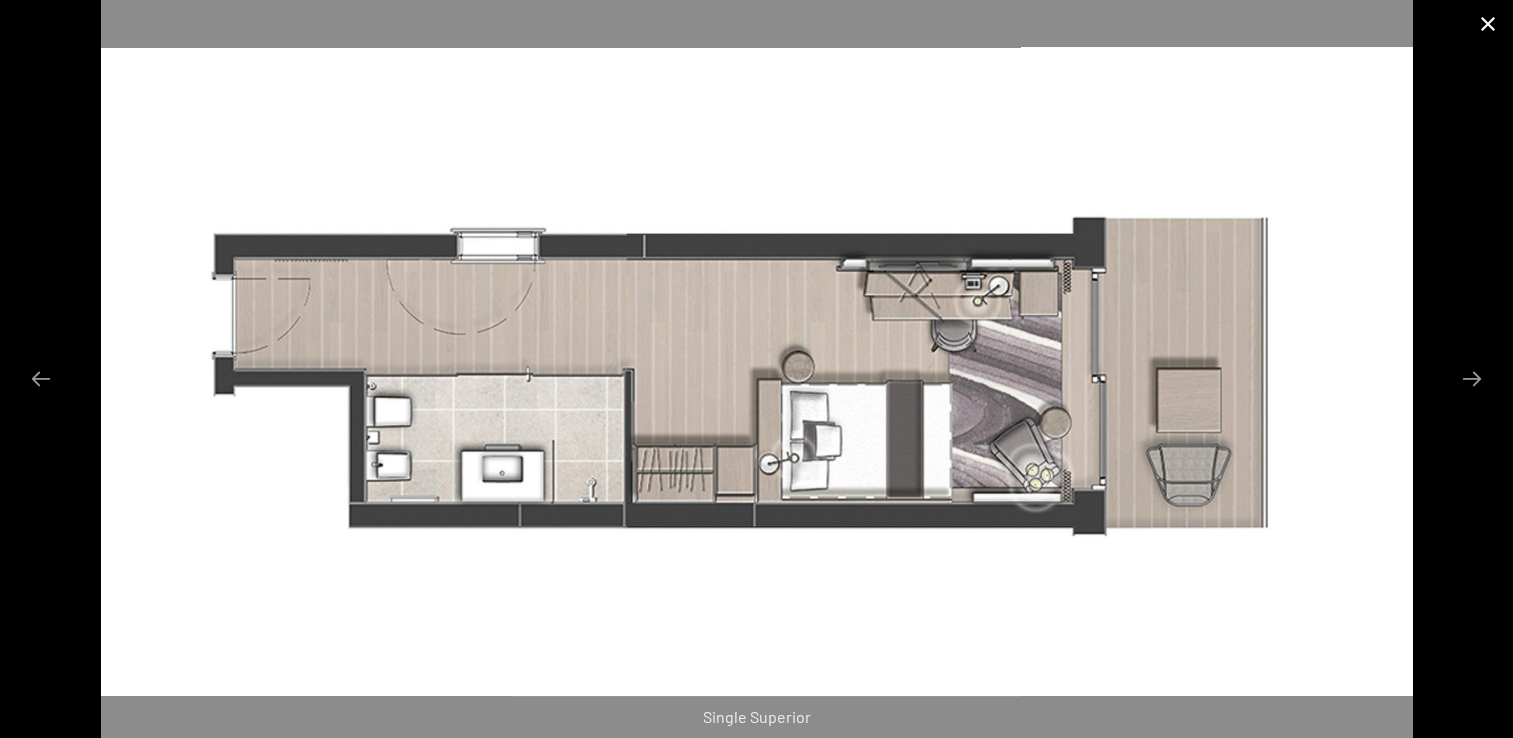
click at [1486, 20] on button "Close gallery" at bounding box center [1488, 23] width 50 height 47
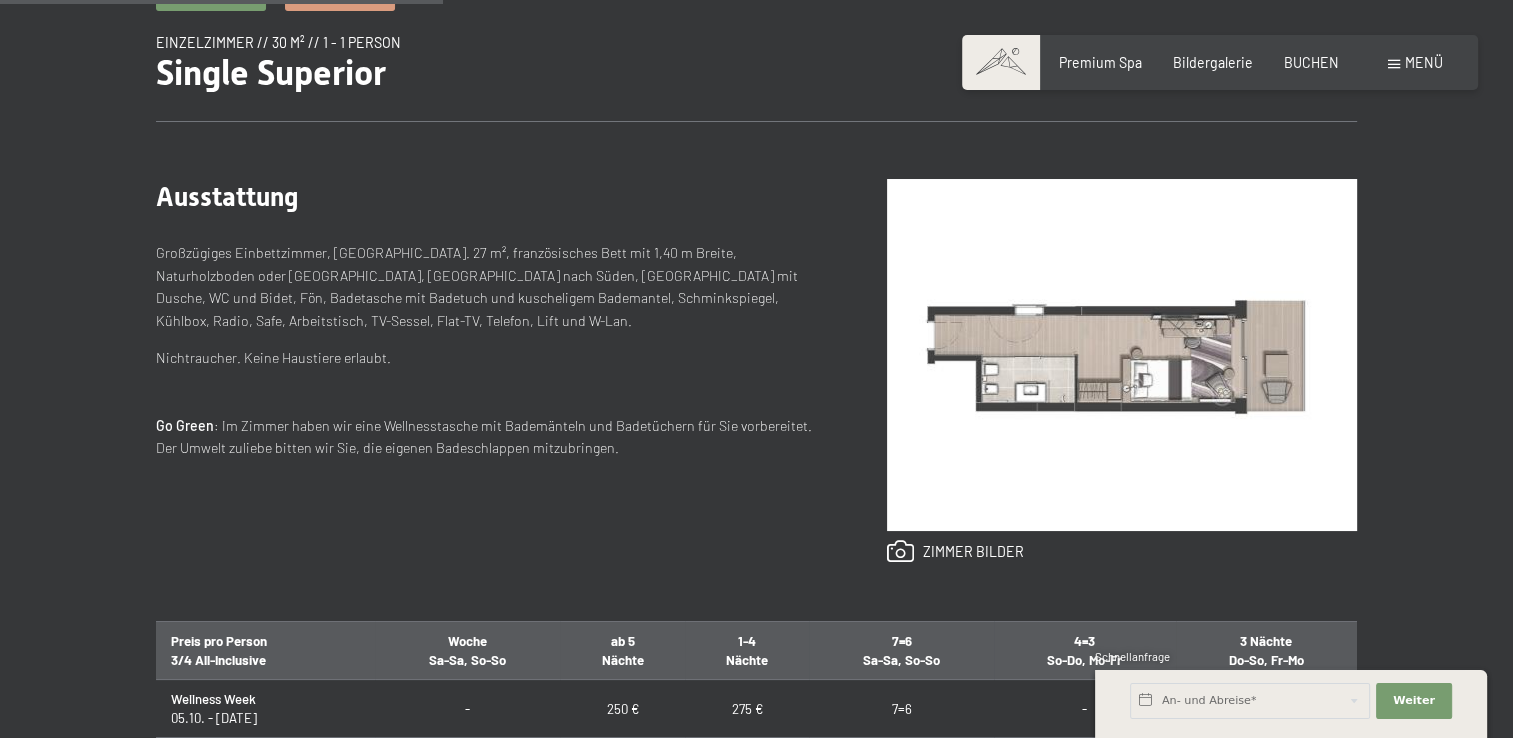
scroll to position [1100, 0]
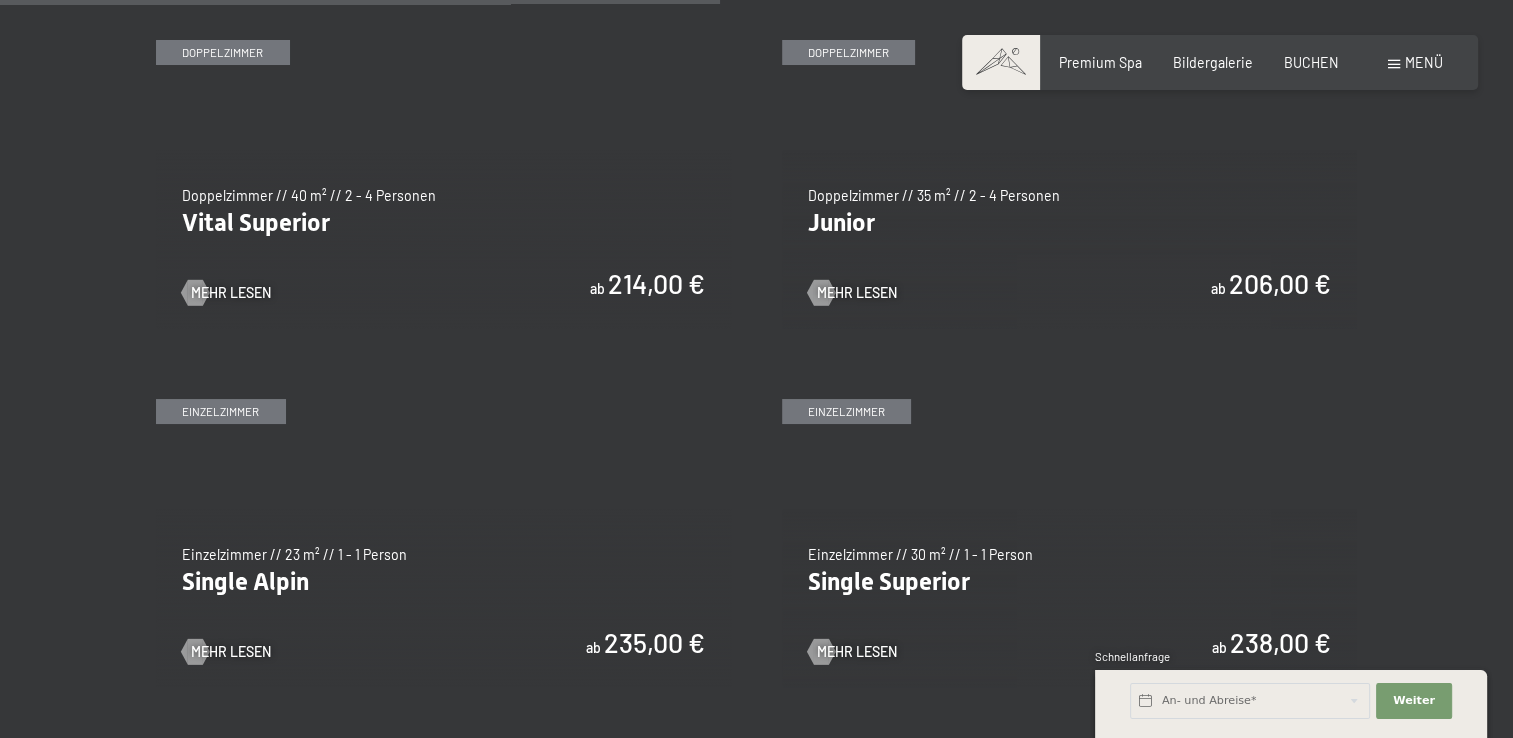
scroll to position [2599, 0]
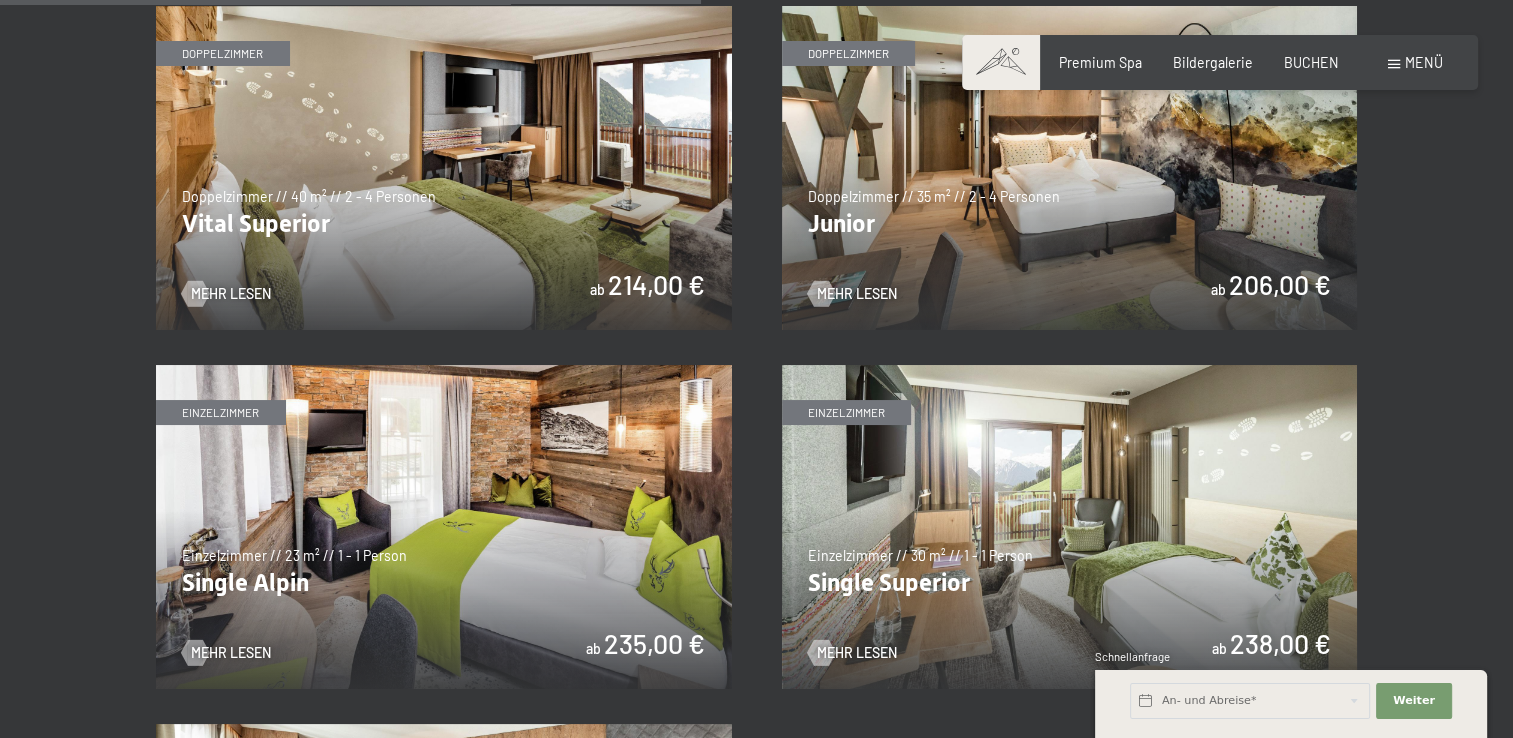
click at [1038, 262] on img at bounding box center [1070, 168] width 576 height 324
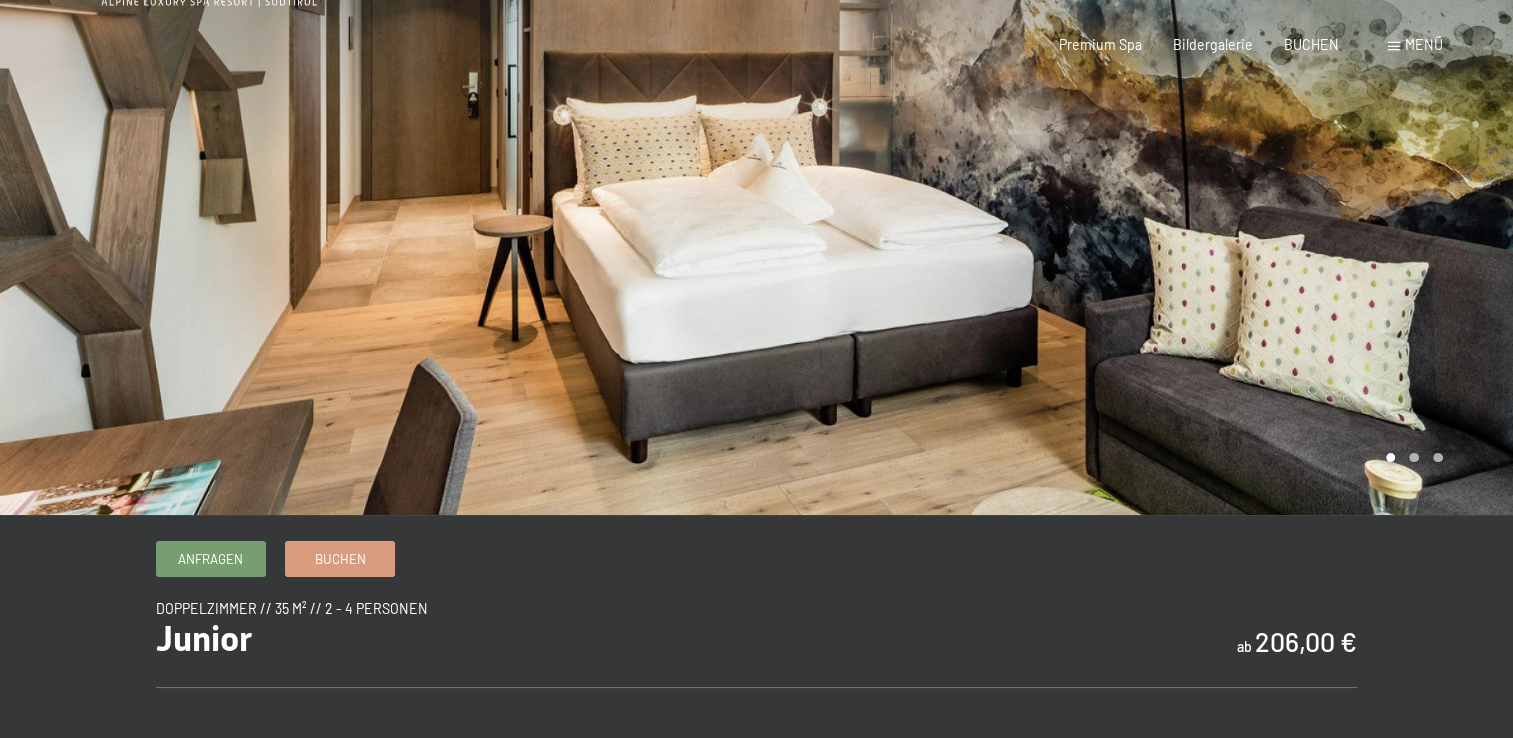
scroll to position [300, 0]
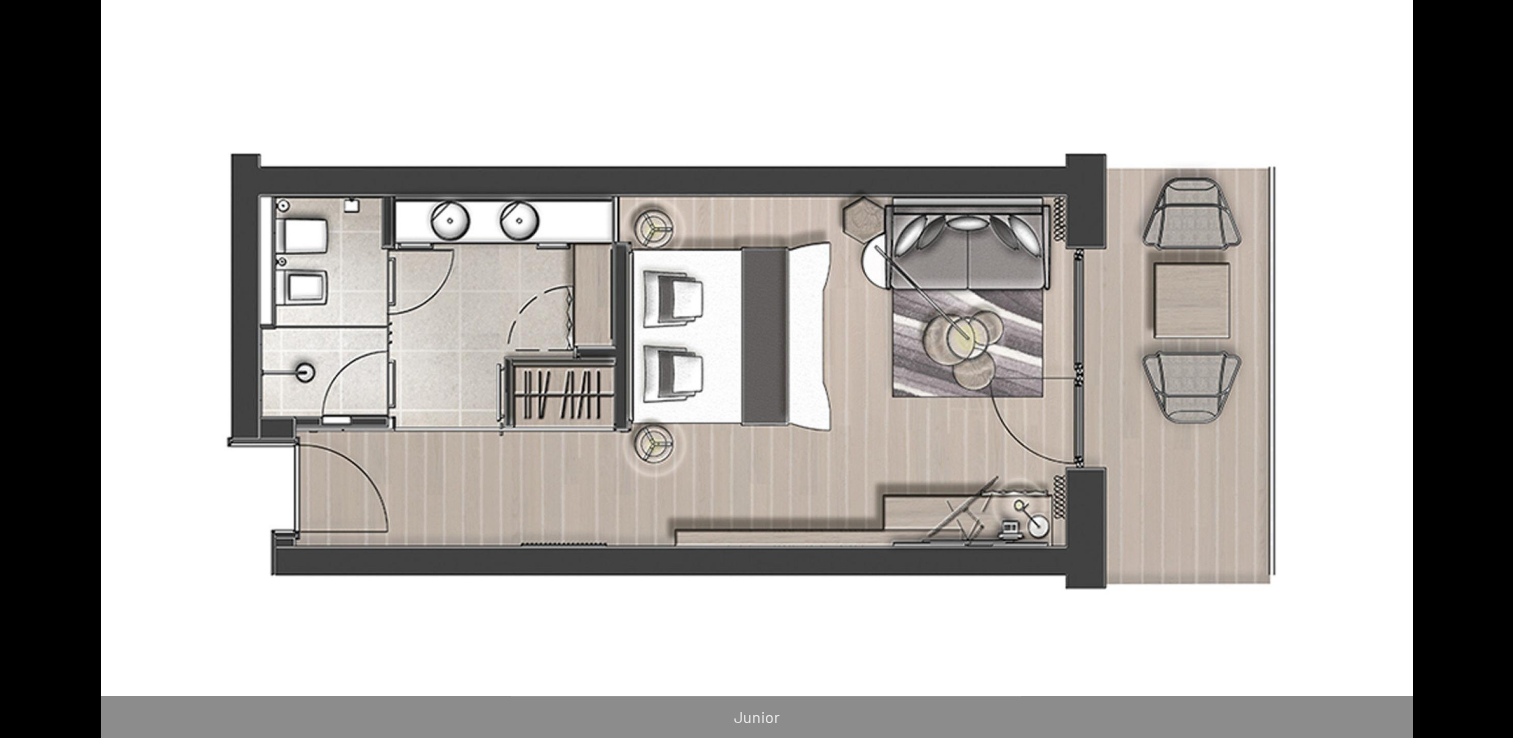
click at [1482, 376] on button "Next slide" at bounding box center [1482, 378] width 42 height 39
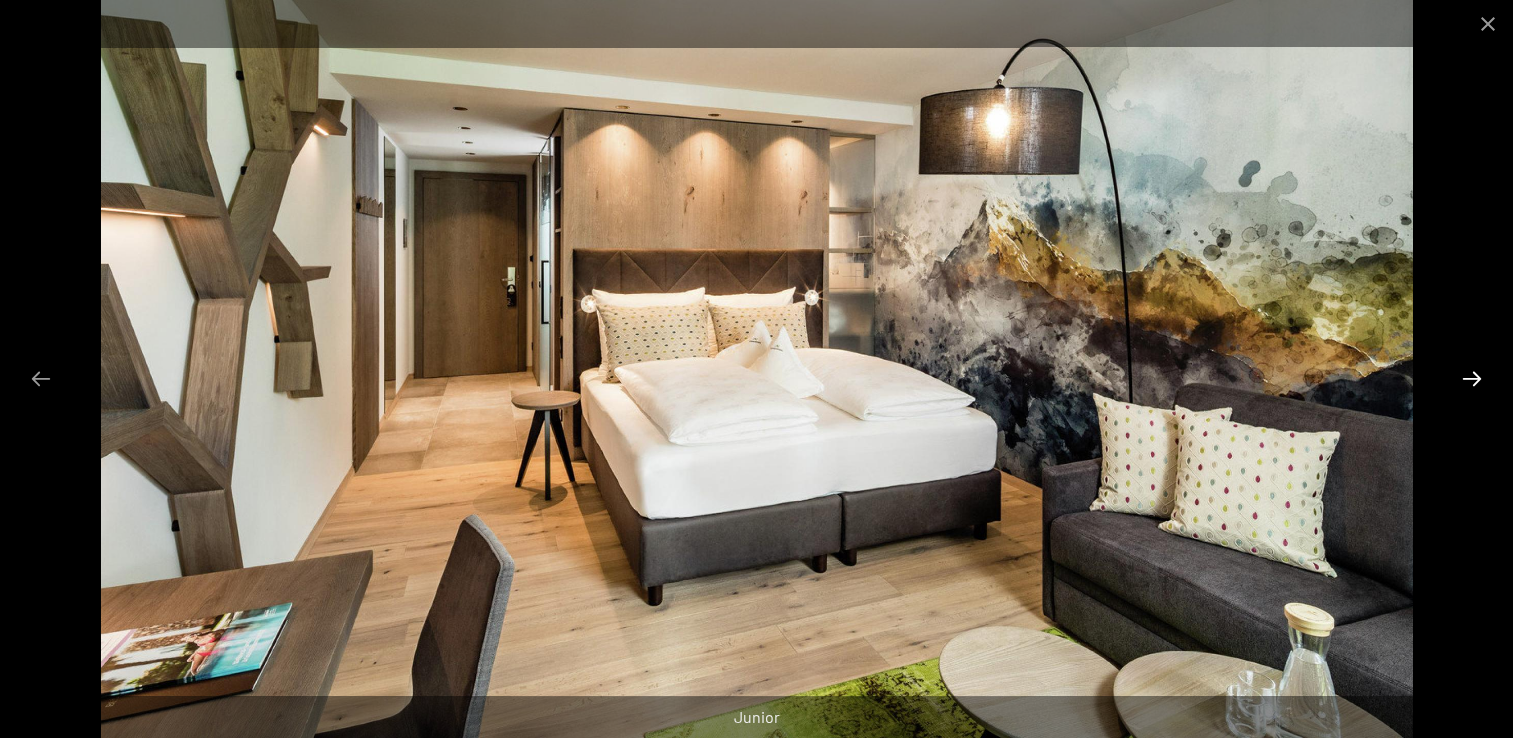
click at [1482, 375] on button "Next slide" at bounding box center [1472, 378] width 42 height 39
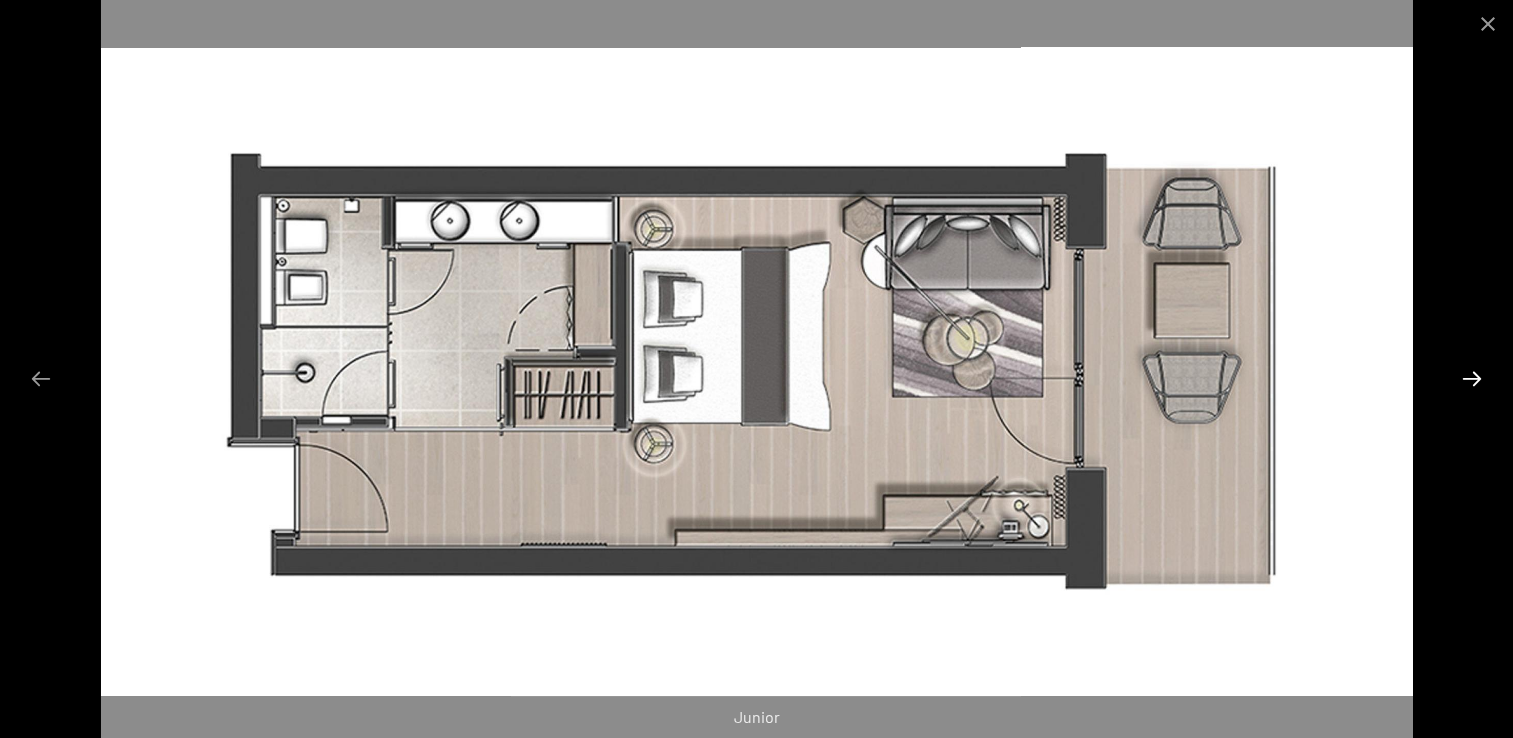
click at [1482, 375] on button "Next slide" at bounding box center [1472, 378] width 42 height 39
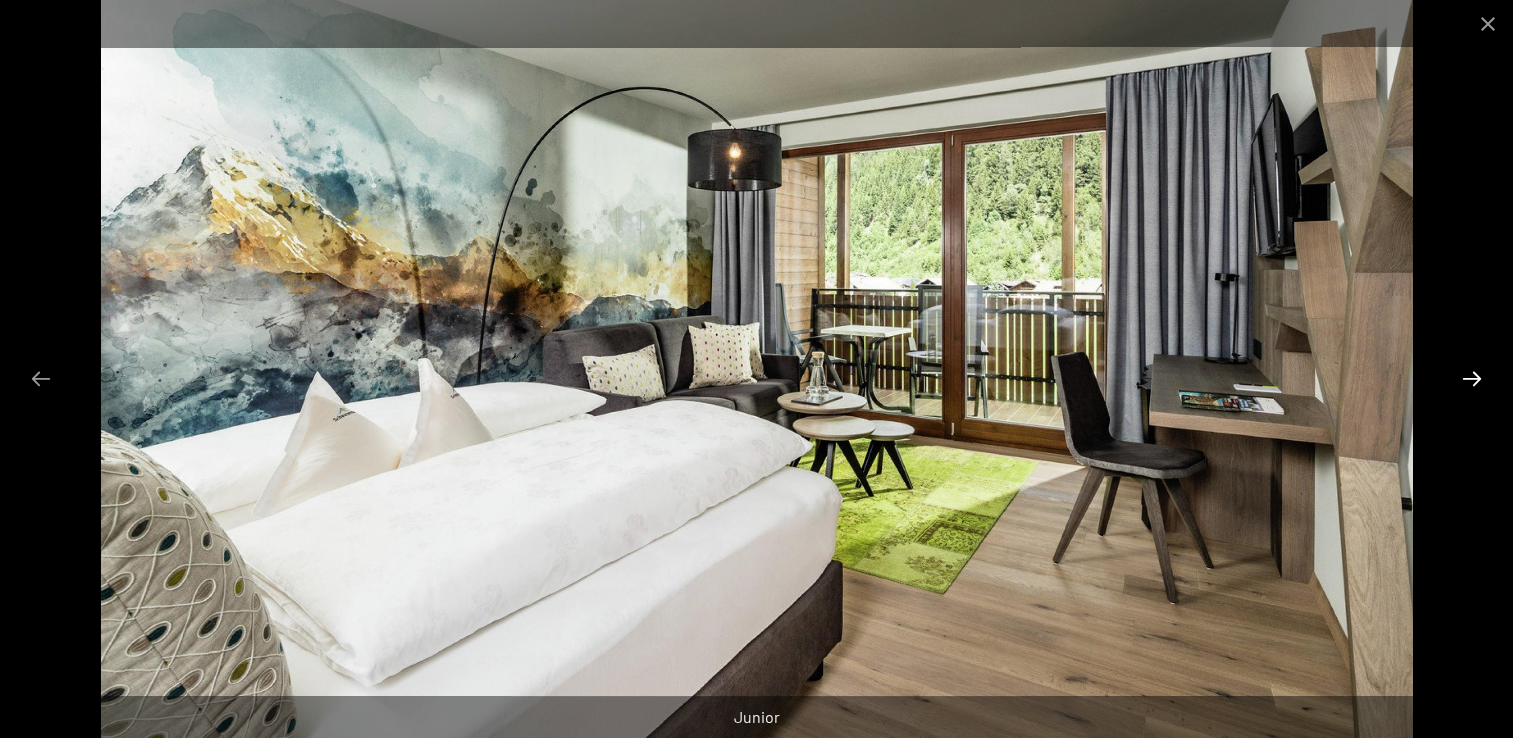
click at [1483, 375] on button "Next slide" at bounding box center [1472, 378] width 42 height 39
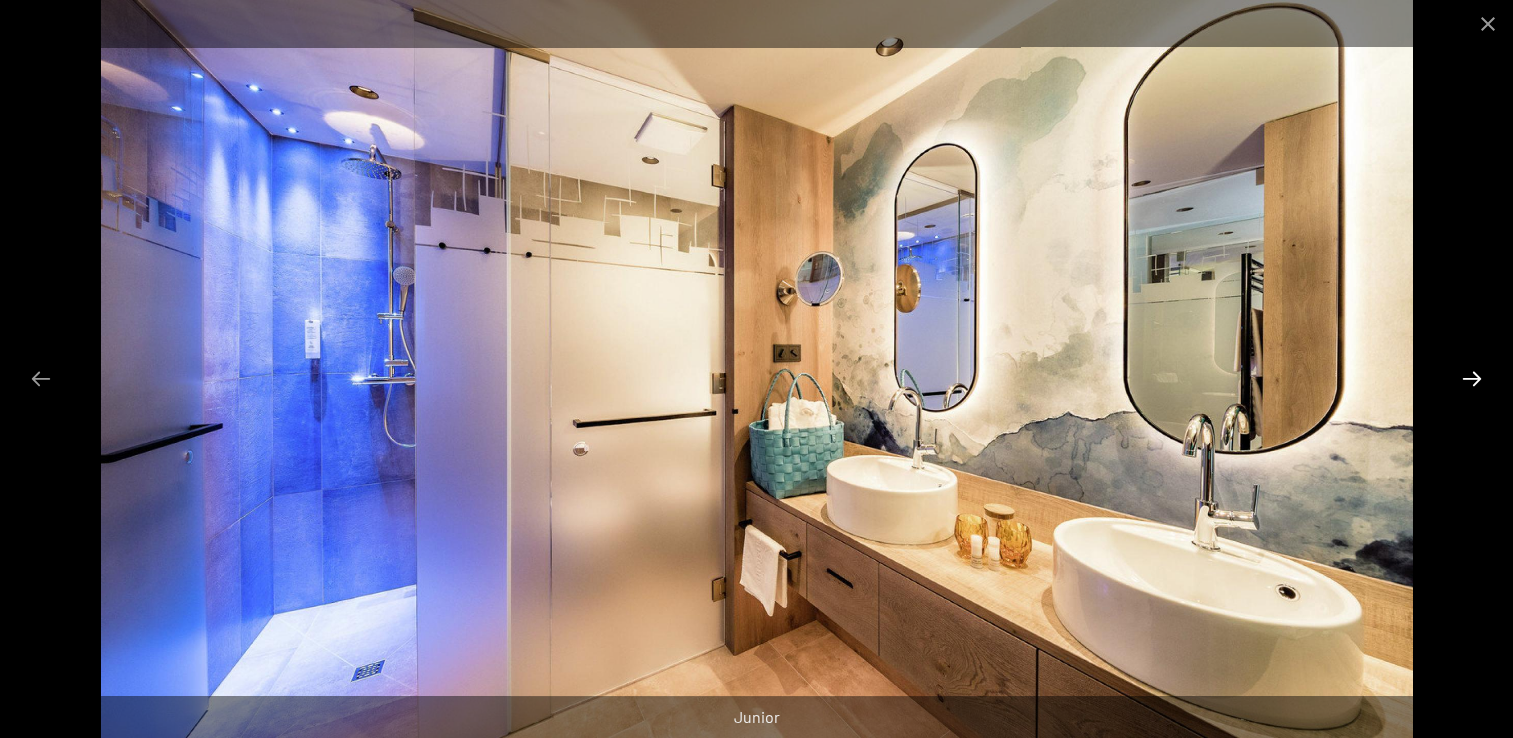
click at [1483, 375] on button "Next slide" at bounding box center [1472, 378] width 42 height 39
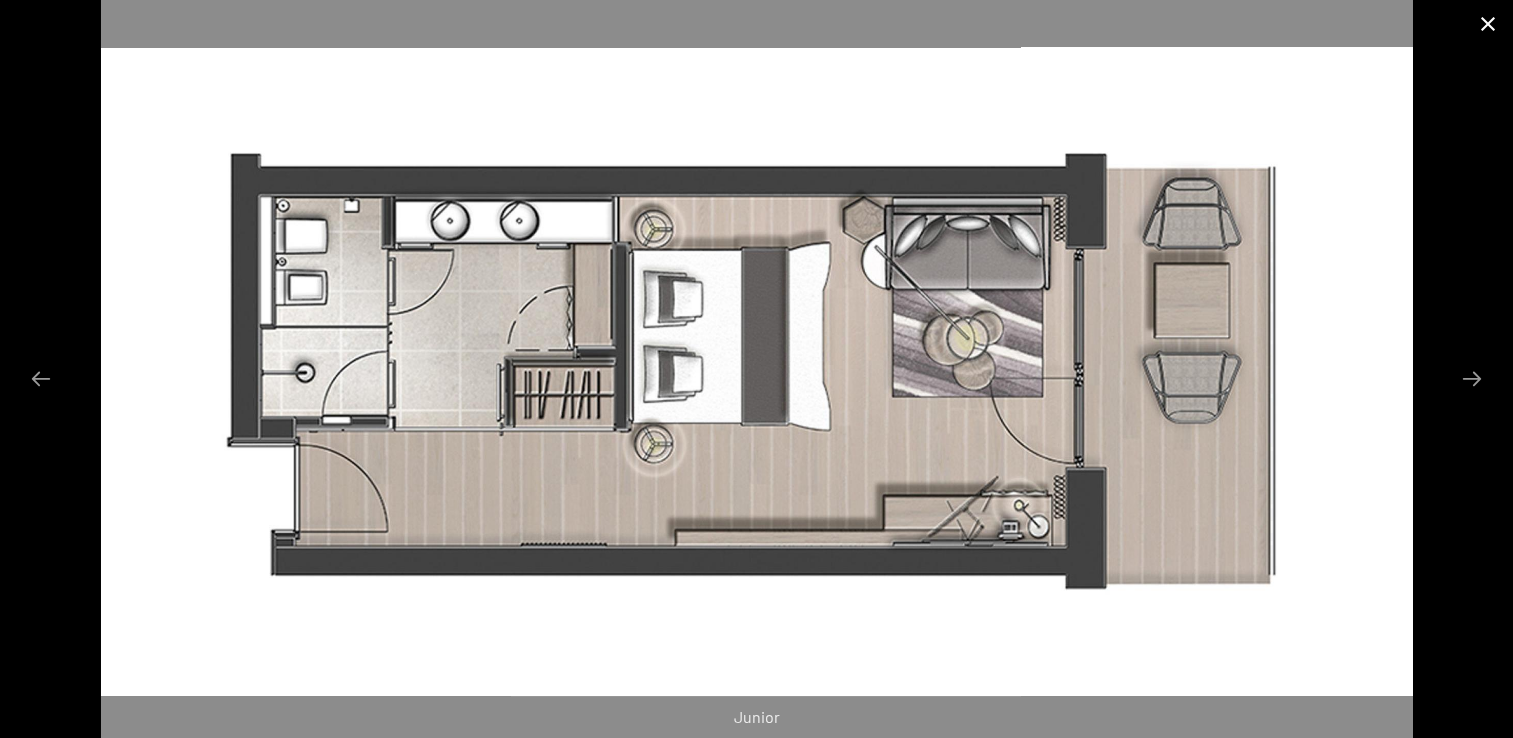
click at [1488, 26] on button "Close gallery" at bounding box center [1488, 23] width 50 height 47
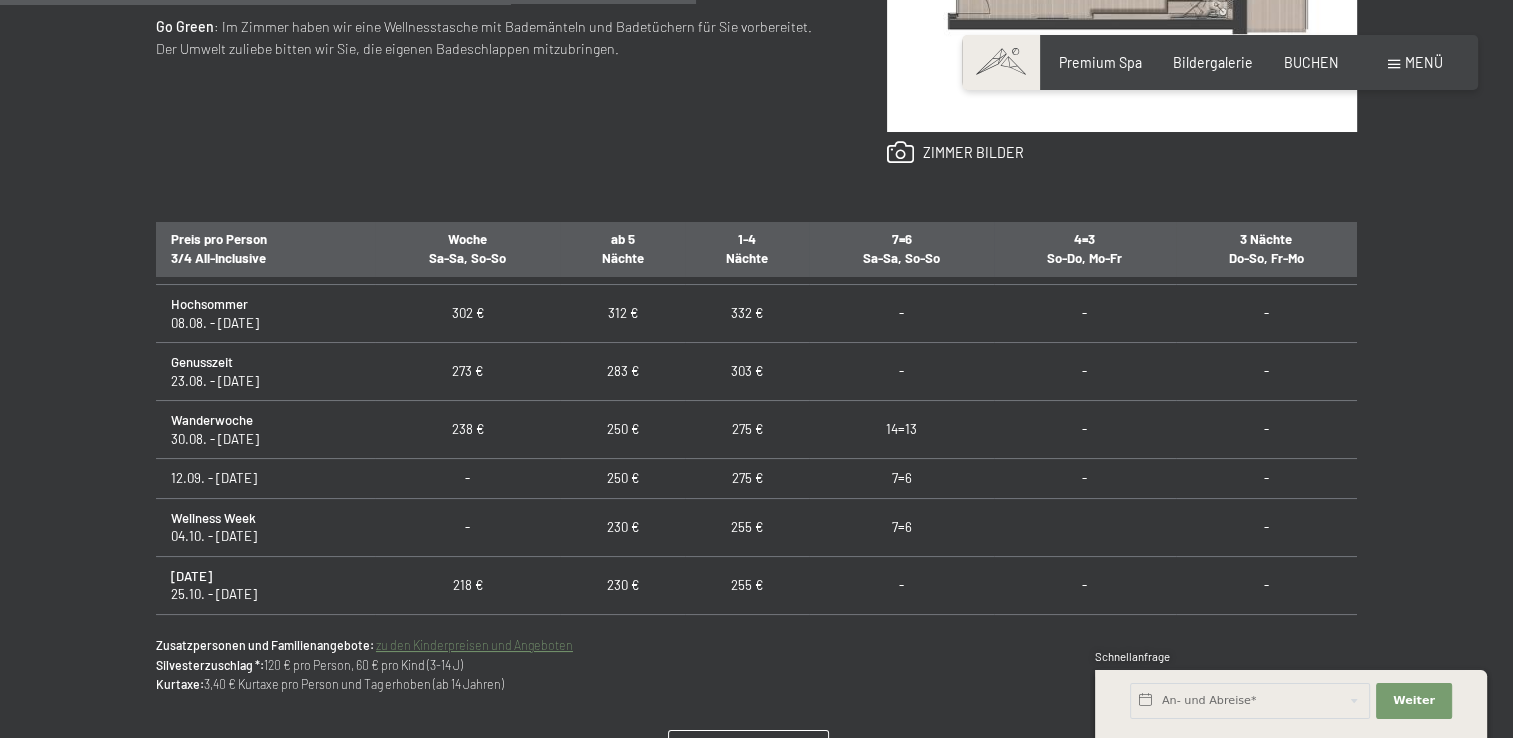
scroll to position [1600, 0]
